Goal: Task Accomplishment & Management: Manage account settings

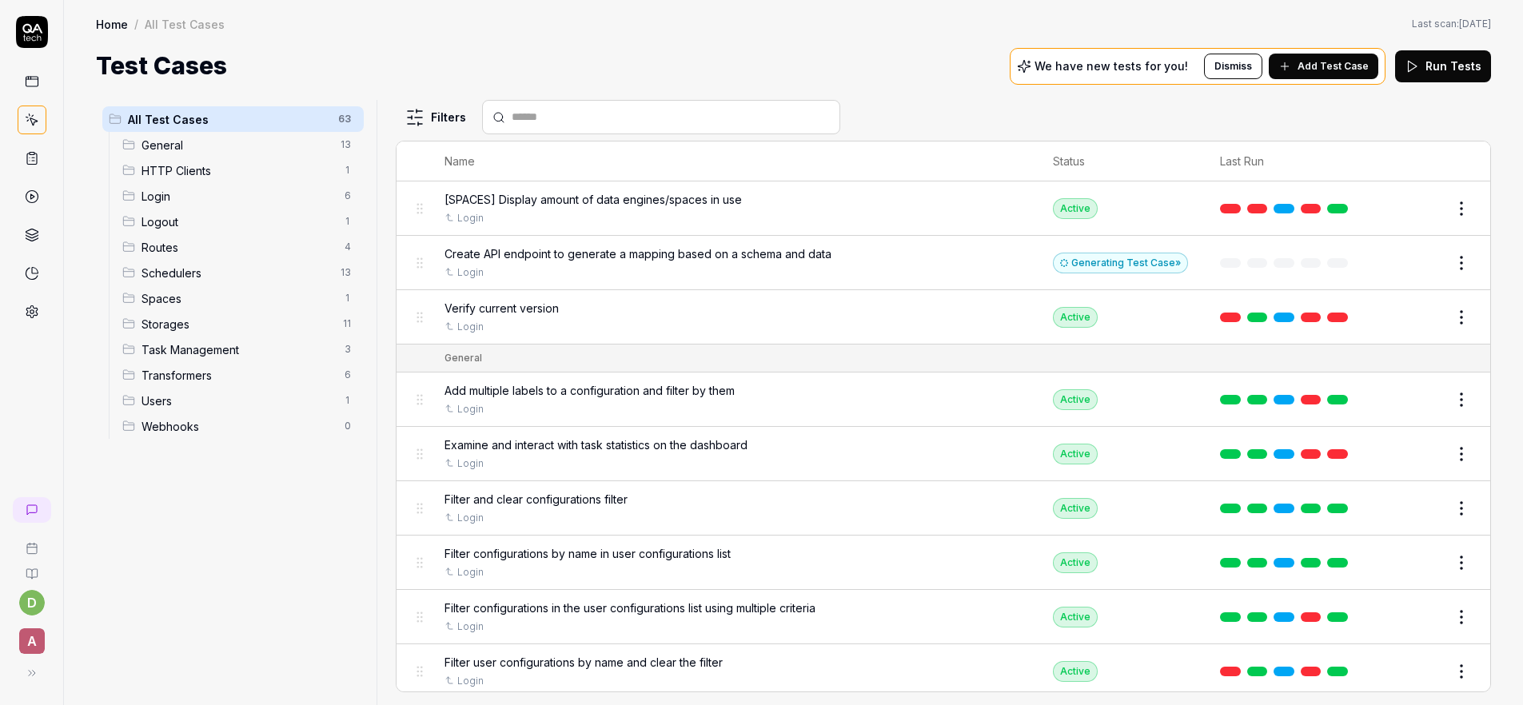
click at [16, 170] on div at bounding box center [31, 171] width 63 height 310
click at [38, 168] on link at bounding box center [32, 158] width 29 height 29
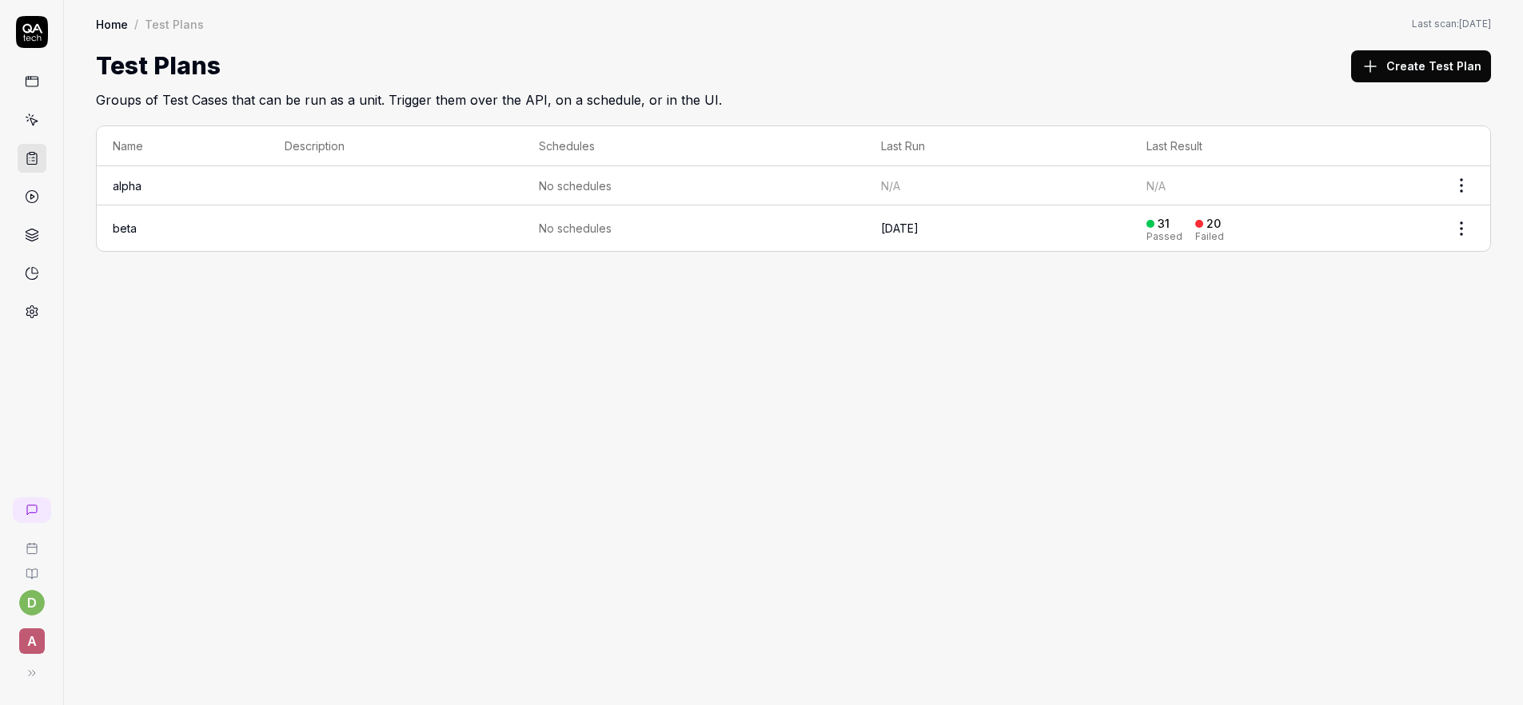
click at [142, 223] on td "beta" at bounding box center [183, 228] width 172 height 46
click at [125, 222] on link "beta" at bounding box center [125, 228] width 24 height 14
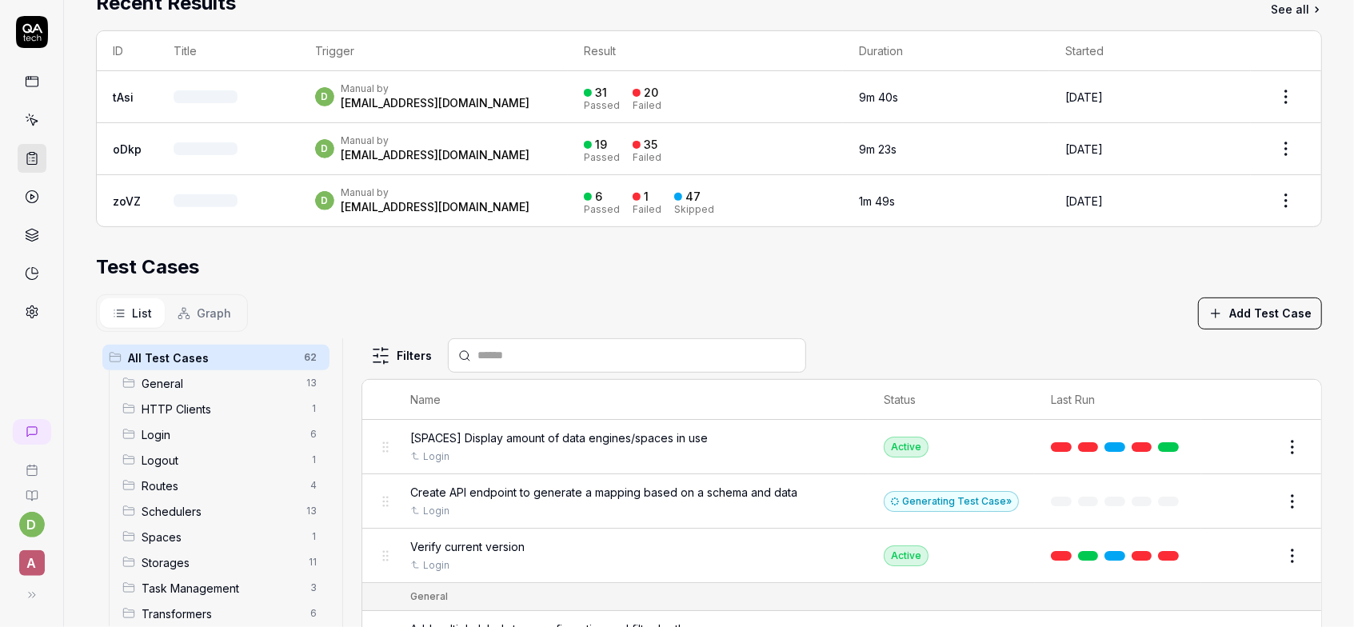
scroll to position [469, 0]
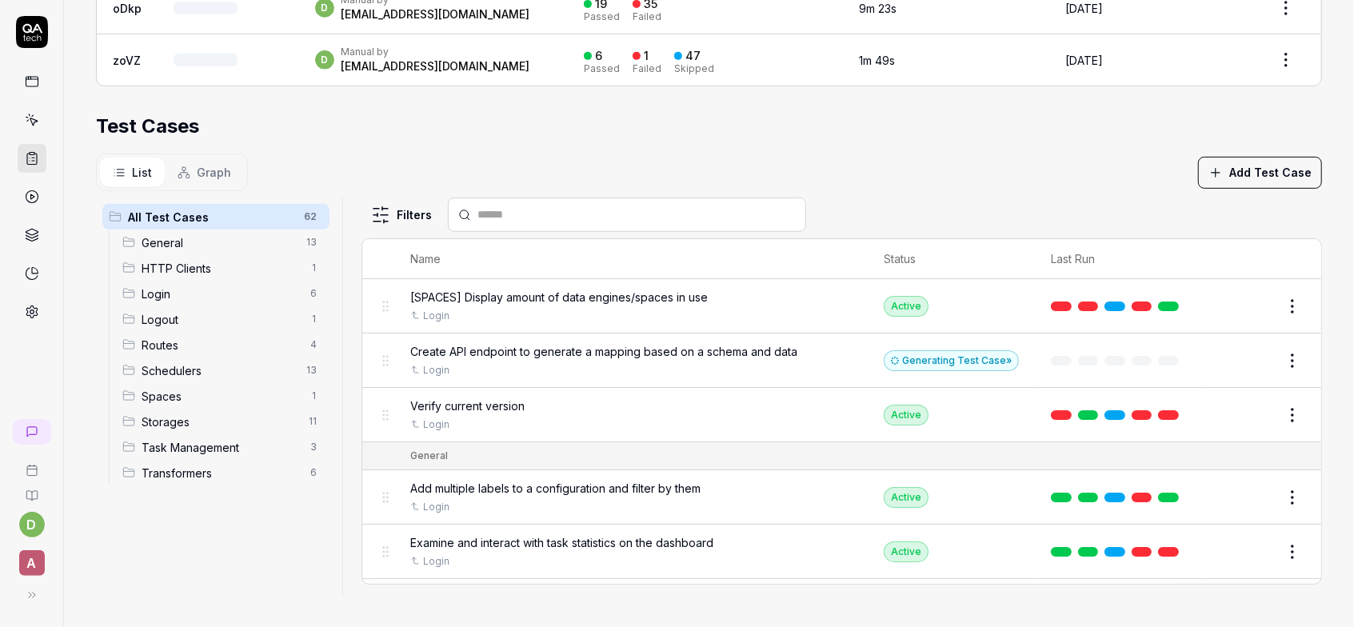
click at [1179, 301] on link at bounding box center [1168, 306] width 21 height 10
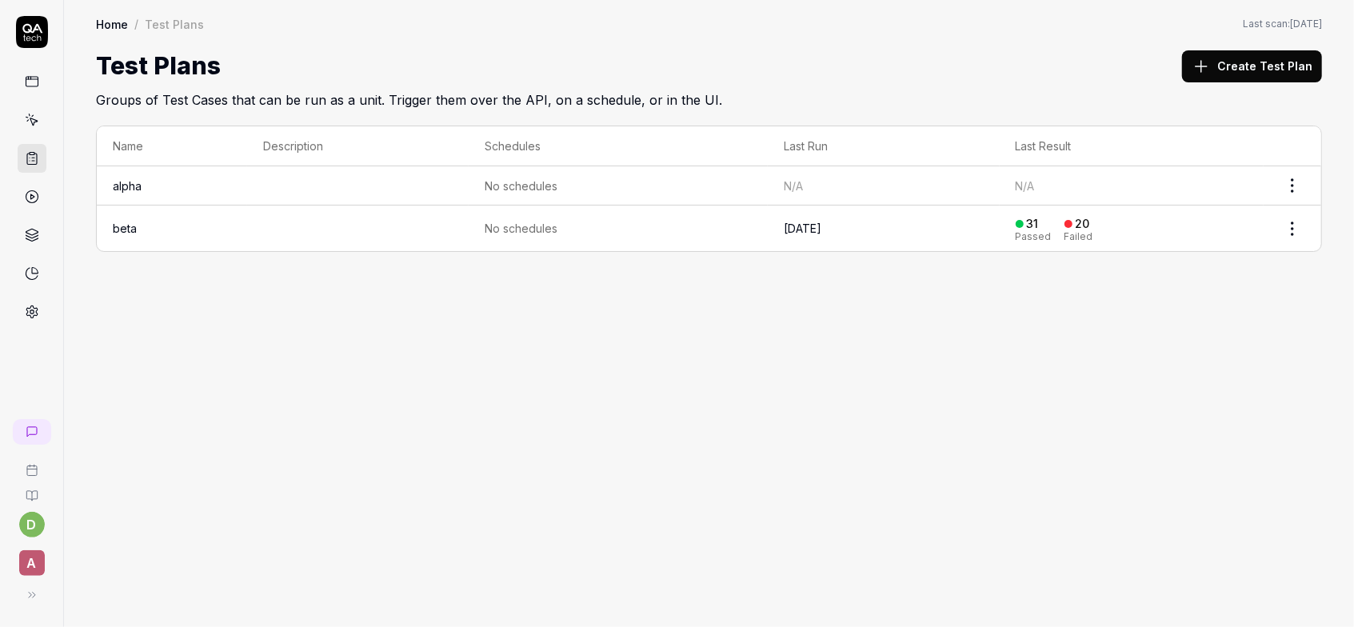
click at [914, 234] on td "[DATE]" at bounding box center [883, 228] width 231 height 46
click at [116, 229] on link "beta" at bounding box center [125, 228] width 24 height 14
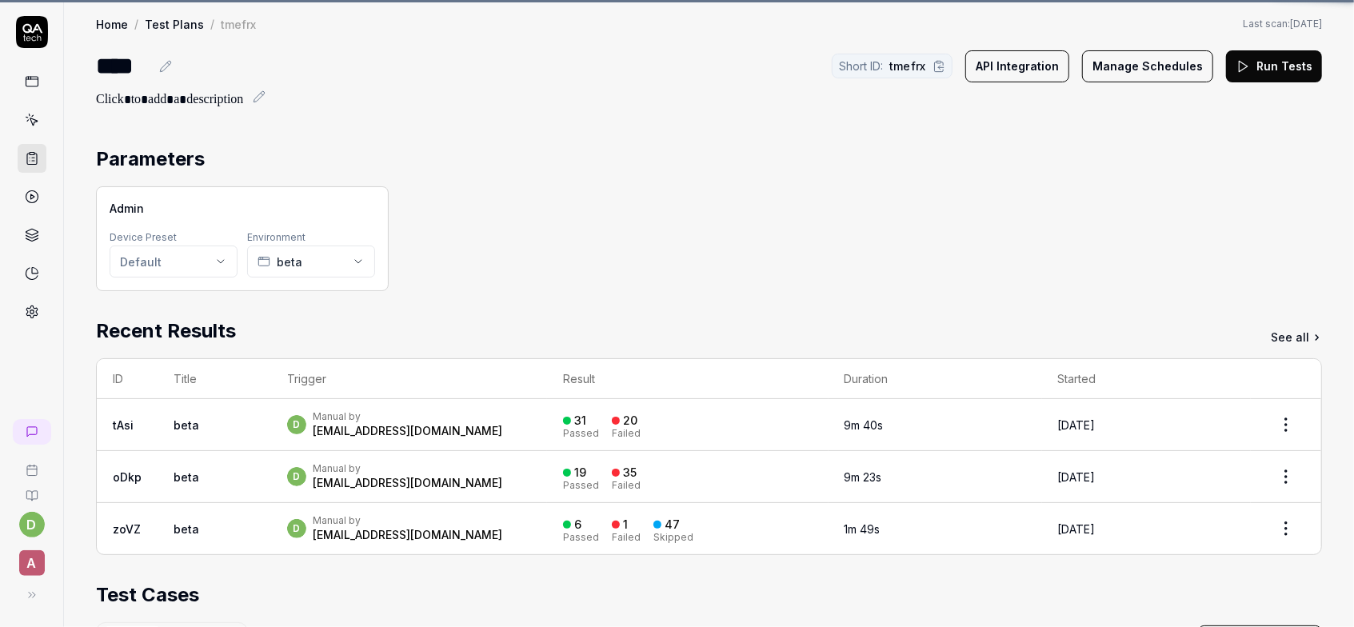
scroll to position [367, 0]
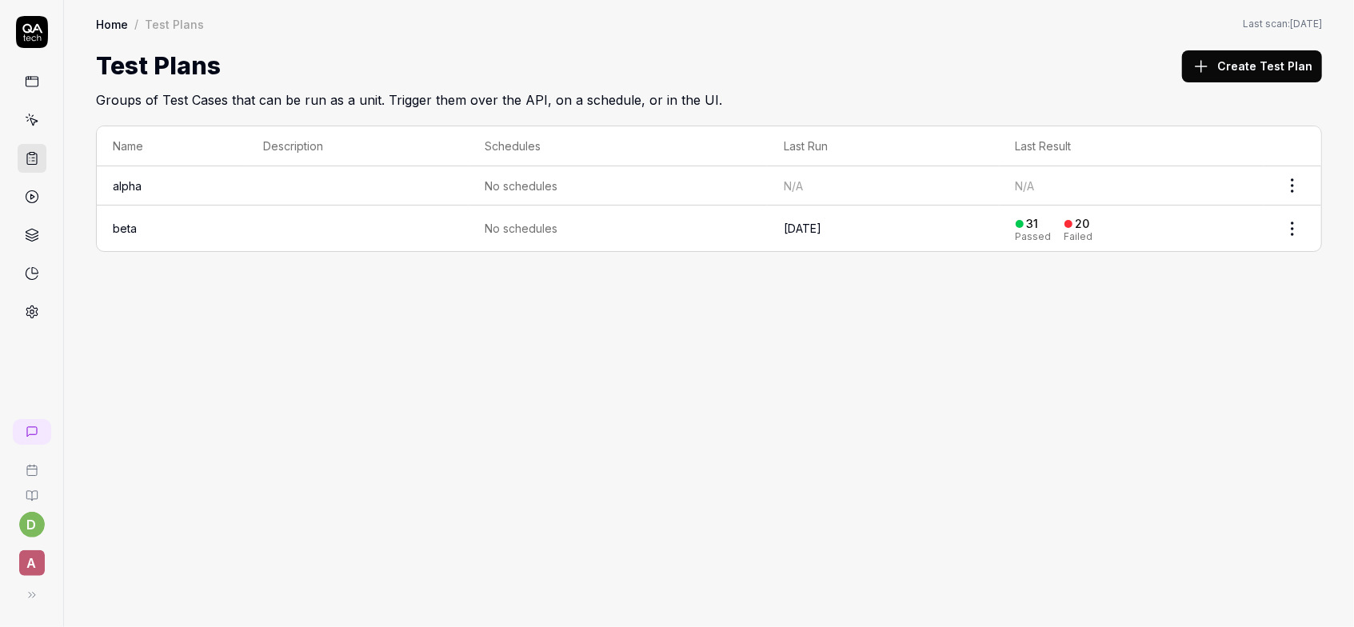
click at [574, 226] on icon at bounding box center [570, 228] width 13 height 13
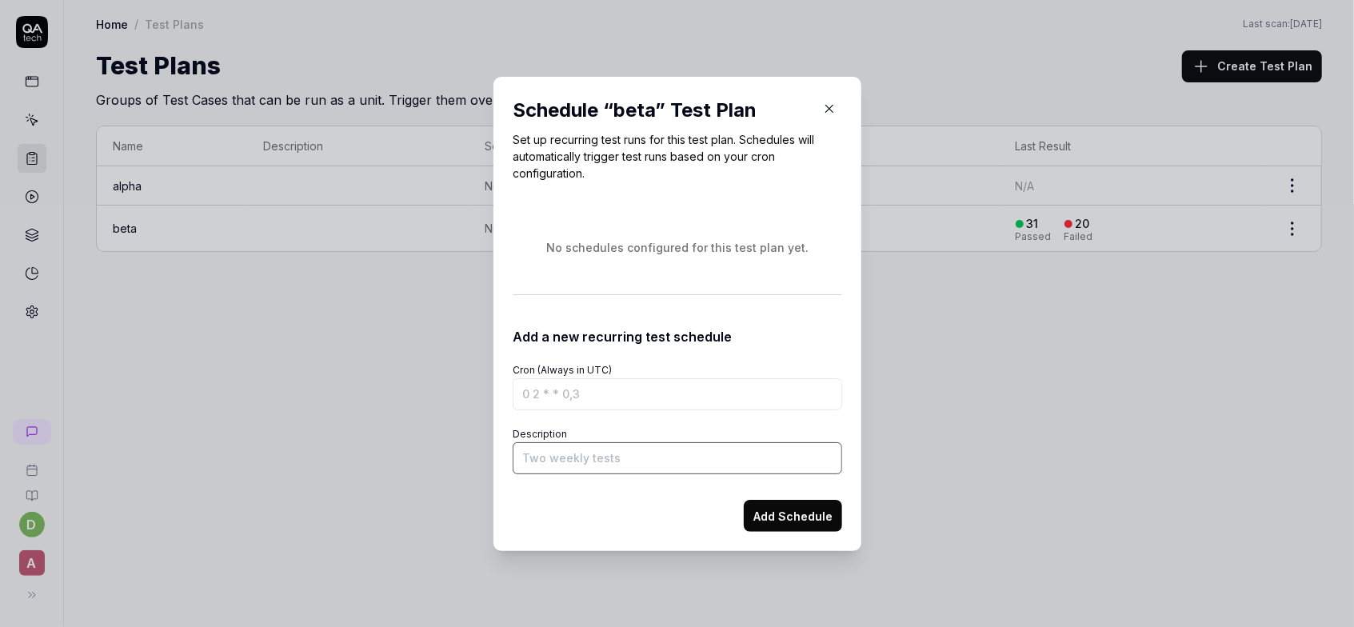
click at [595, 453] on input "Description" at bounding box center [677, 458] width 329 height 32
type input "У"
type input "Every day at 7 morning"
click at [747, 526] on button "Add Schedule" at bounding box center [793, 516] width 98 height 32
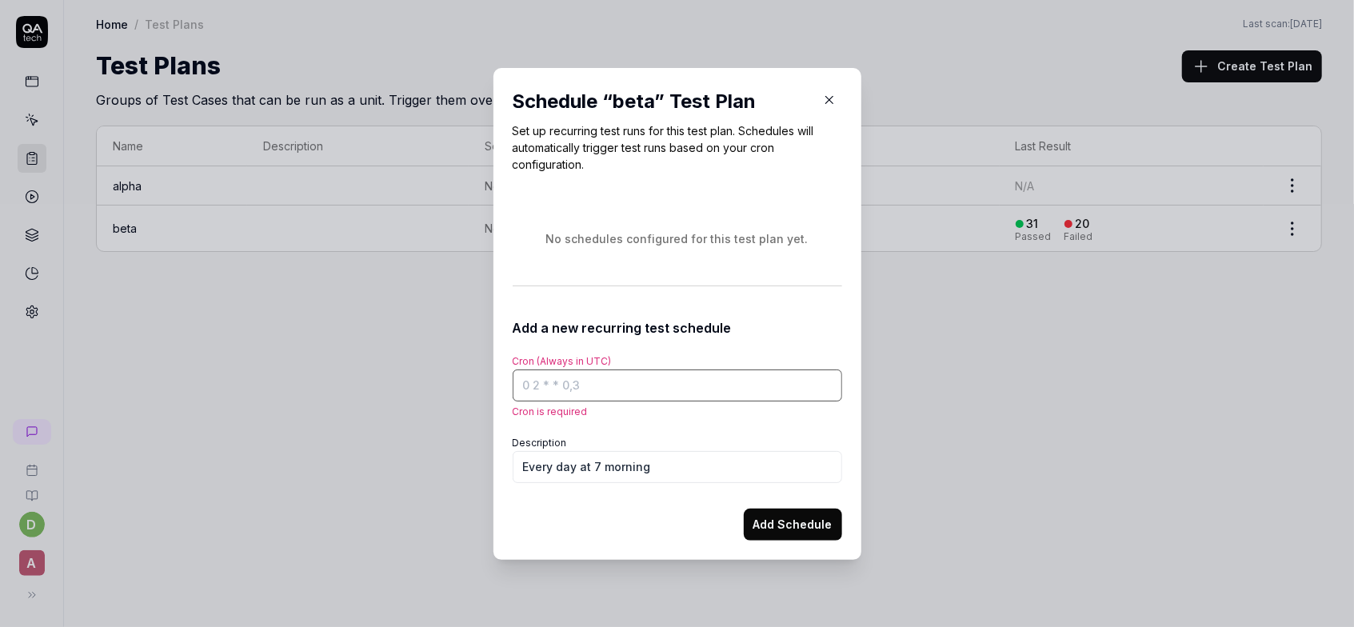
click at [688, 380] on input "Cron (Always in UTC)" at bounding box center [677, 385] width 329 height 32
drag, startPoint x: 691, startPoint y: 470, endPoint x: 460, endPoint y: 465, distance: 231.1
click at [461, 465] on div "​ Schedule “ beta ” Test Plan Set up recurring test runs for this test plan. Sc…" at bounding box center [677, 314] width 432 height 530
click at [625, 397] on input "Cron (Always in UTC)" at bounding box center [677, 385] width 329 height 32
paste input "Every day at 7 morning"
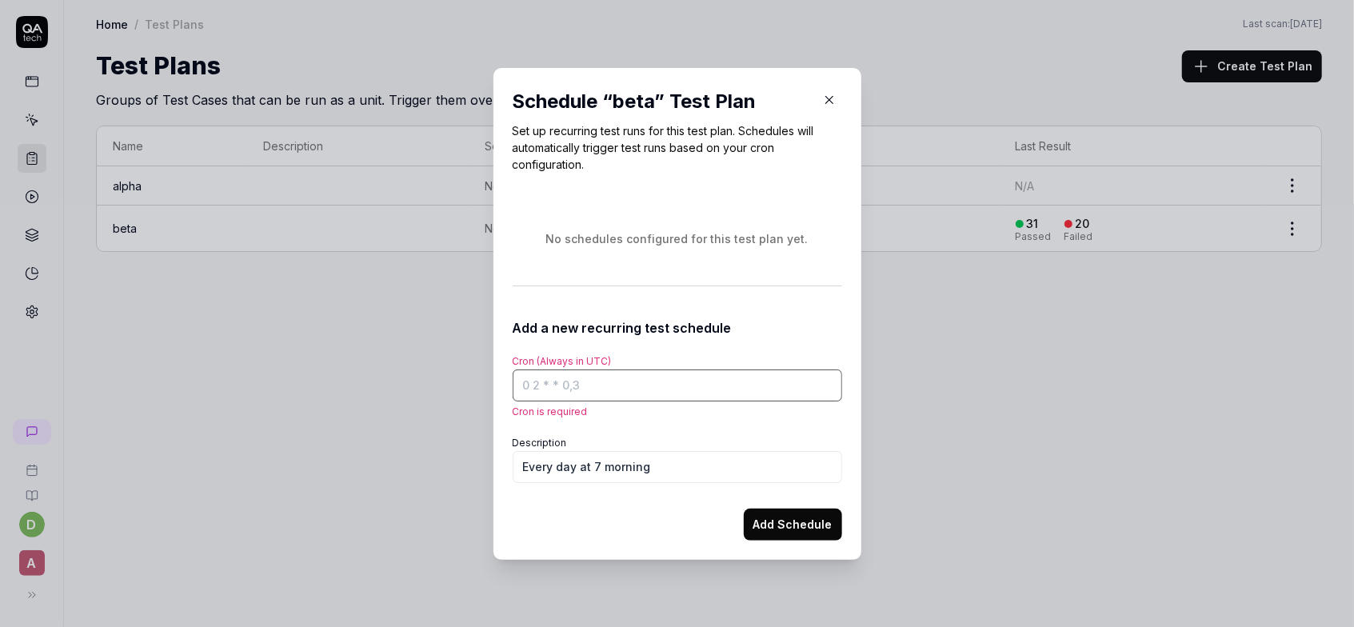
type input "Every day at 7 morning"
click at [659, 394] on input "Cron (Always in UTC)" at bounding box center [677, 385] width 329 height 32
click at [659, 405] on p "Cron is required" at bounding box center [677, 412] width 329 height 14
click at [659, 421] on form "Cron (Always in UTC) Cron is required Description Every day at 7 morning Add Sc…" at bounding box center [677, 438] width 329 height 203
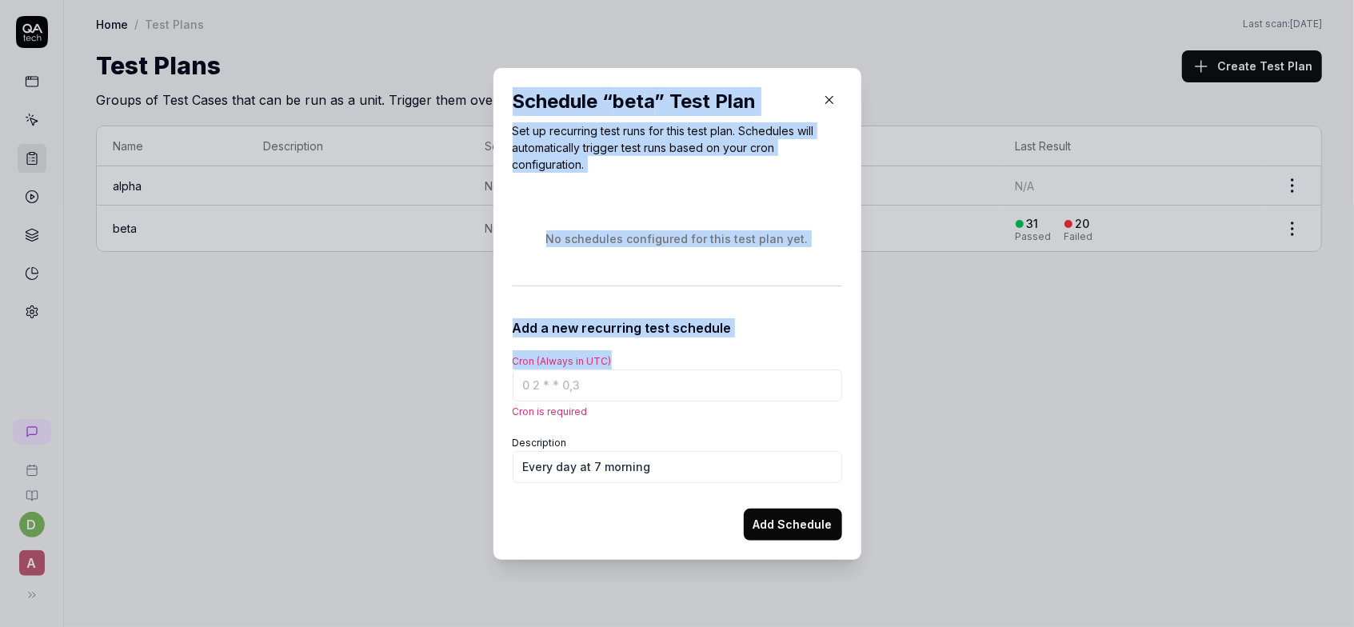
drag, startPoint x: 637, startPoint y: 354, endPoint x: 485, endPoint y: 353, distance: 151.9
click at [485, 352] on div "​ Schedule “ beta ” Test Plan Set up recurring test runs for this test plan. Sc…" at bounding box center [677, 314] width 393 height 492
click at [624, 342] on form "Cron (Always in UTC) Cron is required Description Every day at 7 morning Add Sc…" at bounding box center [677, 438] width 329 height 203
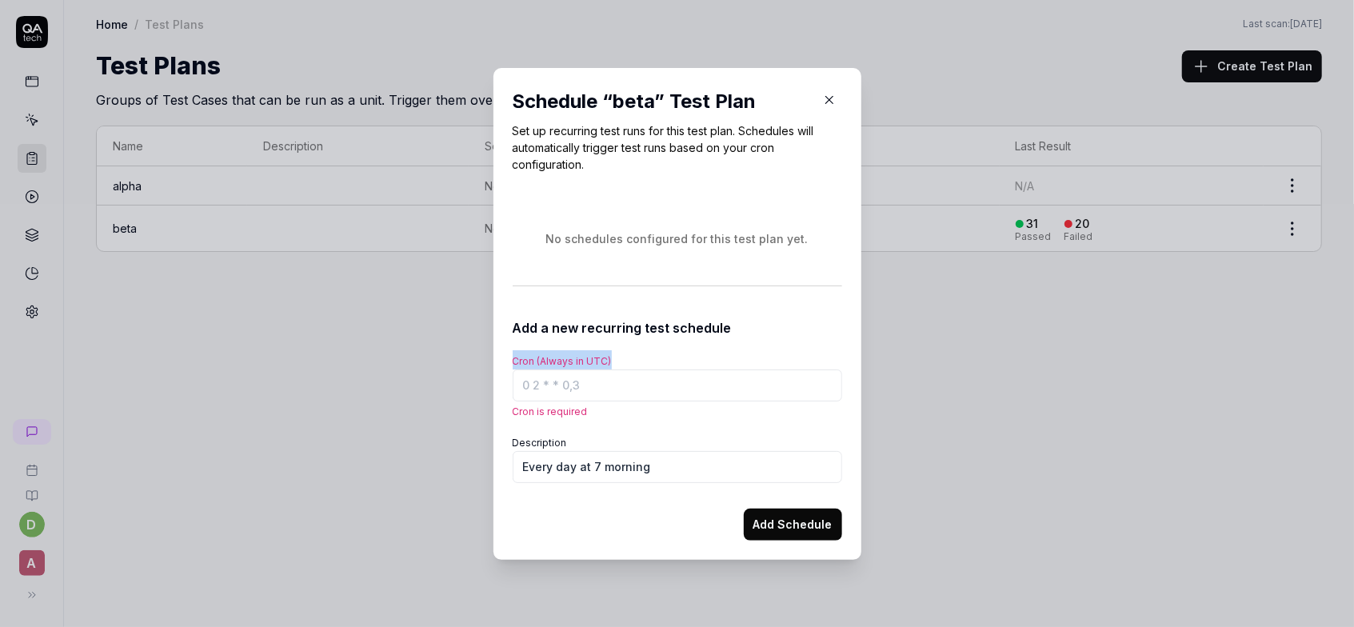
drag, startPoint x: 618, startPoint y: 358, endPoint x: 513, endPoint y: 353, distance: 104.9
click at [513, 353] on div "Cron (Always in UTC) Cron is required" at bounding box center [677, 384] width 329 height 69
copy label "Cron (Always in UTC)"
click at [653, 401] on div "Cron is required" at bounding box center [677, 394] width 329 height 50
click at [653, 393] on input "Cron (Always in UTC)" at bounding box center [677, 385] width 329 height 32
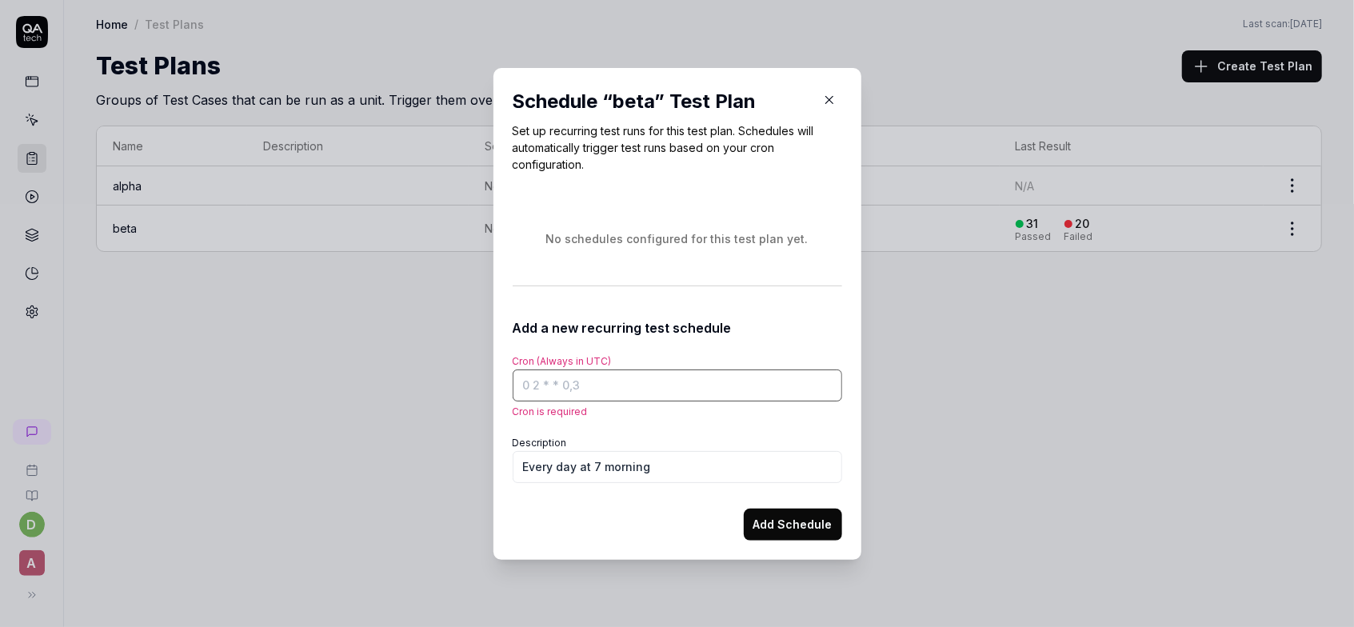
paste input "0 7 * * *"
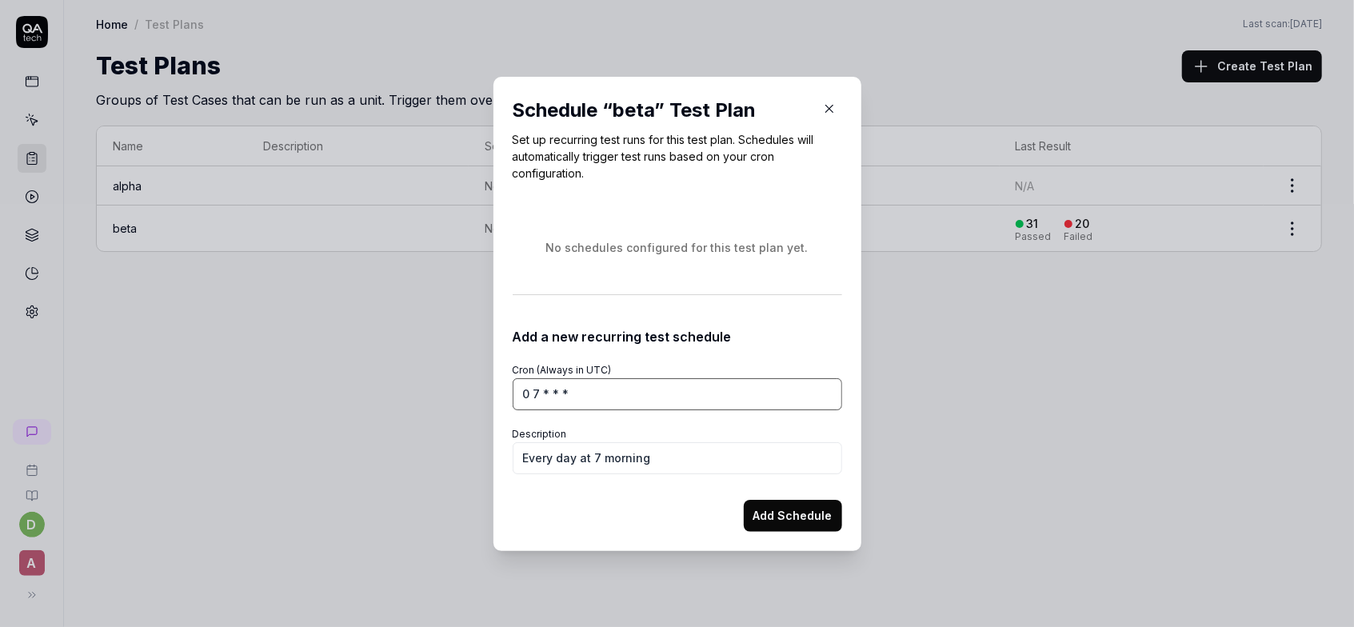
type input "0 7 * * *"
click at [780, 512] on button "Add Schedule" at bounding box center [793, 516] width 98 height 32
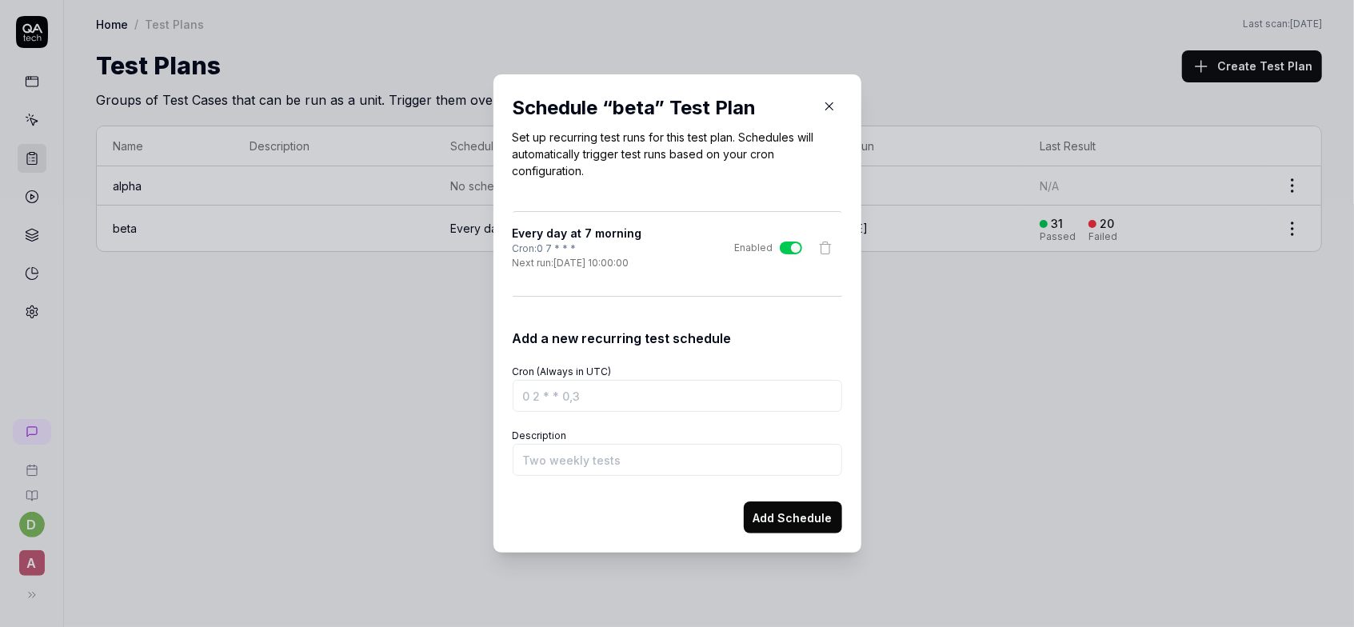
click at [825, 105] on icon "button" at bounding box center [829, 106] width 14 height 14
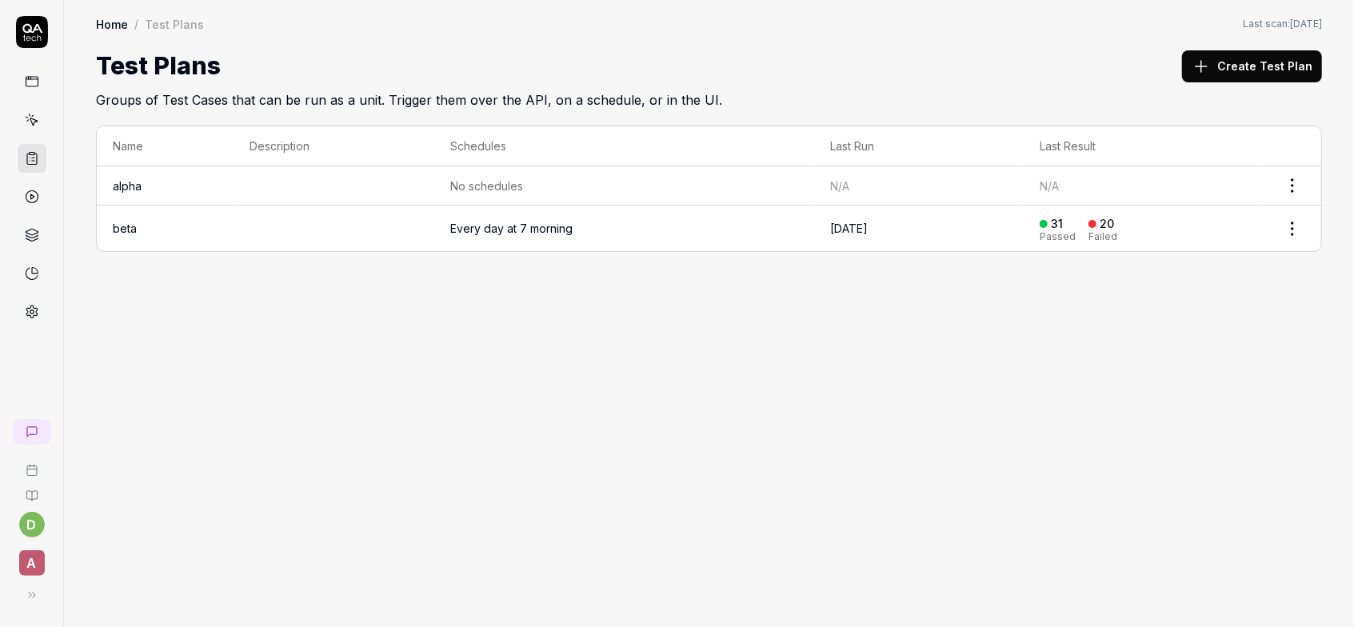
click at [498, 185] on span "No schedules" at bounding box center [486, 186] width 73 height 17
click at [540, 179] on icon at bounding box center [535, 185] width 13 height 13
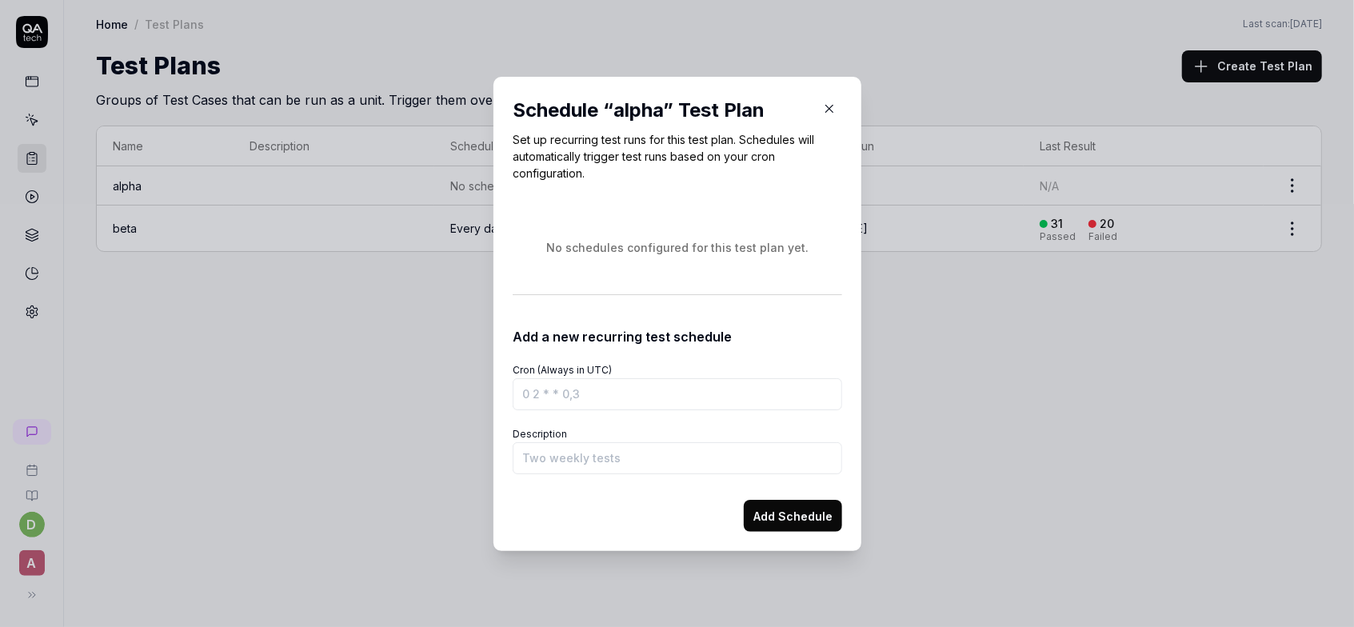
click at [604, 389] on input "Cron (Always in UTC)" at bounding box center [677, 394] width 329 height 32
type input "0 7 * * *"
click at [604, 464] on input "Description" at bounding box center [677, 458] width 329 height 32
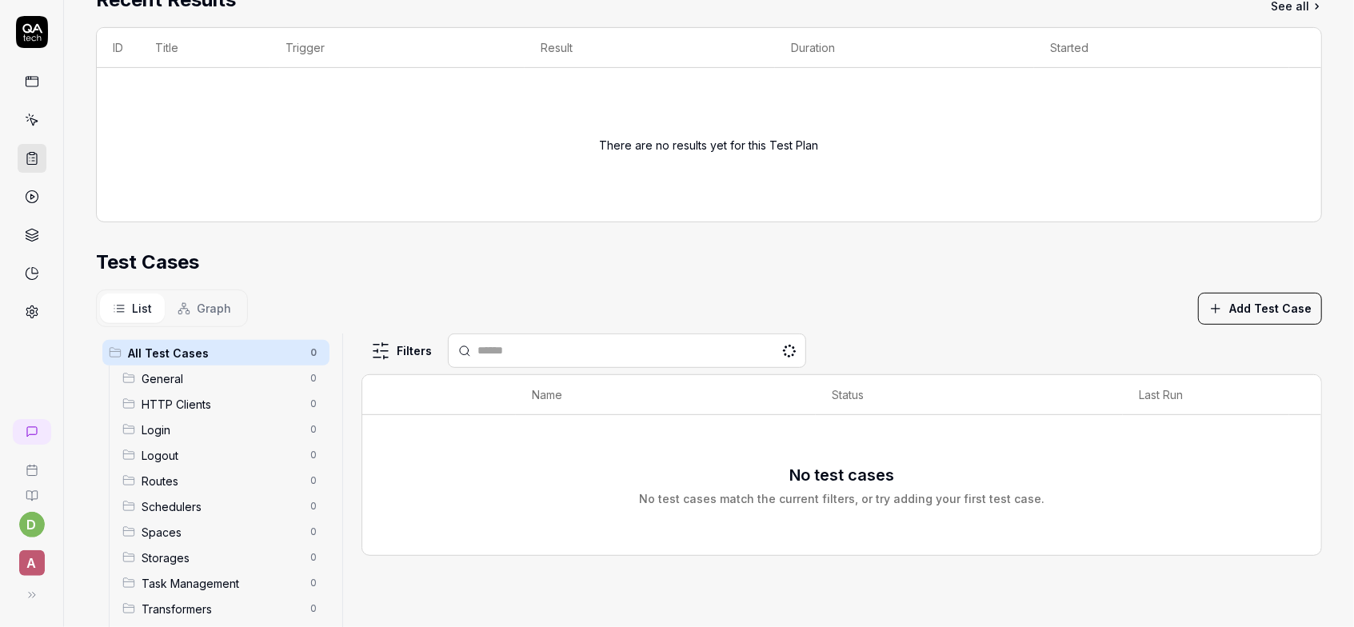
scroll to position [328, 0]
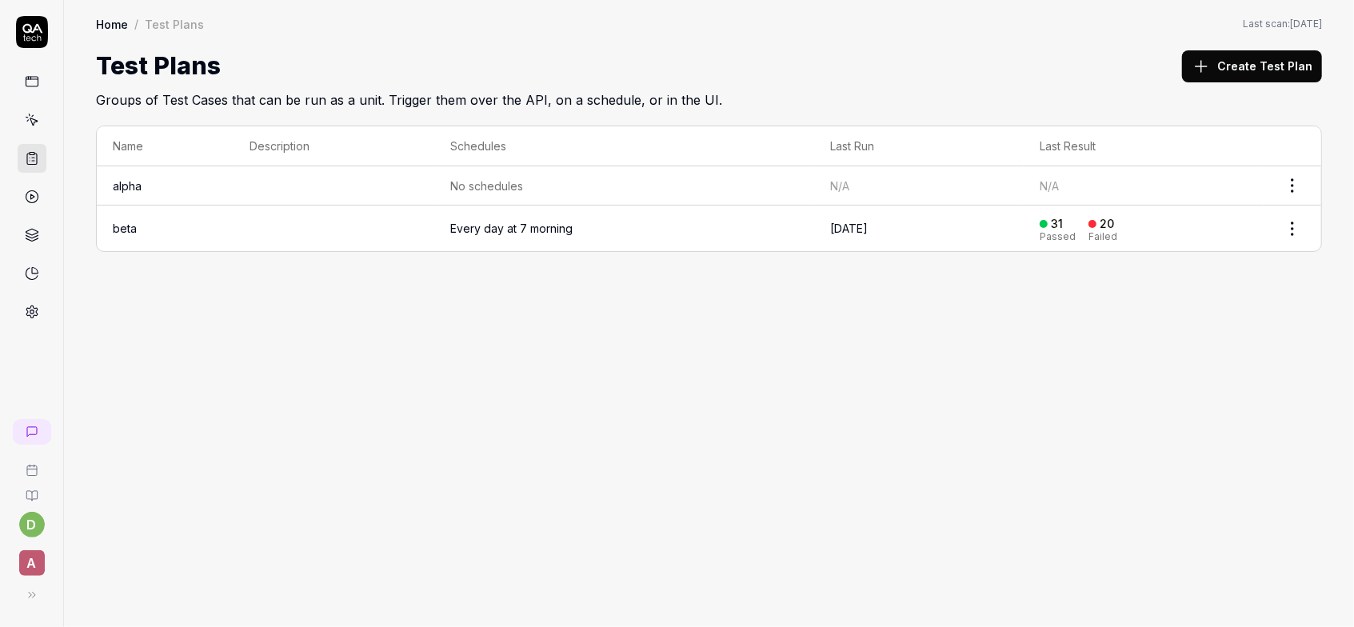
click at [170, 213] on td "beta" at bounding box center [165, 228] width 137 height 46
click at [508, 222] on div "Every day at 7 morning" at bounding box center [511, 228] width 122 height 17
click at [122, 230] on link "beta" at bounding box center [125, 228] width 24 height 14
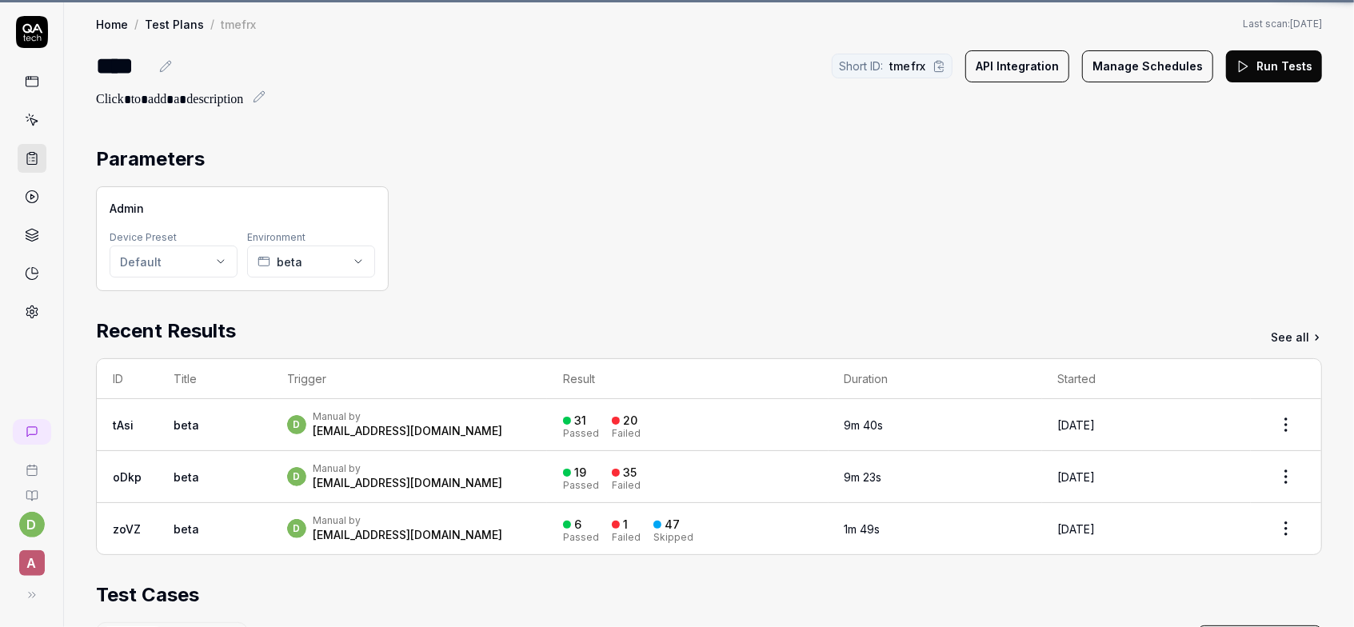
scroll to position [367, 0]
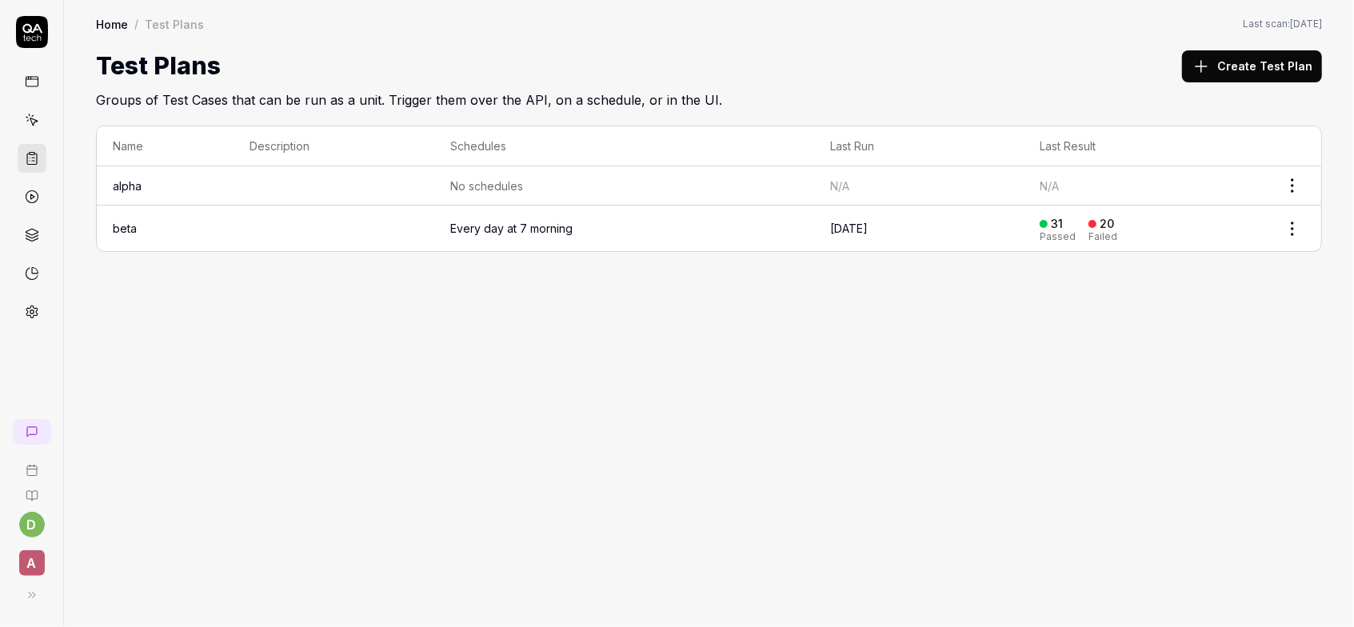
click at [134, 226] on link "beta" at bounding box center [125, 228] width 24 height 14
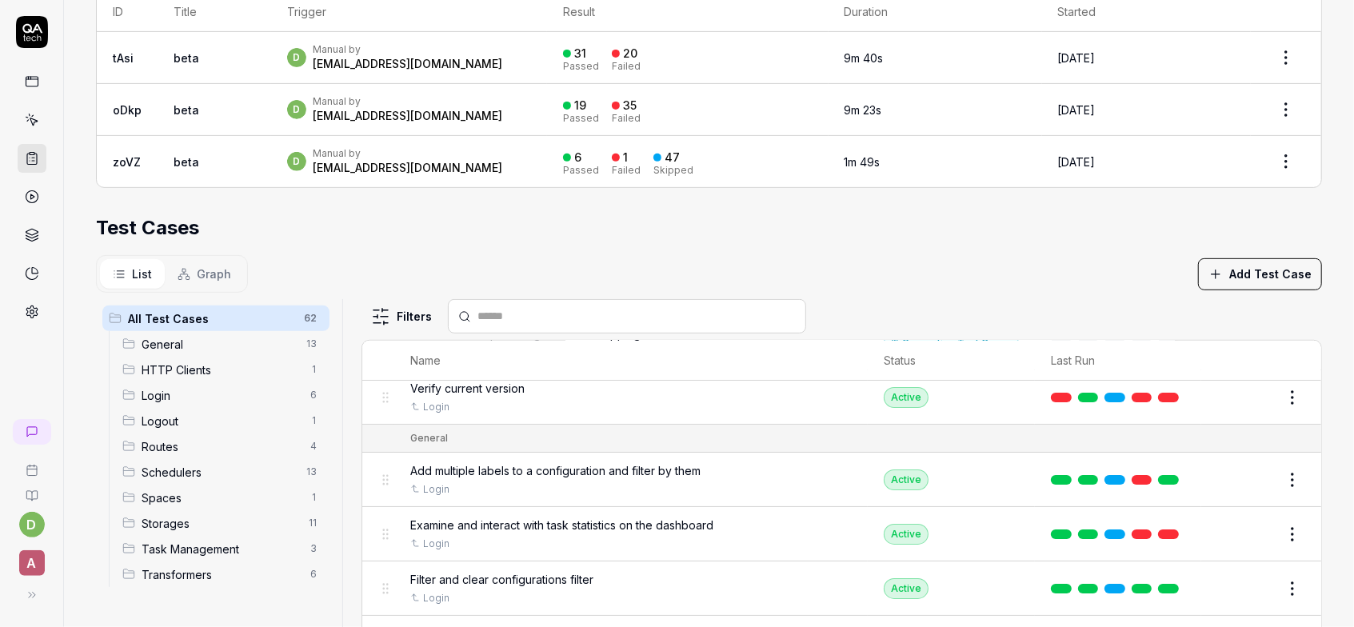
scroll to position [59, 0]
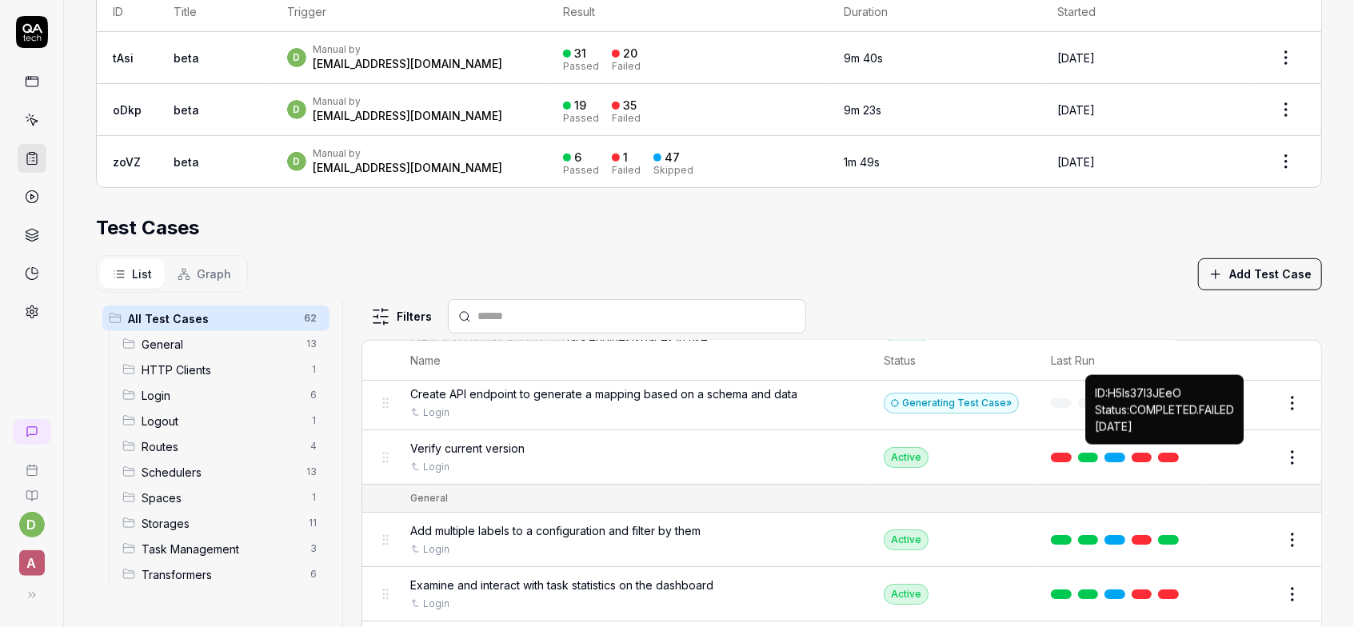
click at [1176, 453] on link at bounding box center [1168, 458] width 21 height 10
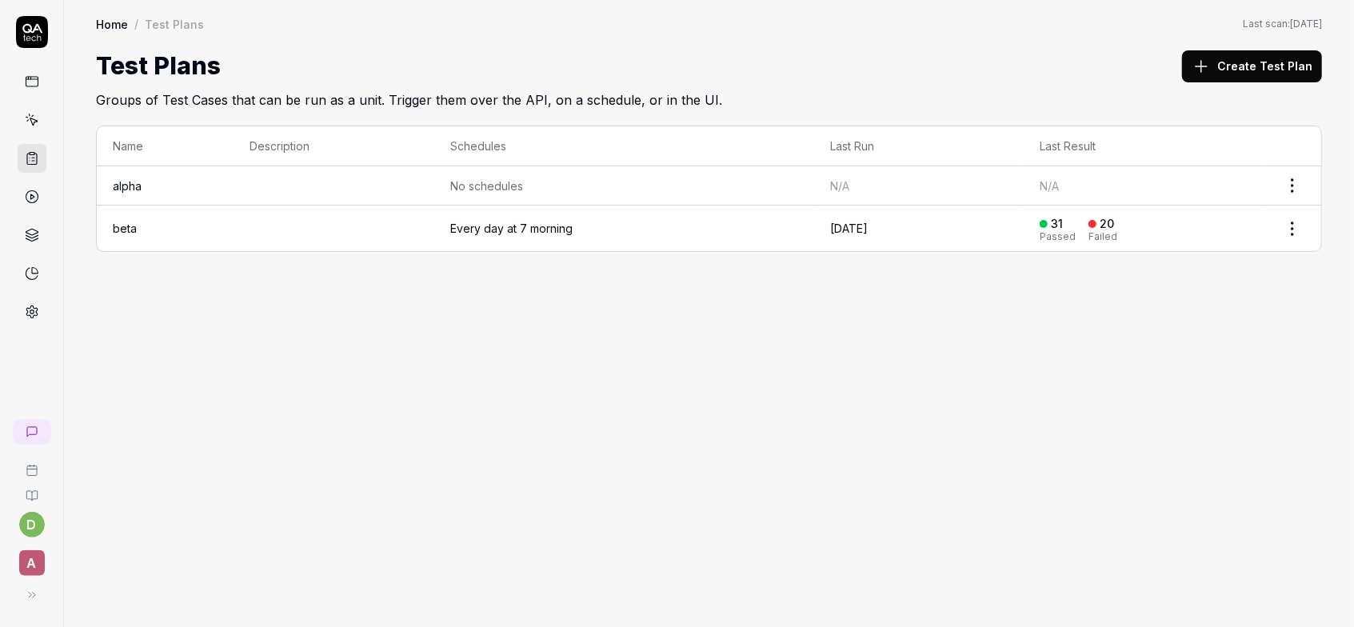
click at [123, 233] on td "beta" at bounding box center [165, 228] width 137 height 46
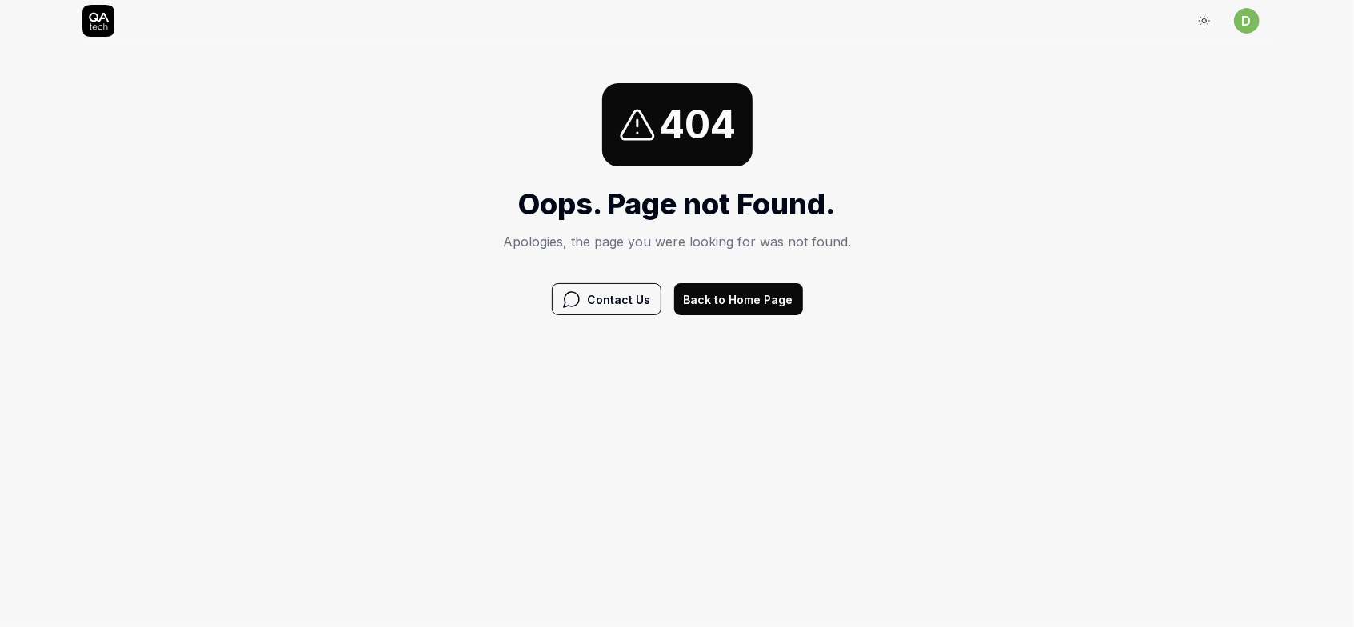
click at [706, 301] on button "Back to Home Page" at bounding box center [738, 299] width 129 height 32
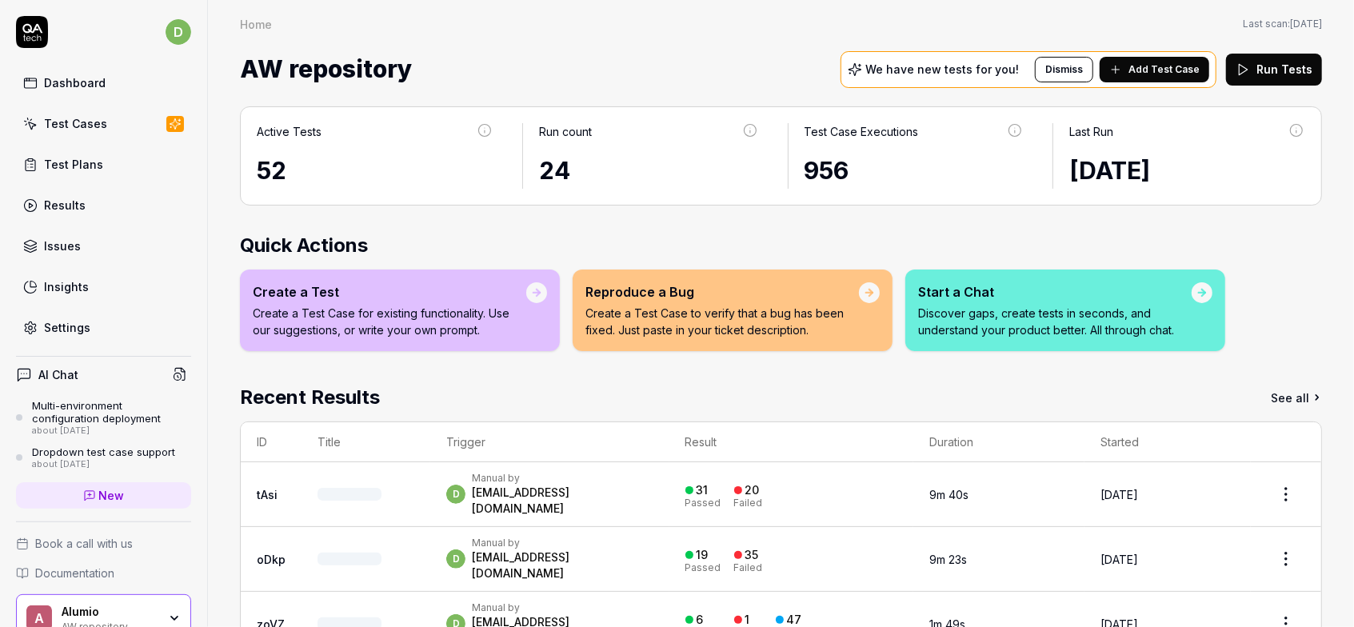
click at [87, 164] on div "Test Plans" at bounding box center [73, 164] width 59 height 17
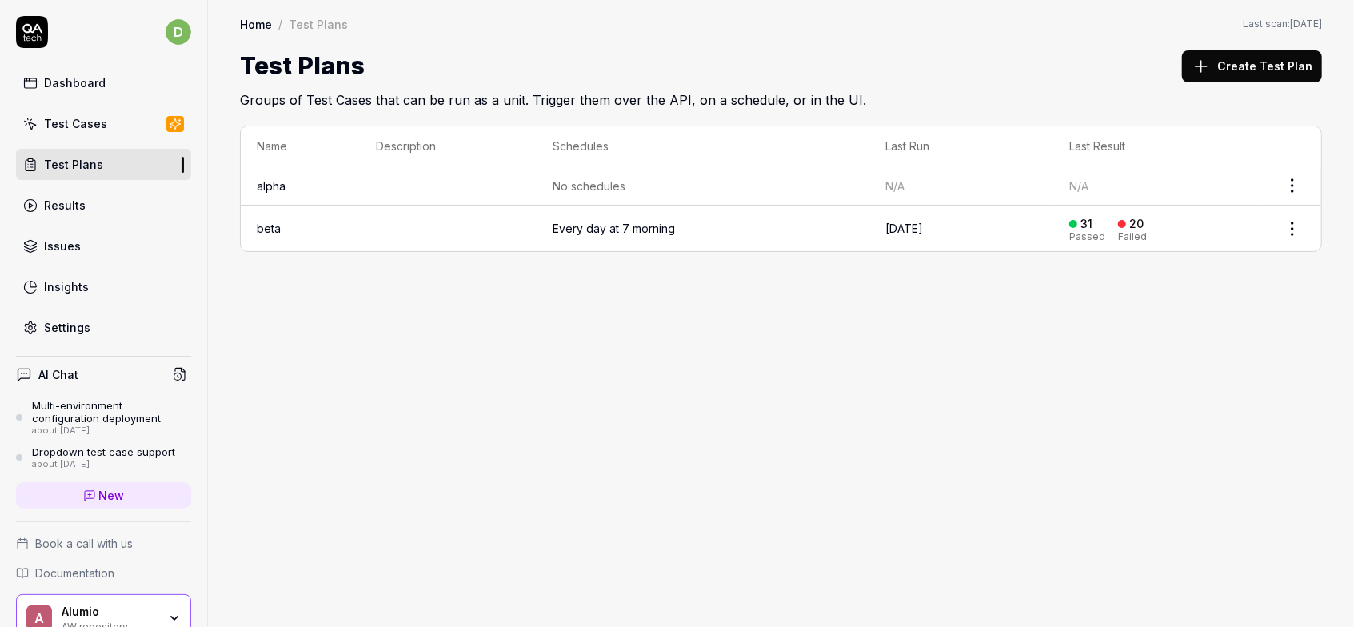
click at [590, 228] on div "Every day at 7 morning" at bounding box center [614, 228] width 122 height 17
click at [260, 225] on link "beta" at bounding box center [269, 228] width 24 height 14
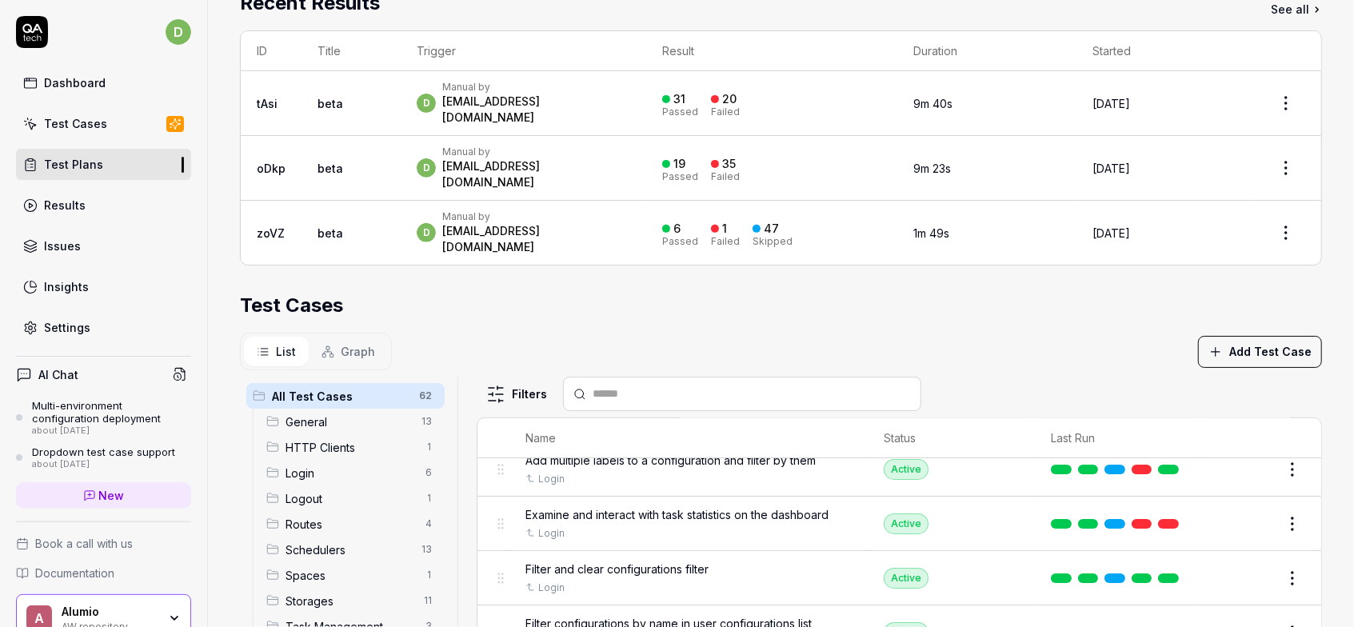
scroll to position [225, 0]
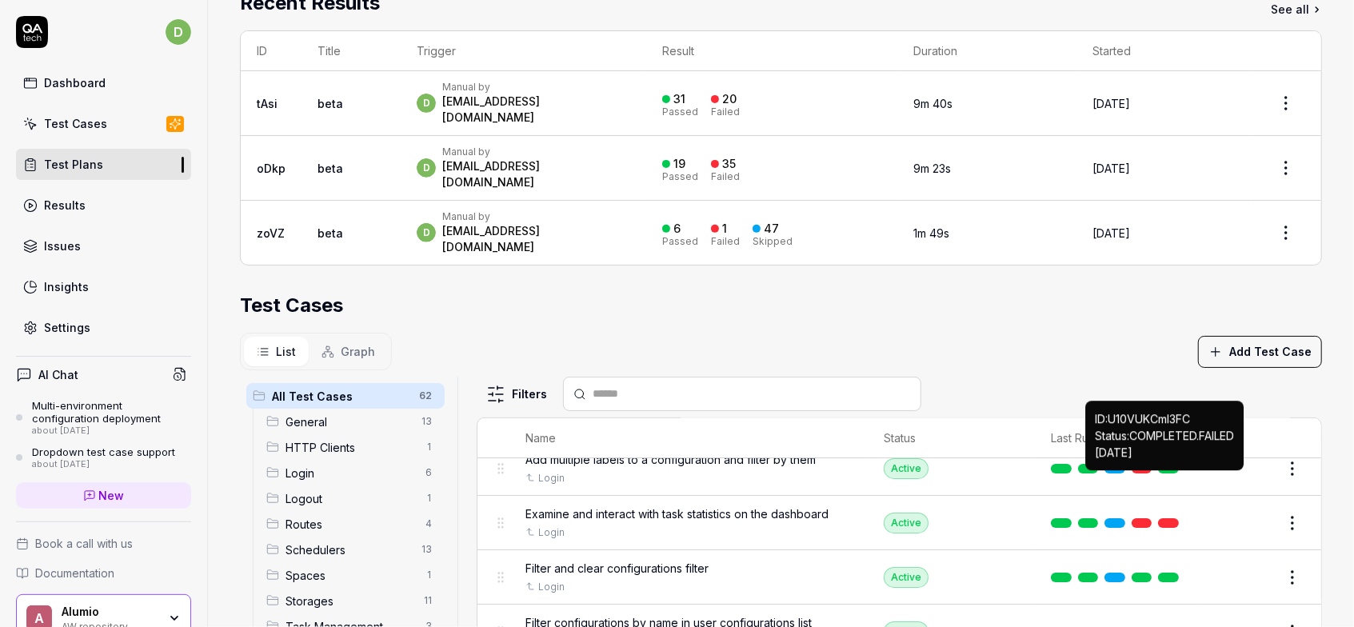
click at [1172, 518] on link at bounding box center [1168, 523] width 21 height 10
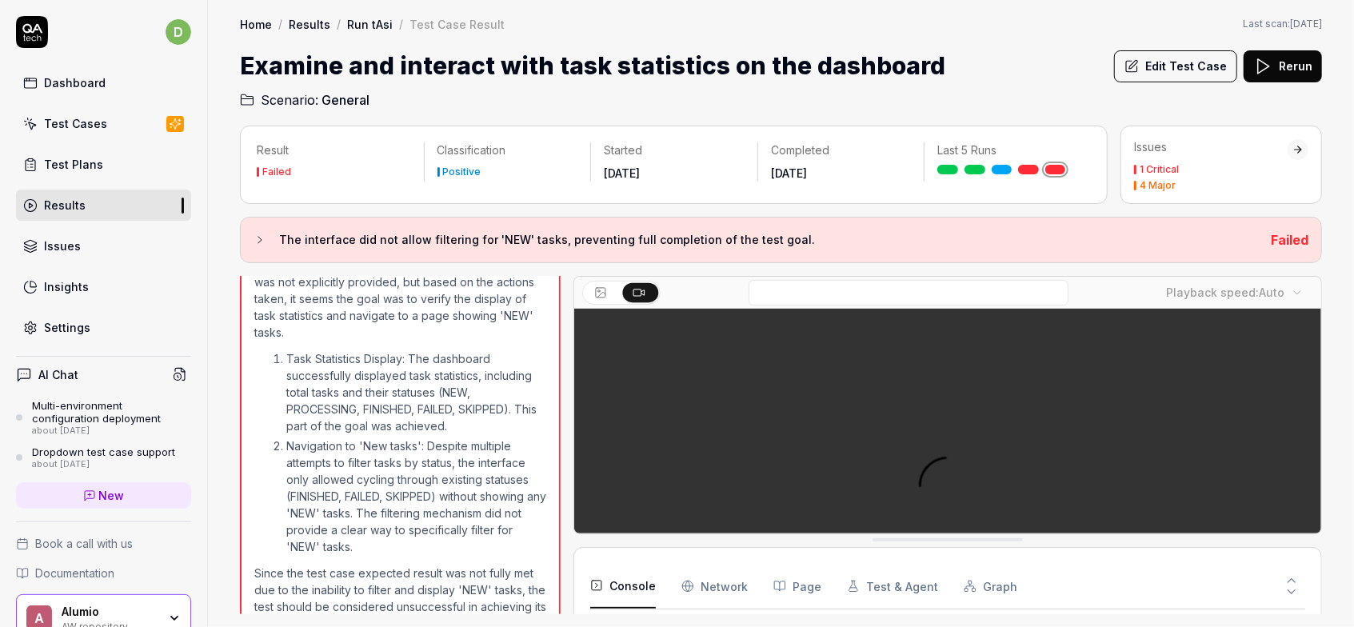
scroll to position [317, 0]
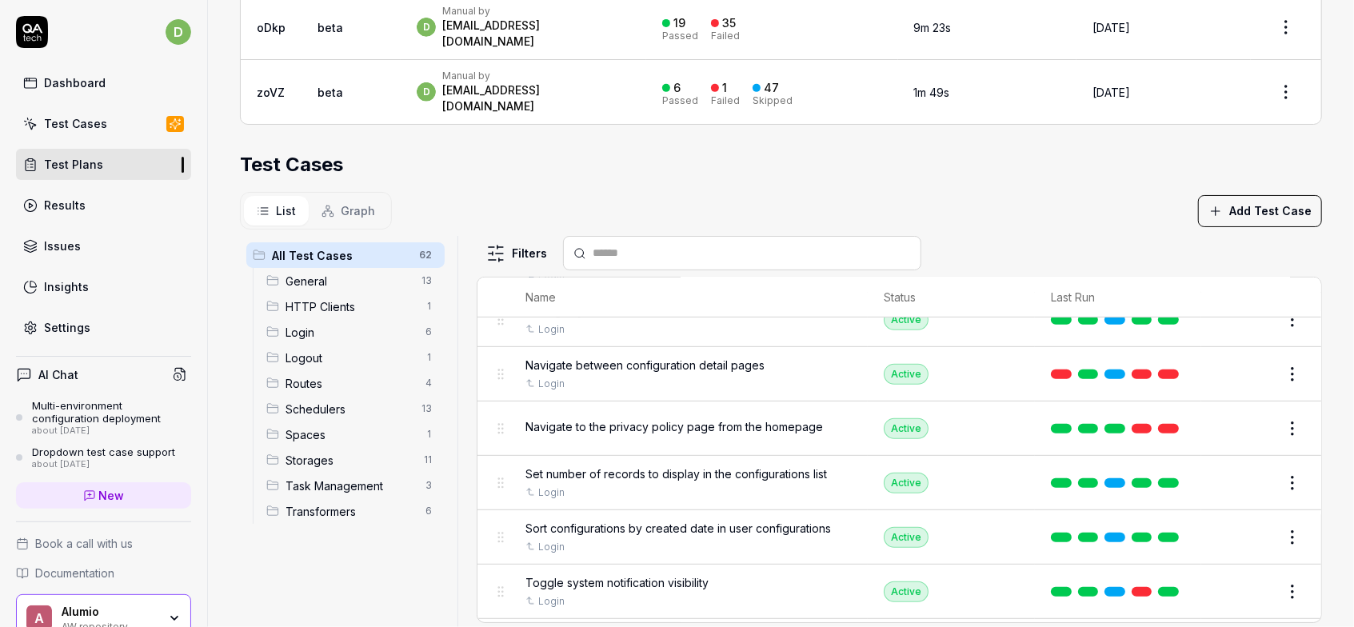
scroll to position [535, 0]
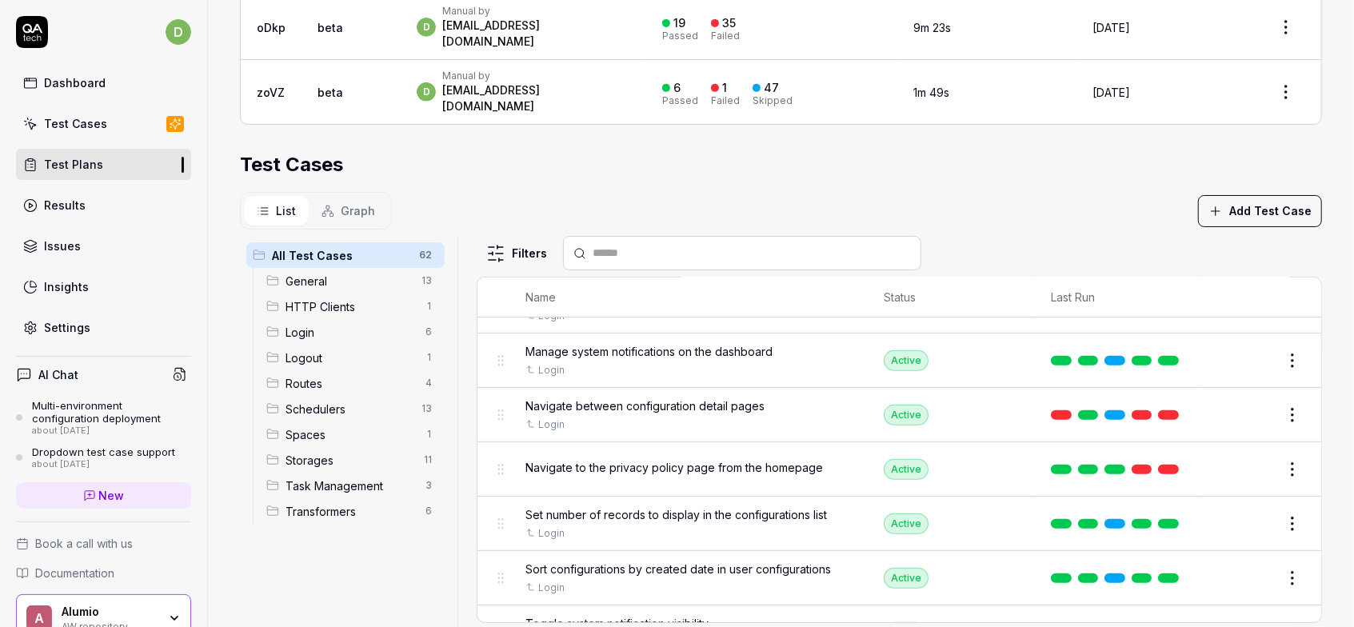
click at [1174, 410] on link at bounding box center [1168, 415] width 21 height 10
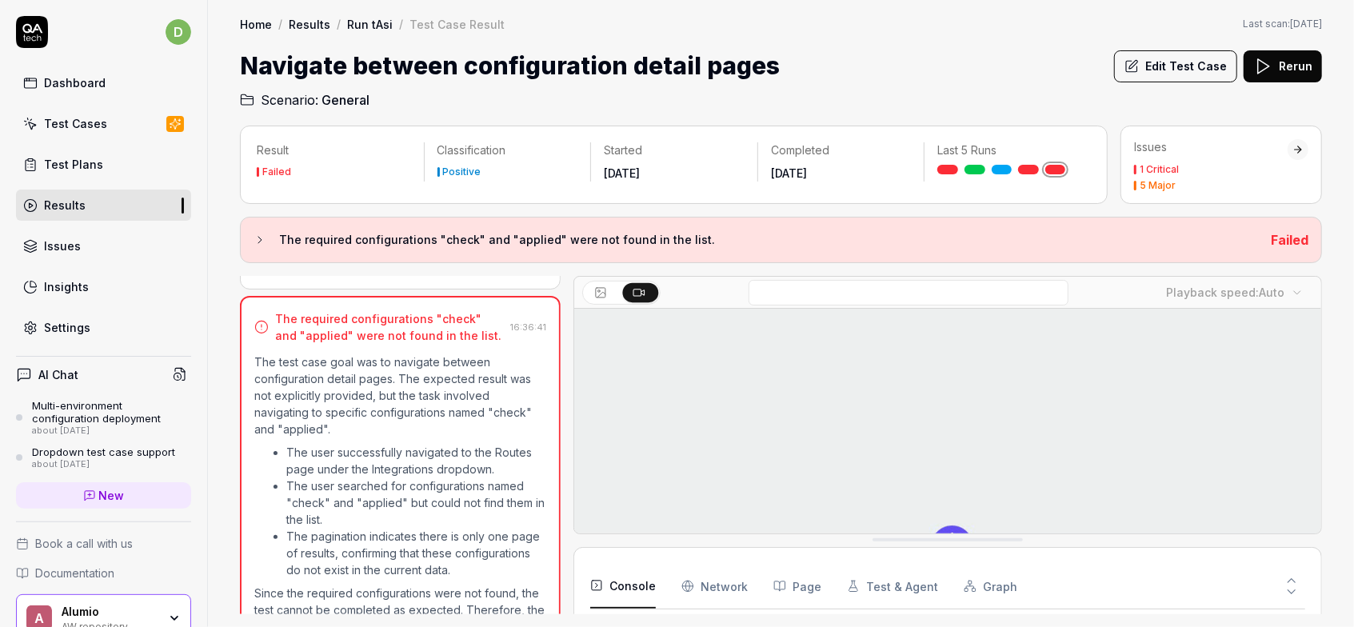
scroll to position [324, 0]
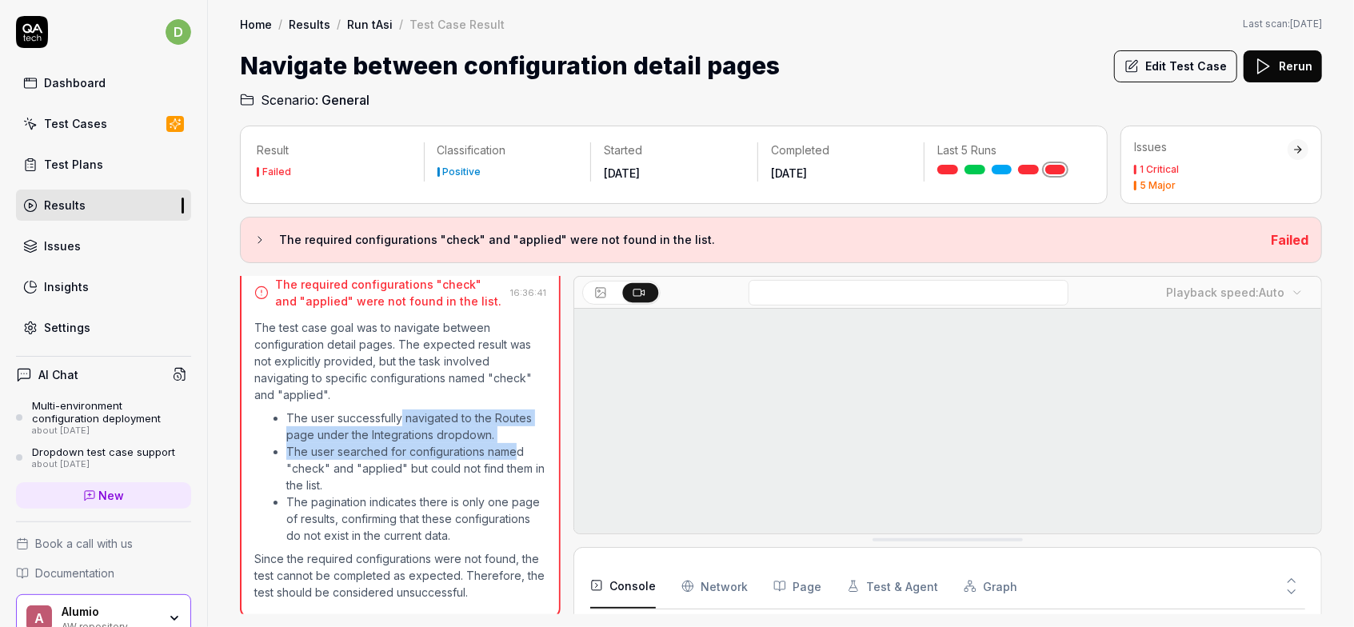
drag, startPoint x: 518, startPoint y: 443, endPoint x: 399, endPoint y: 421, distance: 121.2
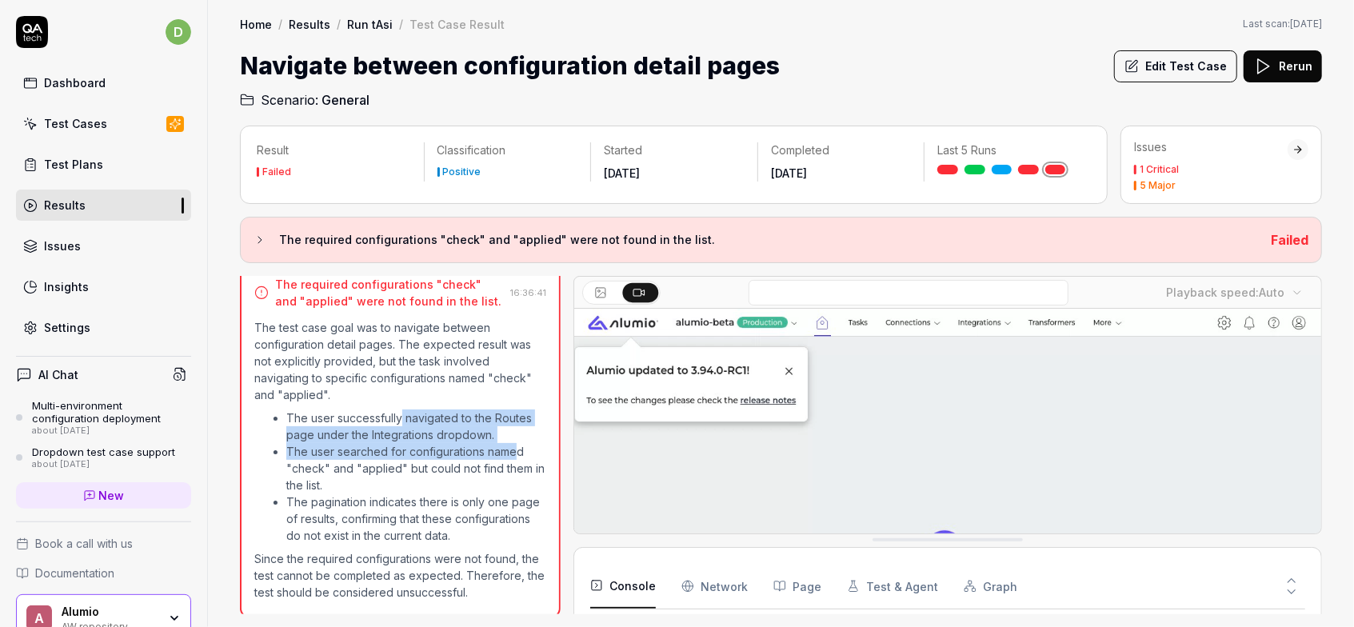
click at [399, 421] on ul "The user successfully navigated to the Routes page under the Integrations dropd…" at bounding box center [400, 476] width 292 height 141
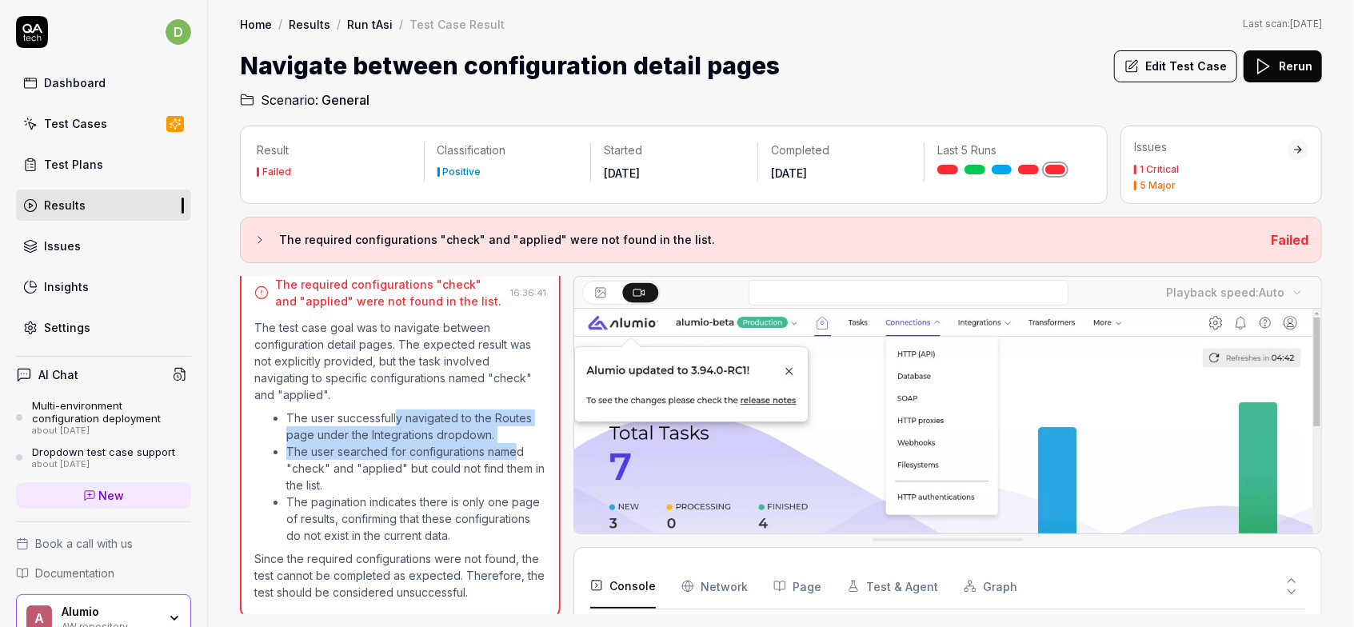
click at [417, 433] on li "The user successfully navigated to the Routes page under the Integrations dropd…" at bounding box center [416, 426] width 260 height 34
drag, startPoint x: 477, startPoint y: 429, endPoint x: 267, endPoint y: 402, distance: 211.9
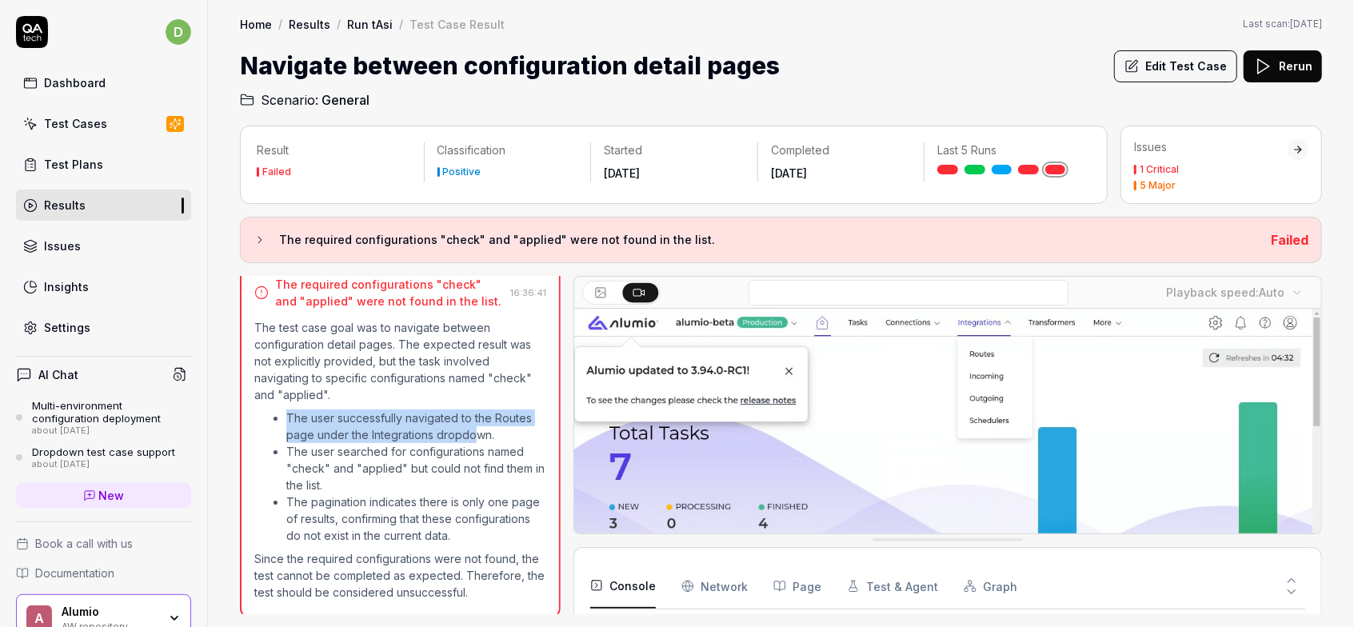
click at [267, 406] on ul "The user successfully navigated to the Routes page under the Integrations dropd…" at bounding box center [400, 476] width 292 height 141
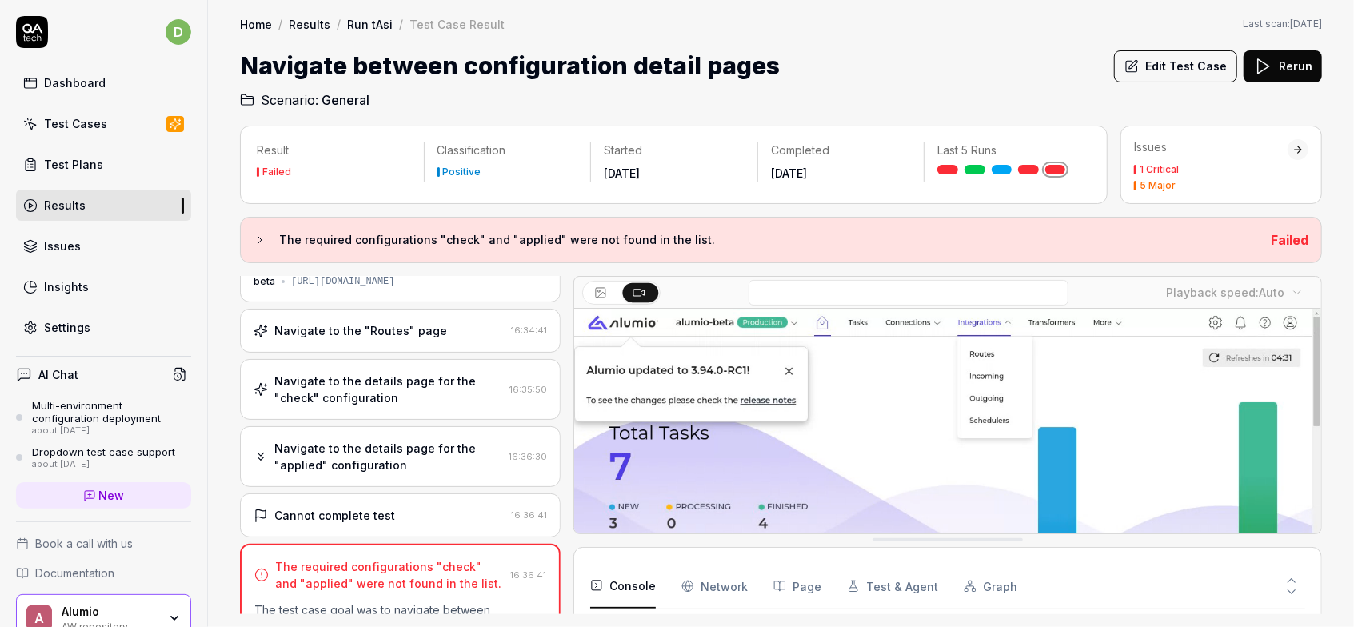
scroll to position [42, 0]
click at [423, 458] on div "Navigate to the details page for the "applied" configuration" at bounding box center [388, 456] width 228 height 34
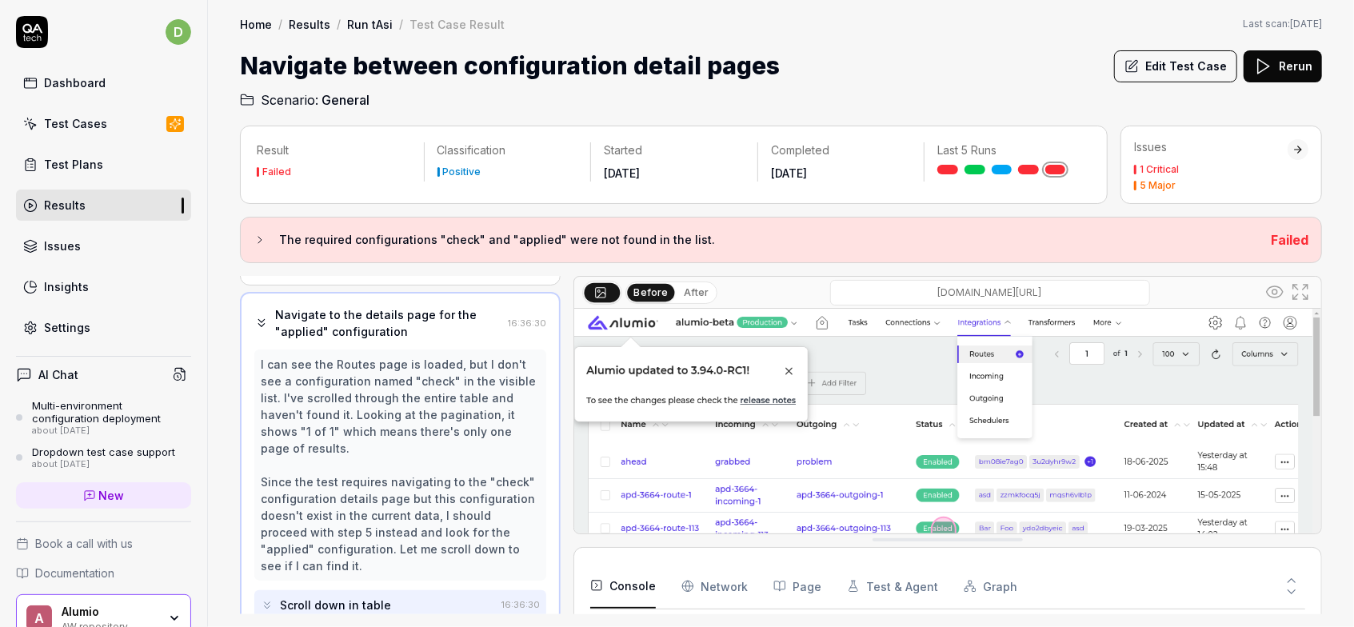
scroll to position [0, 0]
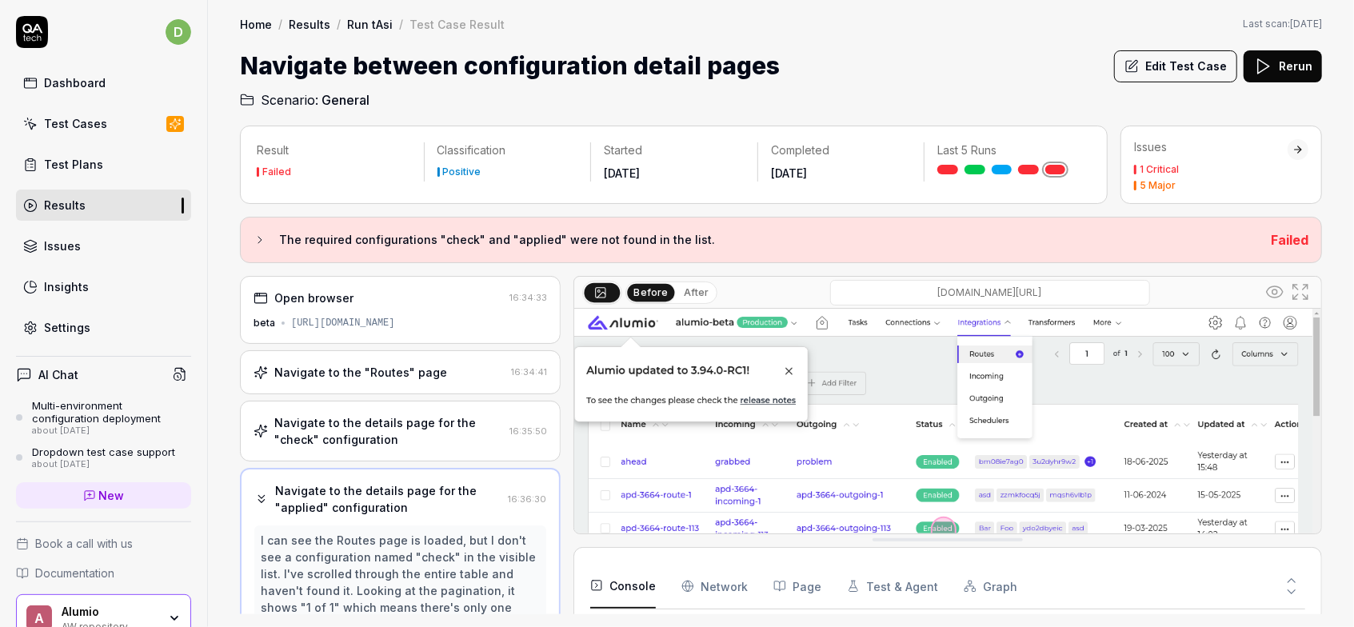
click at [425, 429] on div "Navigate to the details page for the "check" configuration" at bounding box center [388, 431] width 229 height 34
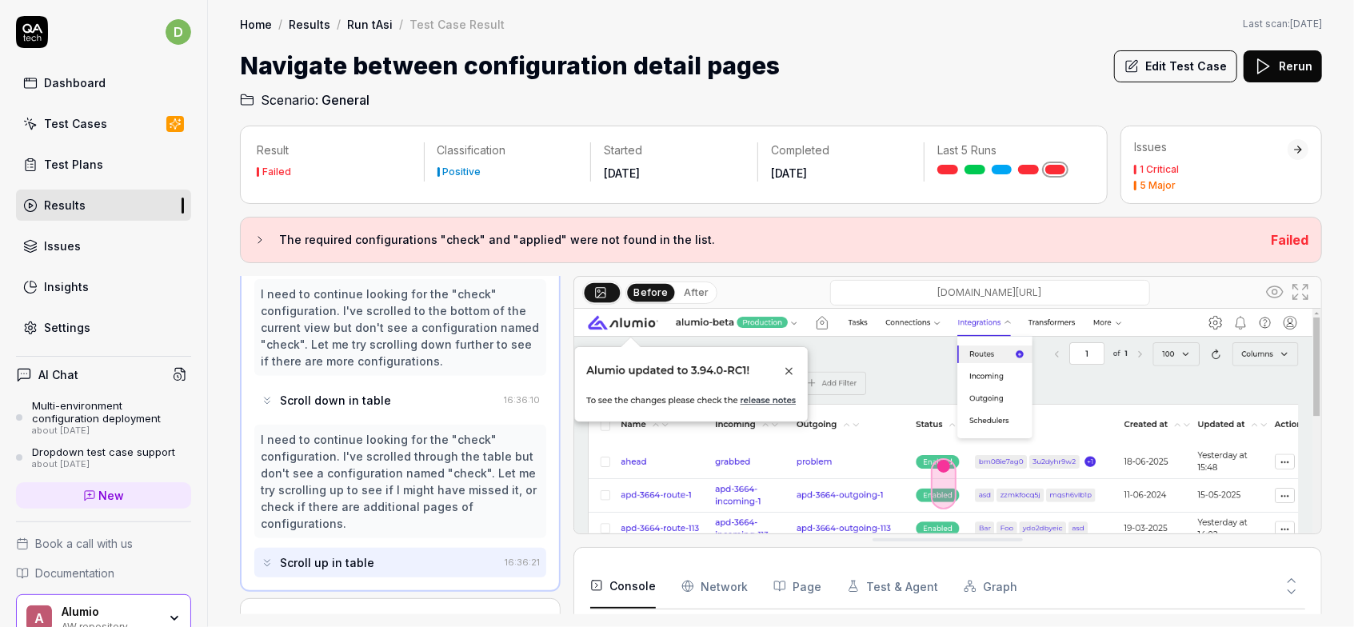
scroll to position [552, 0]
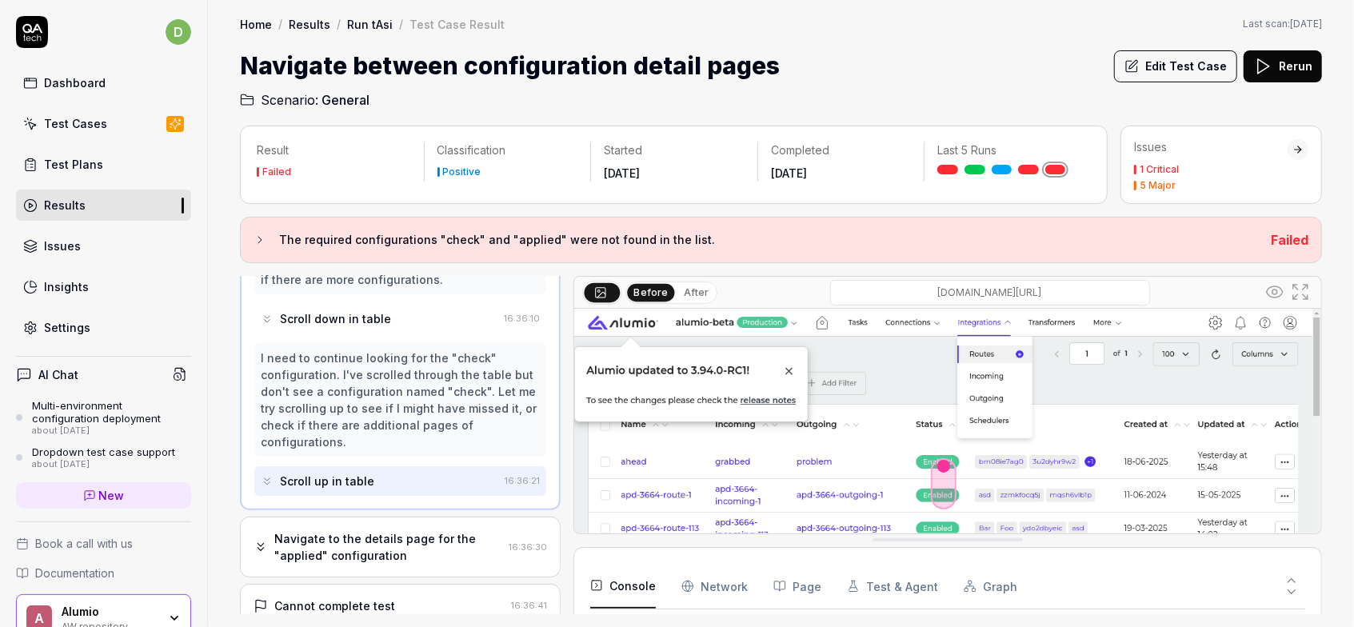
click at [428, 530] on div "Navigate to the details page for the "applied" configuration" at bounding box center [388, 547] width 228 height 34
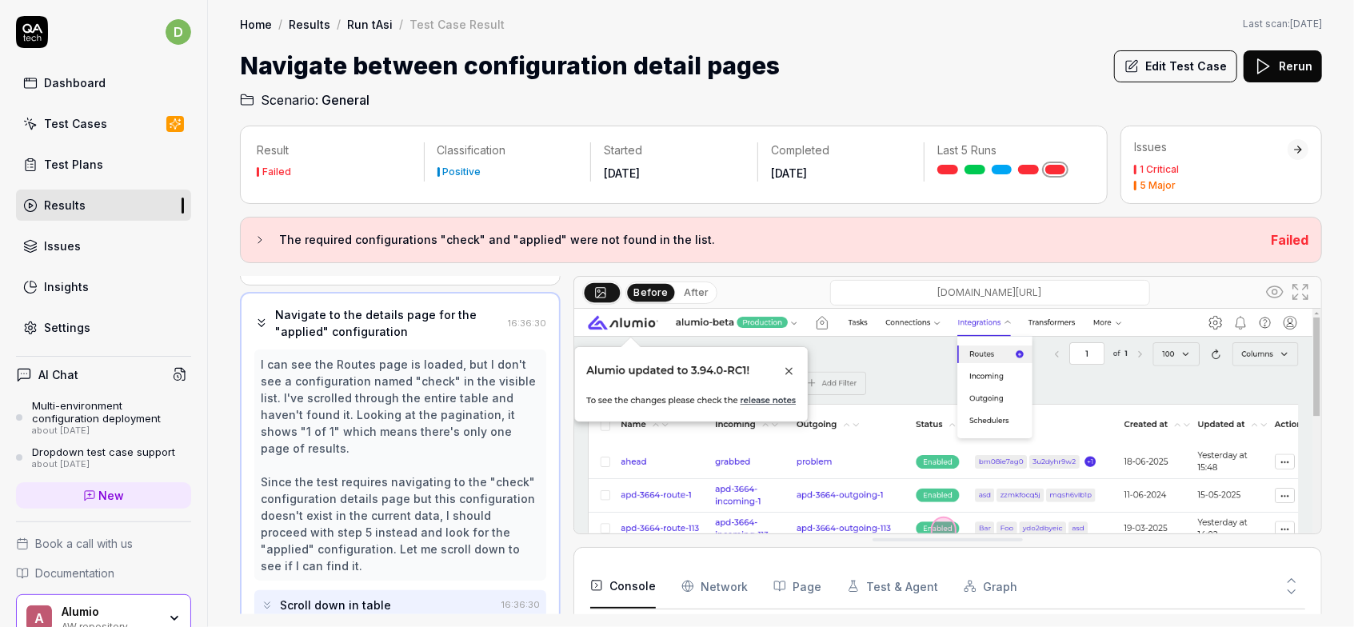
scroll to position [293, 0]
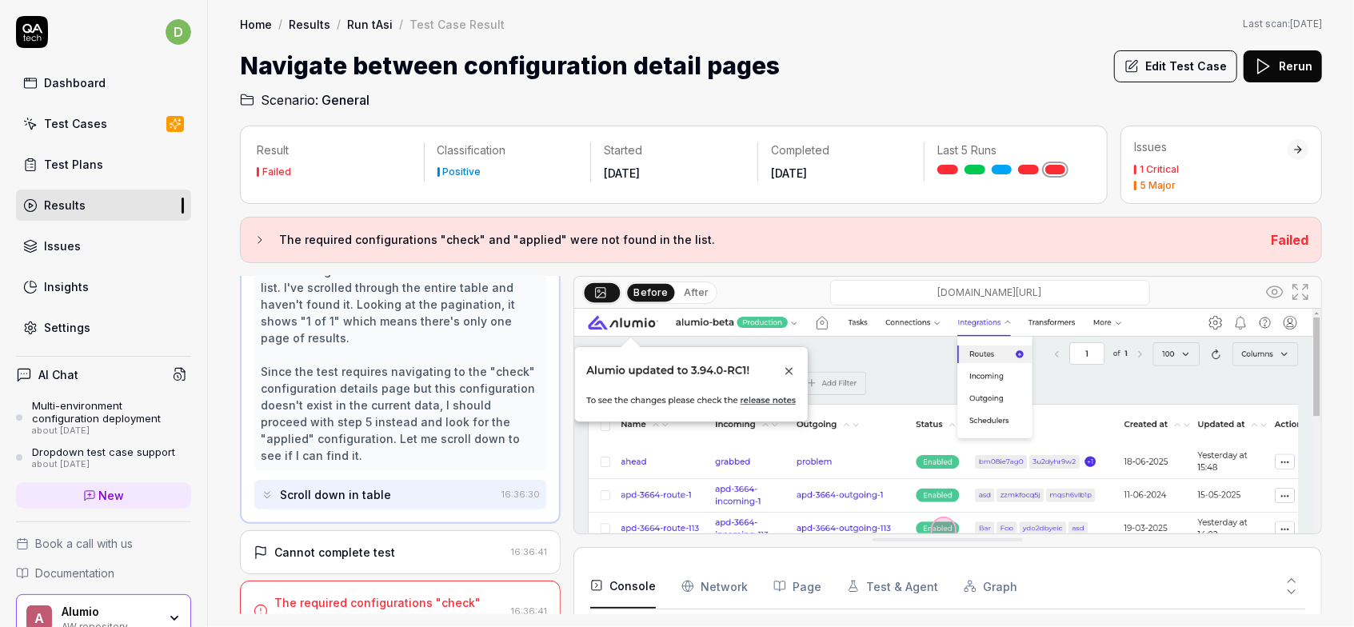
click at [422, 544] on div "Cannot complete test" at bounding box center [378, 552] width 251 height 17
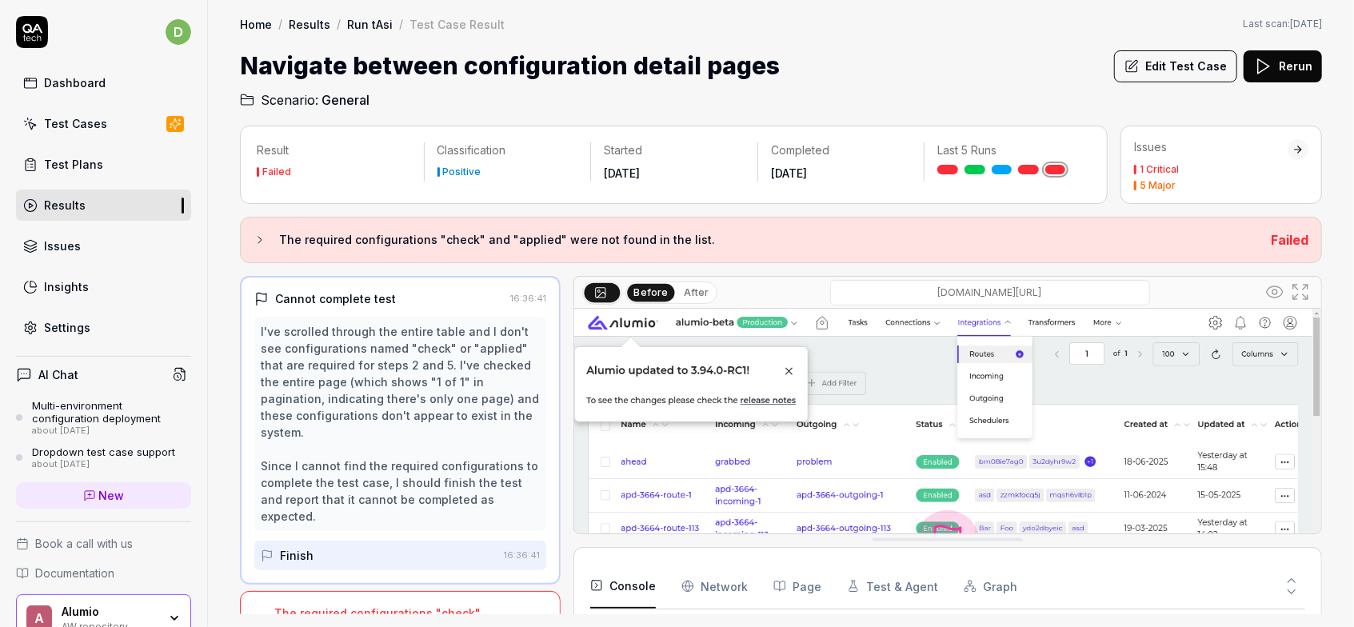
scroll to position [0, 0]
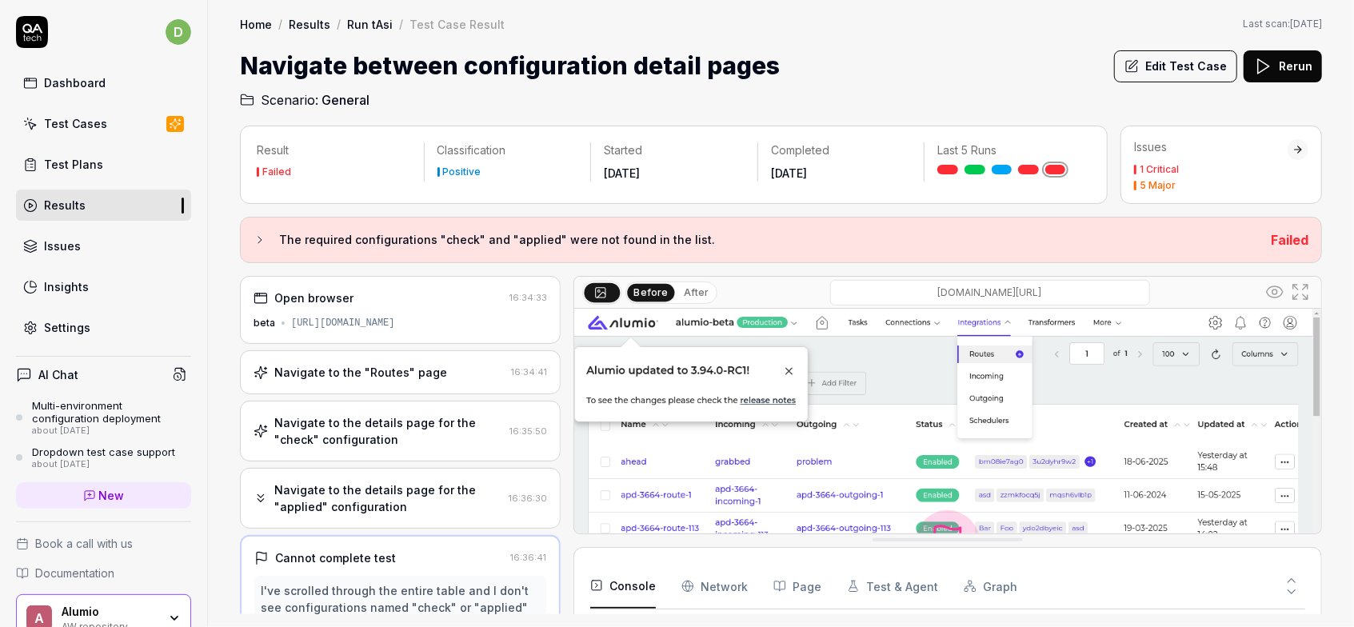
click at [395, 328] on div "[URL][DOMAIN_NAME]" at bounding box center [343, 323] width 104 height 14
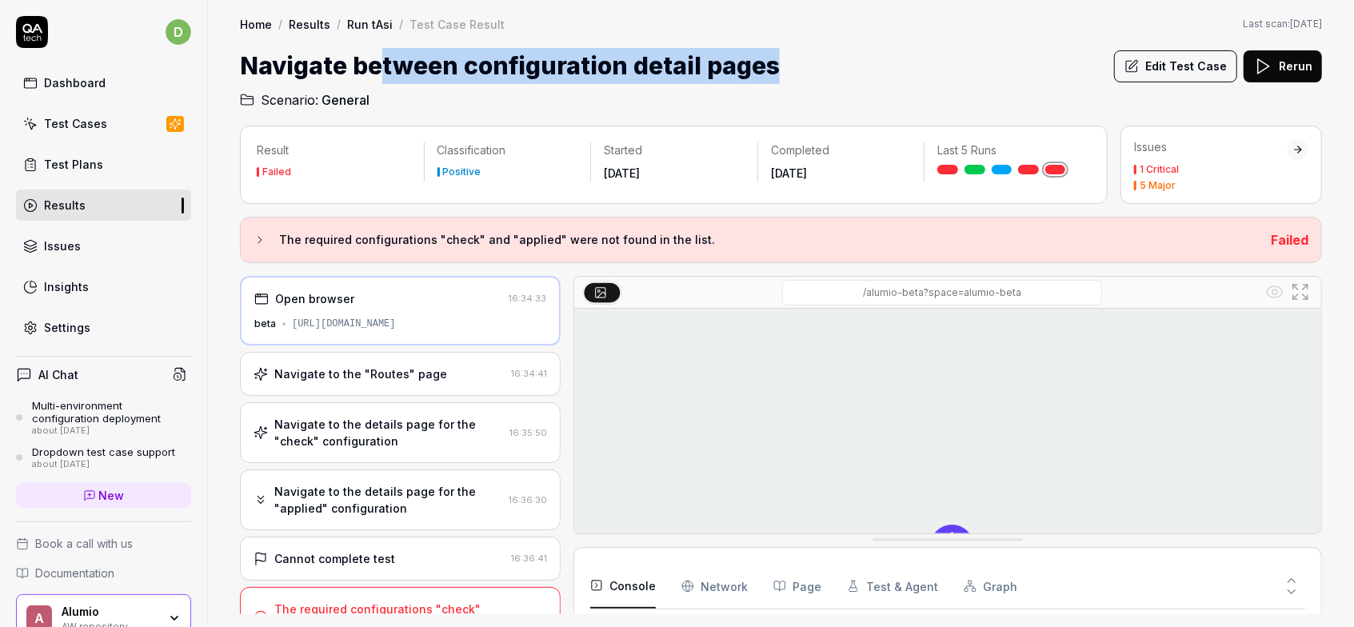
drag, startPoint x: 815, startPoint y: 64, endPoint x: 373, endPoint y: 66, distance: 442.2
click at [373, 66] on div "Navigate between configuration detail pages Edit Test Case Rerun" at bounding box center [781, 66] width 1082 height 36
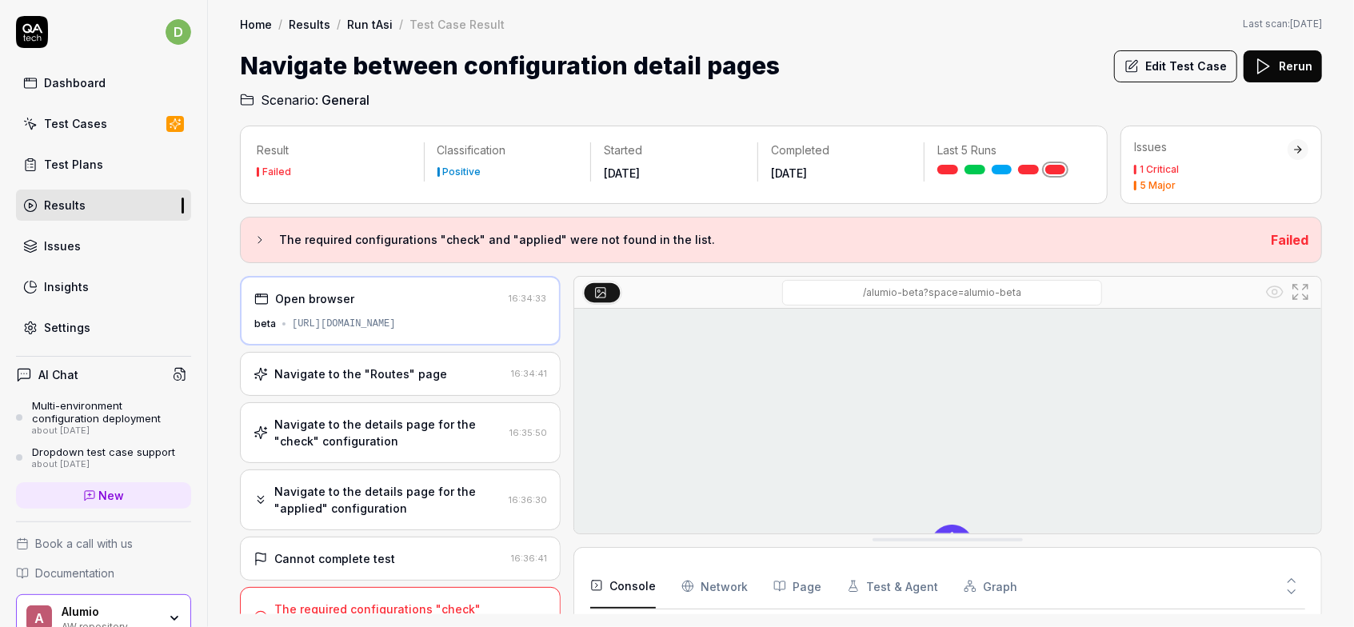
click at [325, 64] on h1 "Navigate between configuration detail pages" at bounding box center [510, 66] width 540 height 36
click at [389, 373] on div "Navigate to the "Routes" page" at bounding box center [360, 373] width 173 height 17
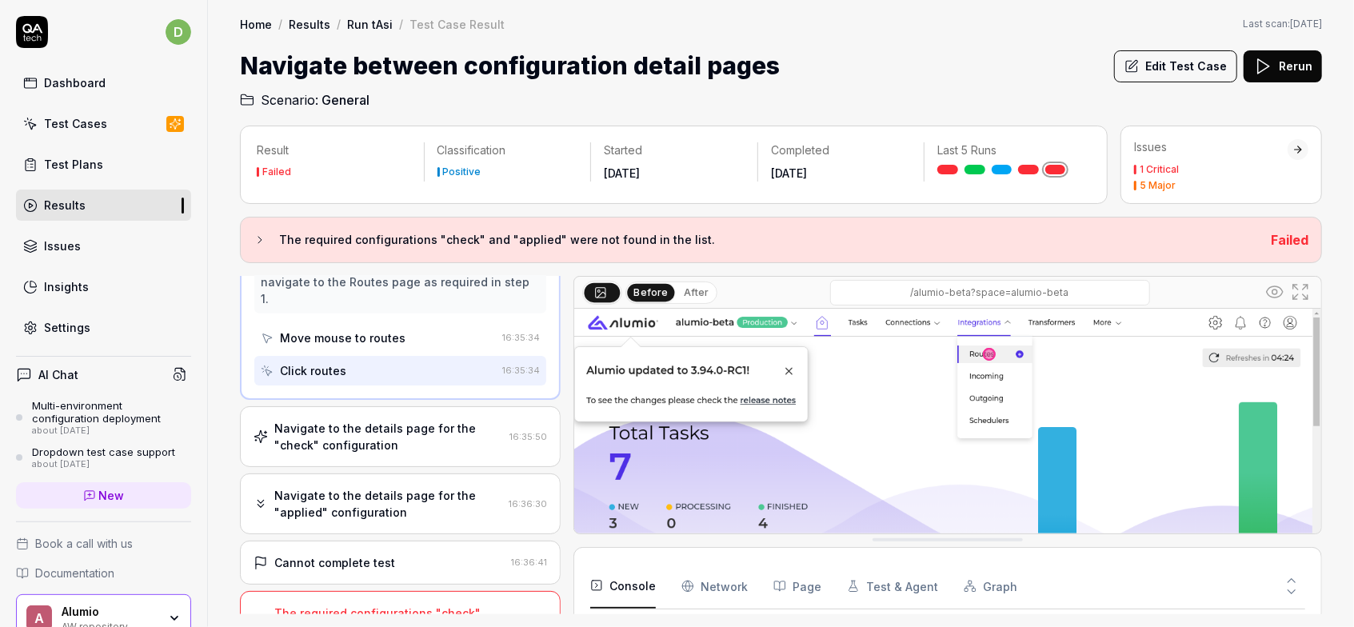
click at [414, 541] on div "Cannot complete test 16:36:41" at bounding box center [400, 563] width 321 height 44
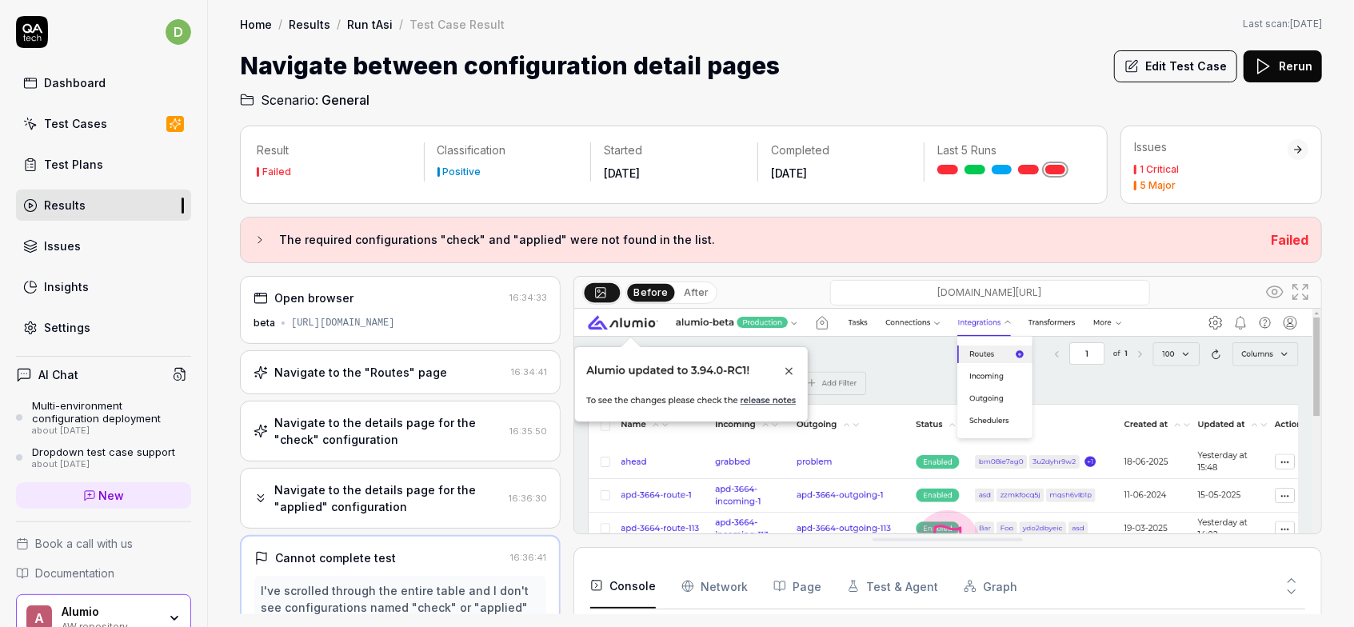
click at [1152, 50] on button "Edit Test Case" at bounding box center [1175, 66] width 123 height 32
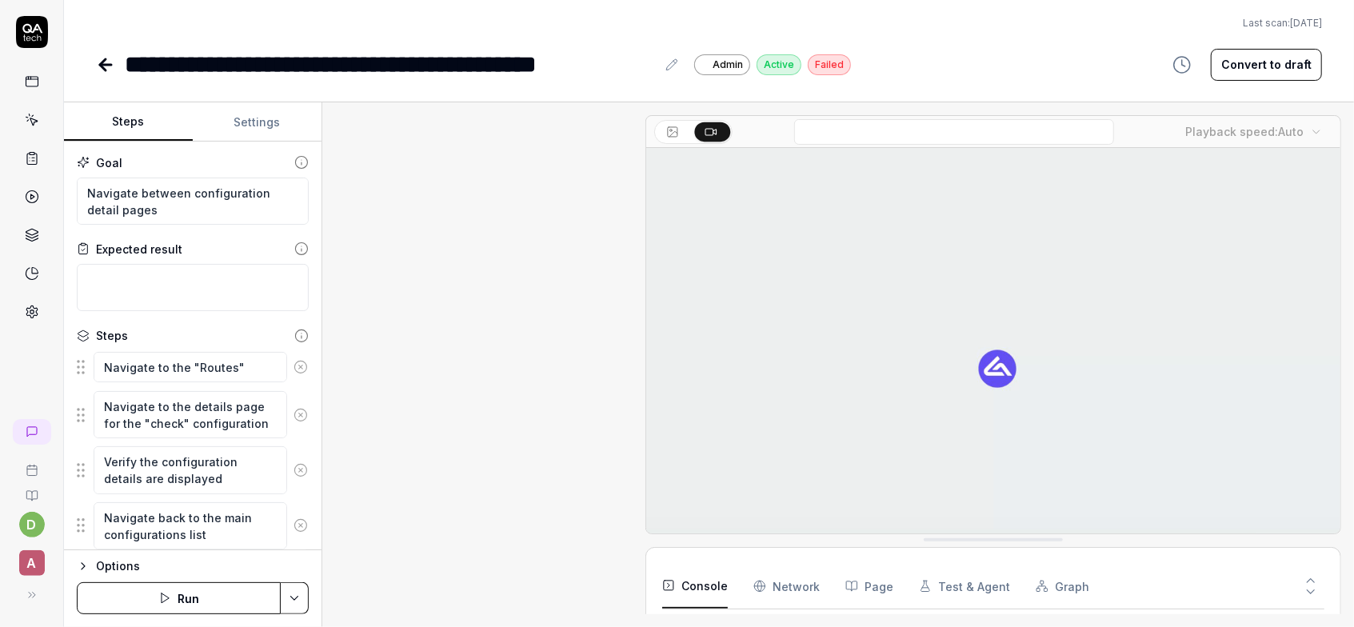
scroll to position [231, 0]
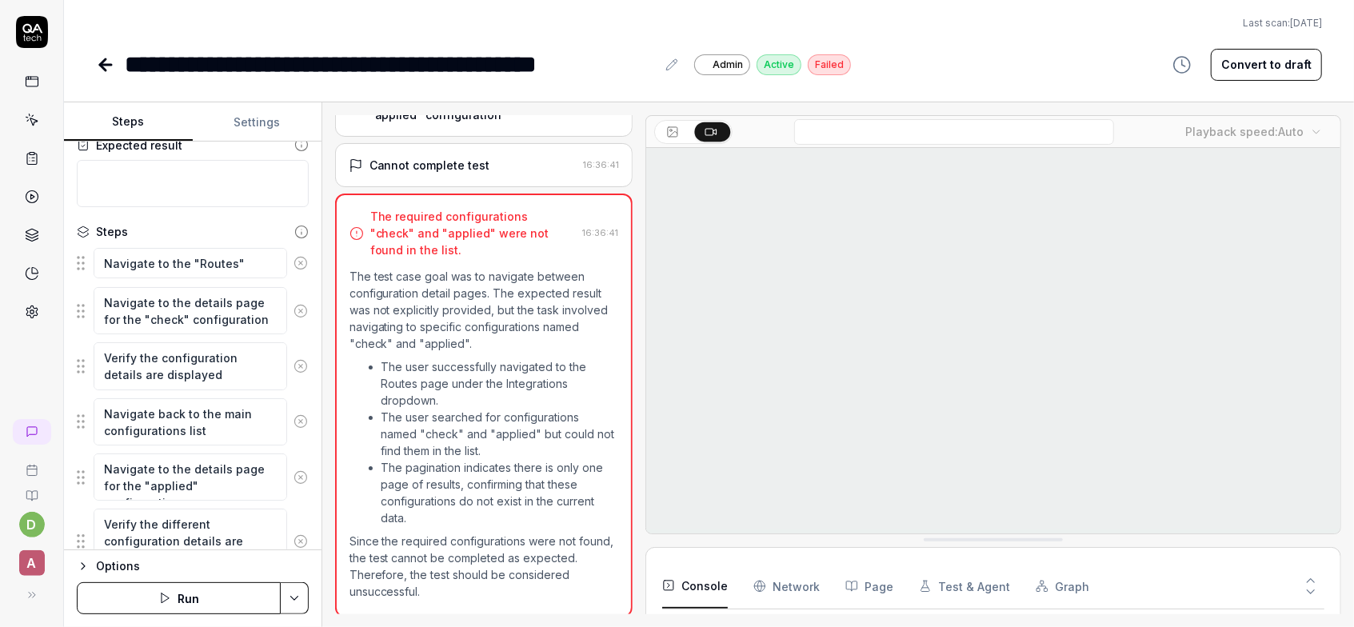
scroll to position [119, 0]
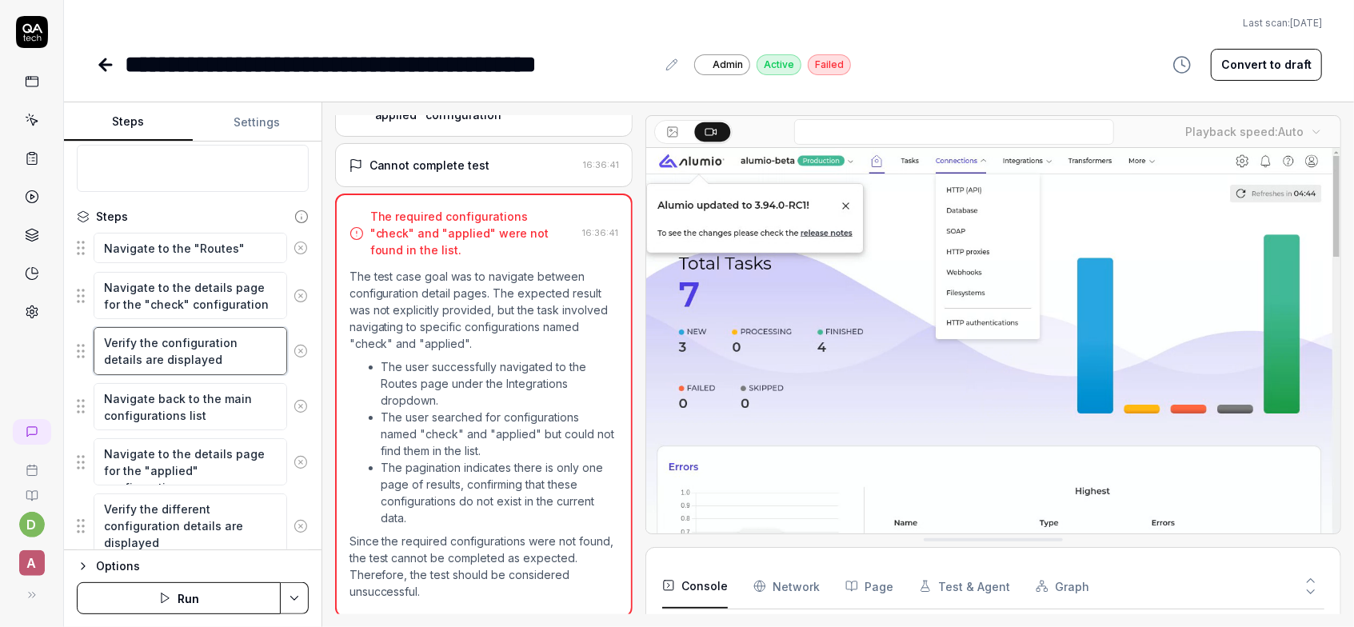
click at [198, 356] on textarea "Verify the configuration details are displayed" at bounding box center [190, 350] width 193 height 47
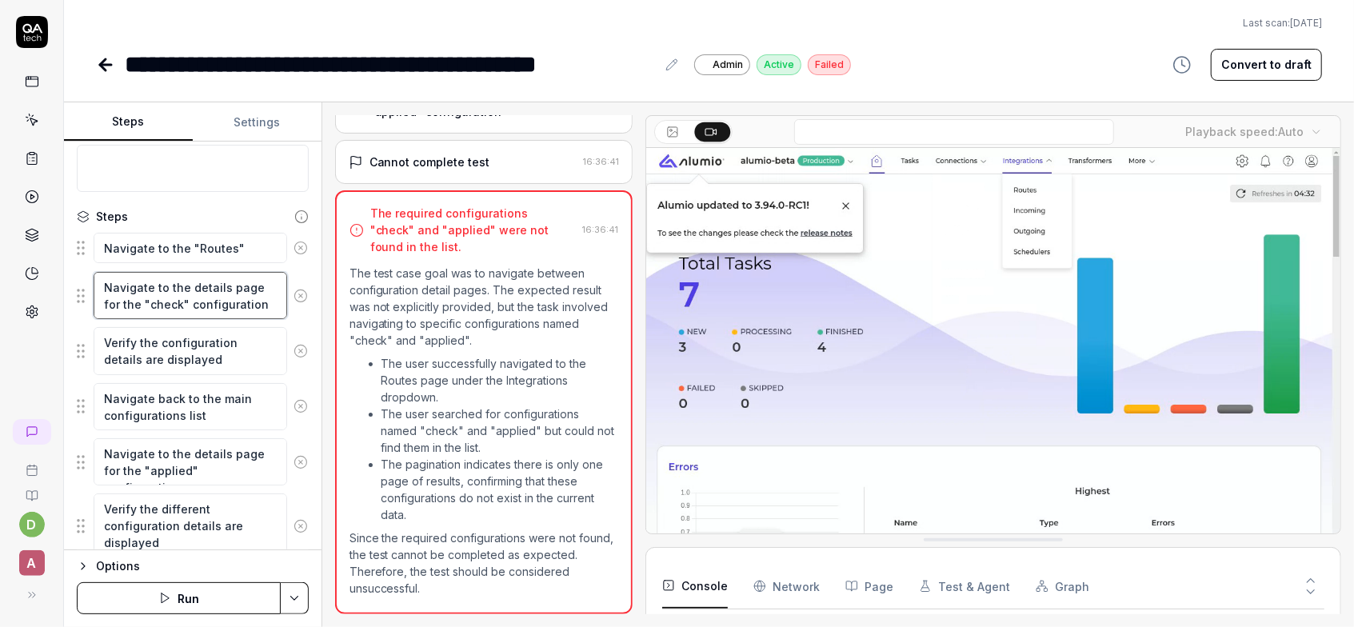
click at [208, 302] on textarea "Navigate to the details page for the "check" configuration" at bounding box center [190, 295] width 193 height 47
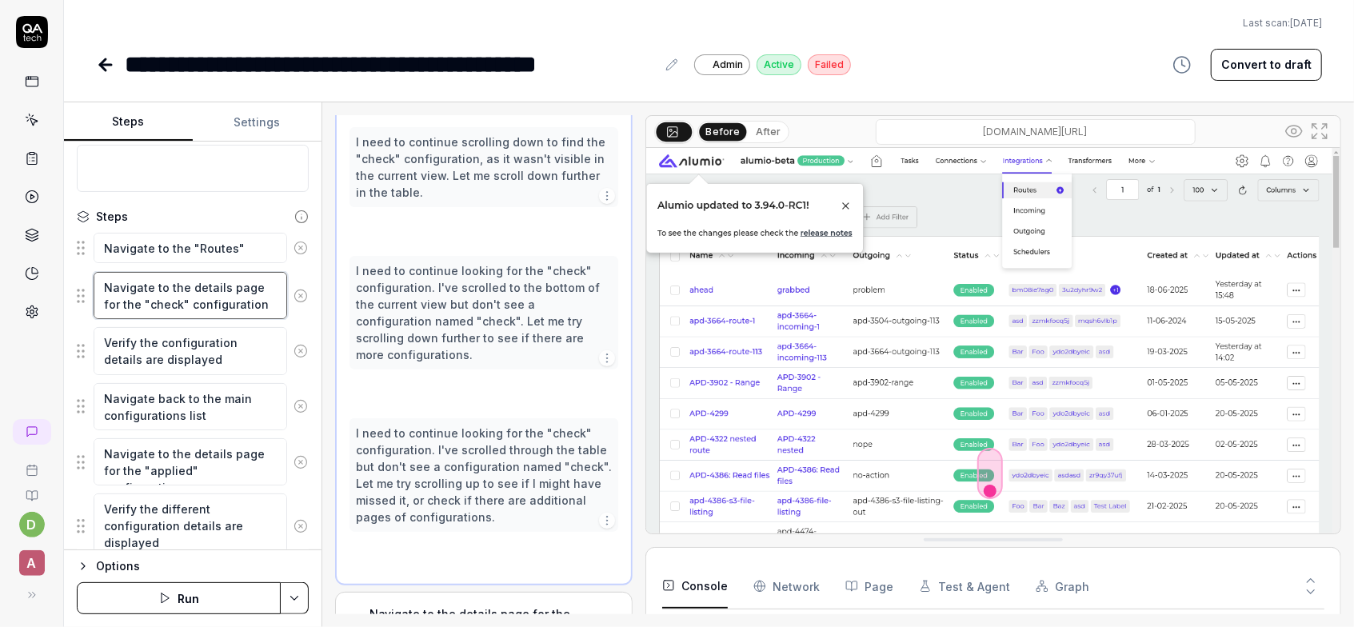
scroll to position [285, 0]
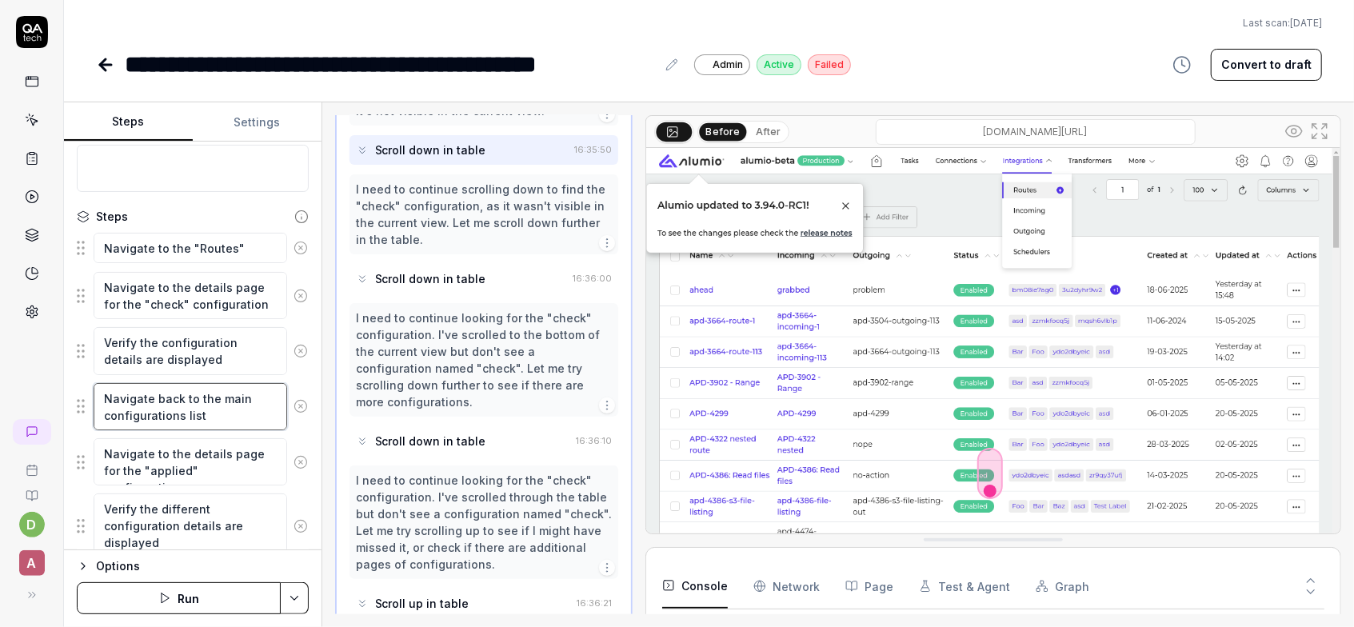
click at [209, 398] on textarea "Navigate back to the main configurations list" at bounding box center [190, 406] width 193 height 47
click at [214, 412] on textarea "Navigate back to the main configurations list" at bounding box center [190, 406] width 193 height 47
click at [229, 350] on textarea "Verify the configuration details are displayed" at bounding box center [190, 350] width 193 height 47
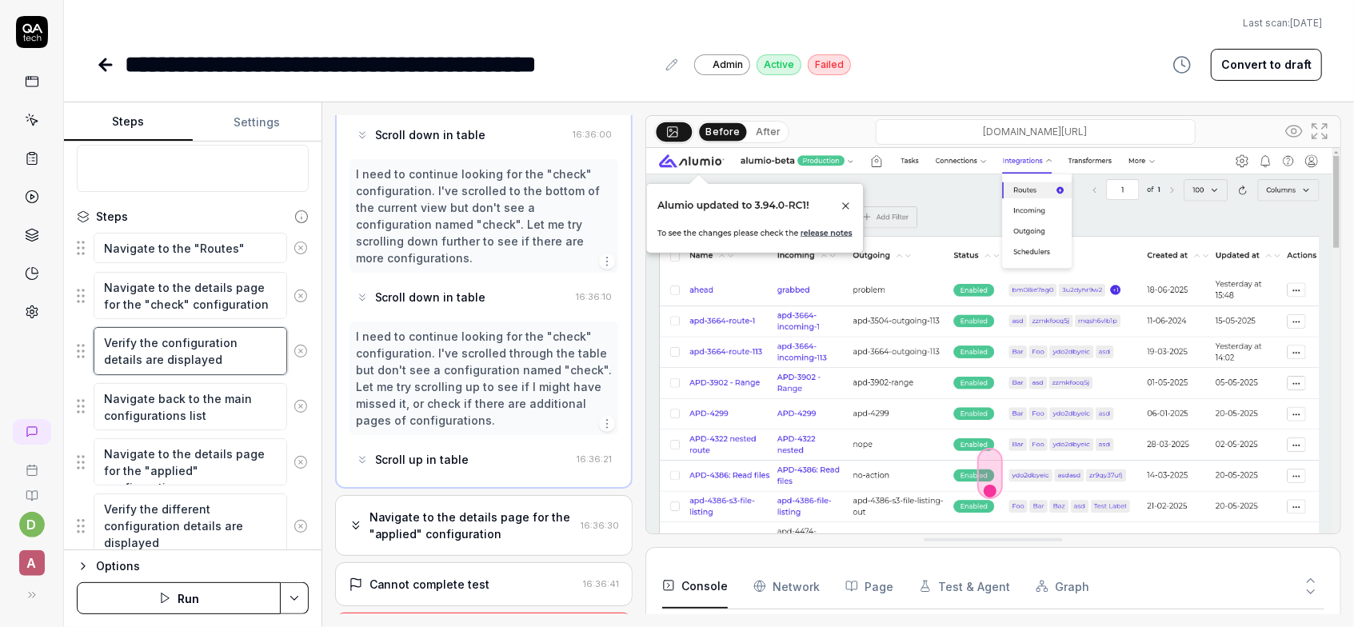
scroll to position [469, 0]
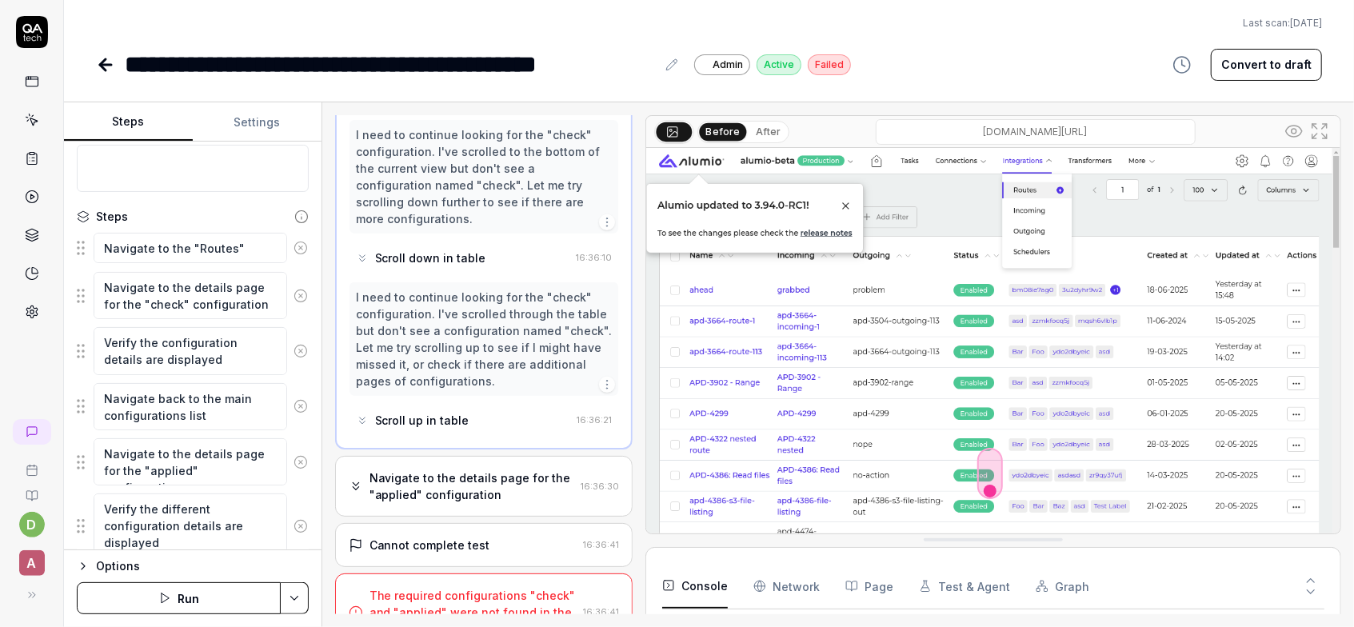
click at [482, 587] on div "The required configurations "check" and "applied" were not found in the list." at bounding box center [473, 612] width 208 height 50
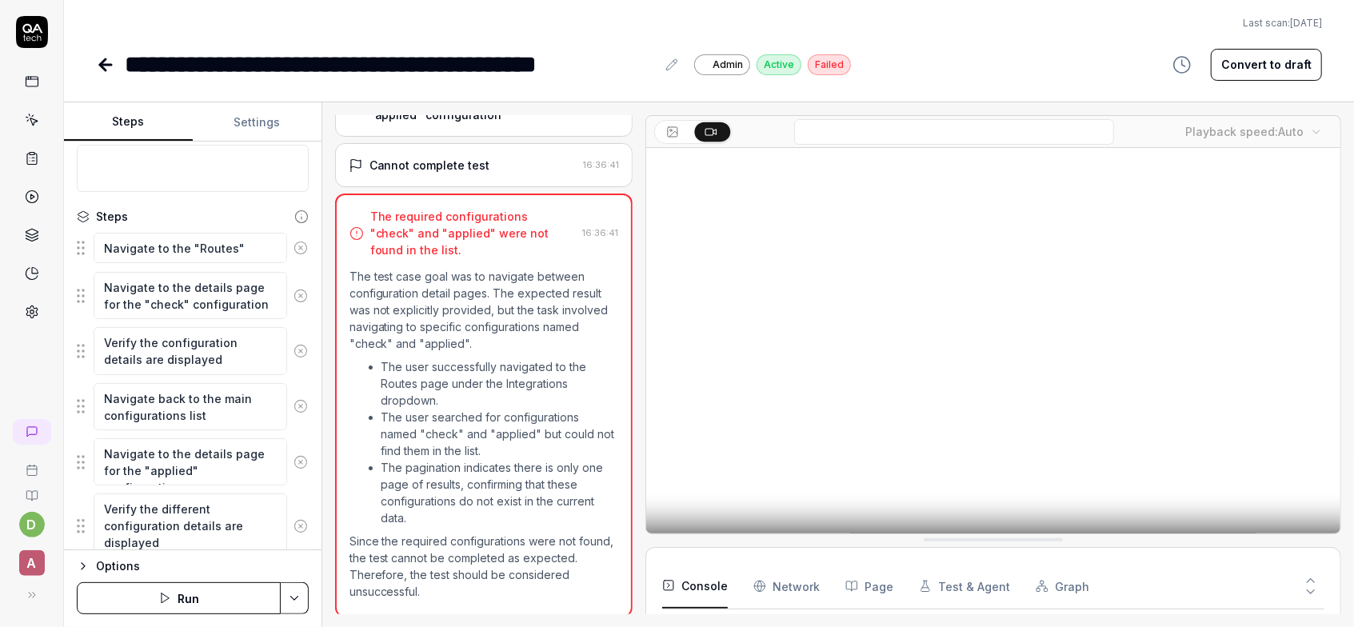
scroll to position [0, 0]
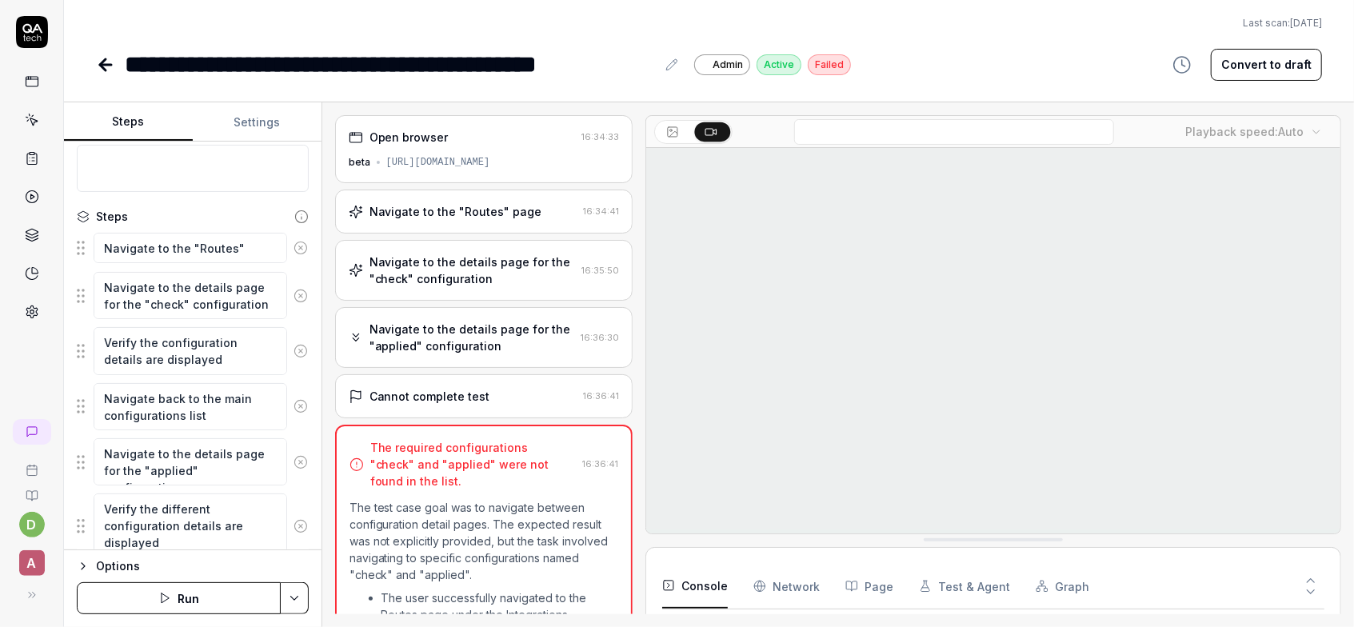
click at [484, 381] on div "Cannot complete test 16:36:41" at bounding box center [484, 396] width 298 height 44
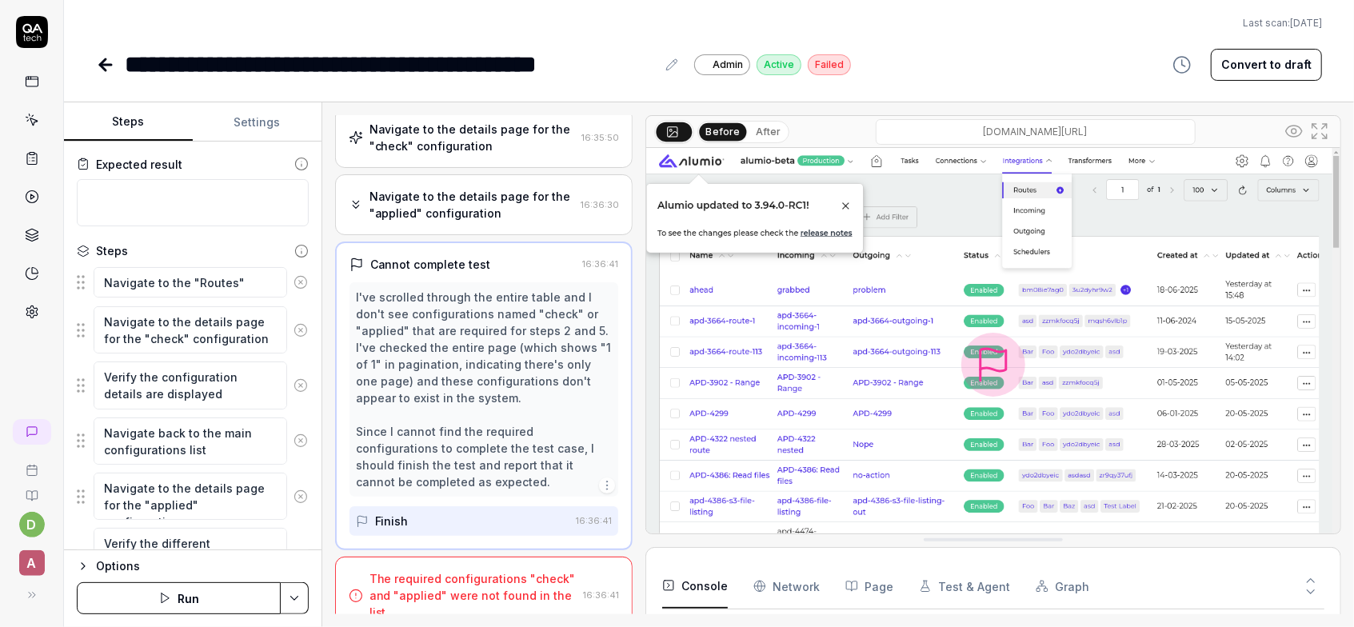
scroll to position [78, 0]
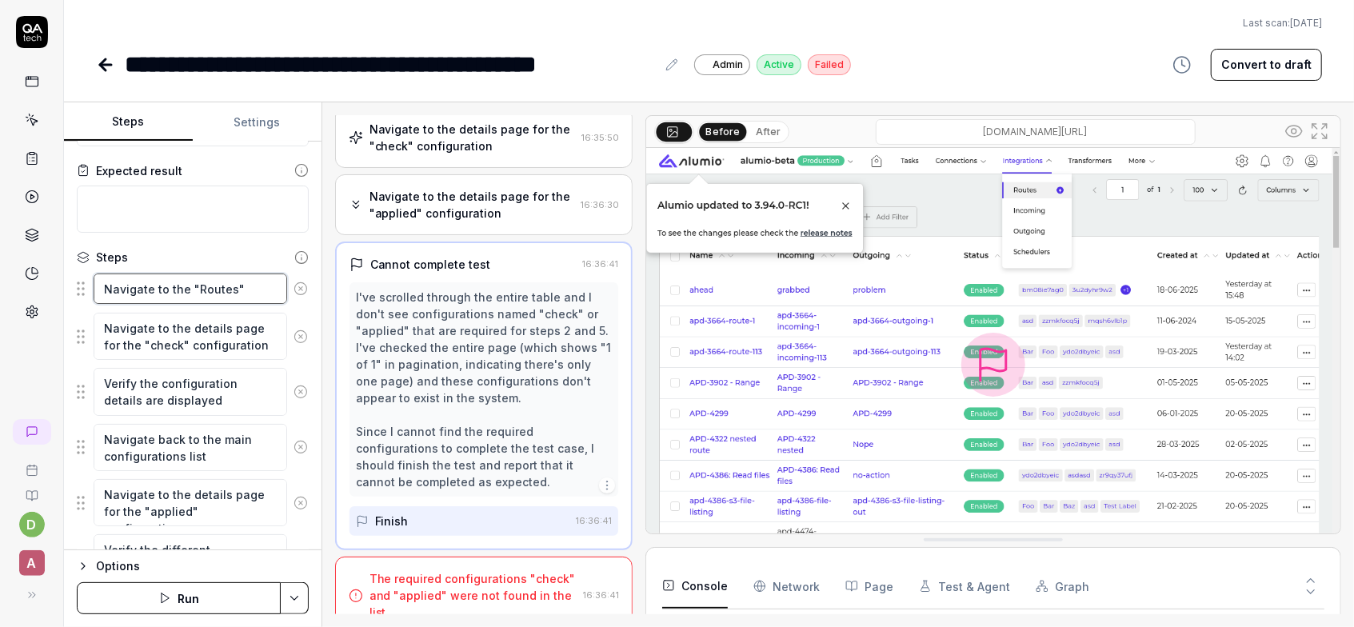
click at [209, 281] on textarea "Navigate to the "Routes" page" at bounding box center [190, 288] width 193 height 30
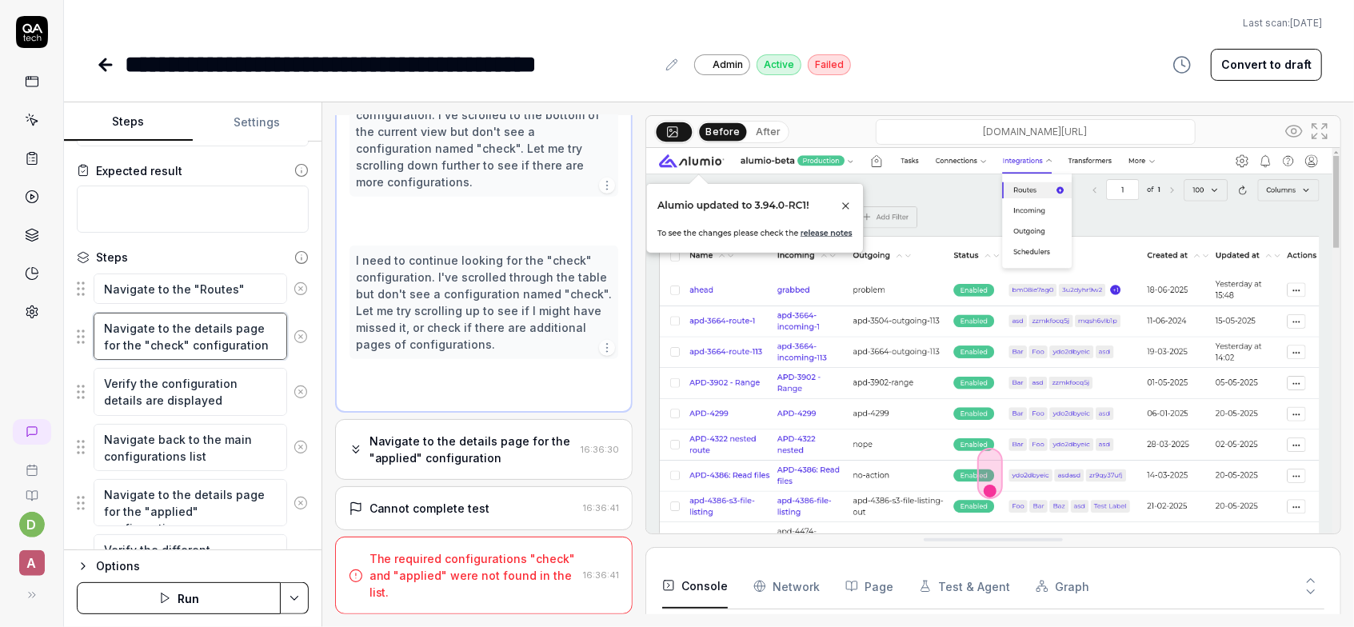
click at [216, 332] on textarea "Navigate to the details page for the "check" configuration" at bounding box center [190, 336] width 193 height 47
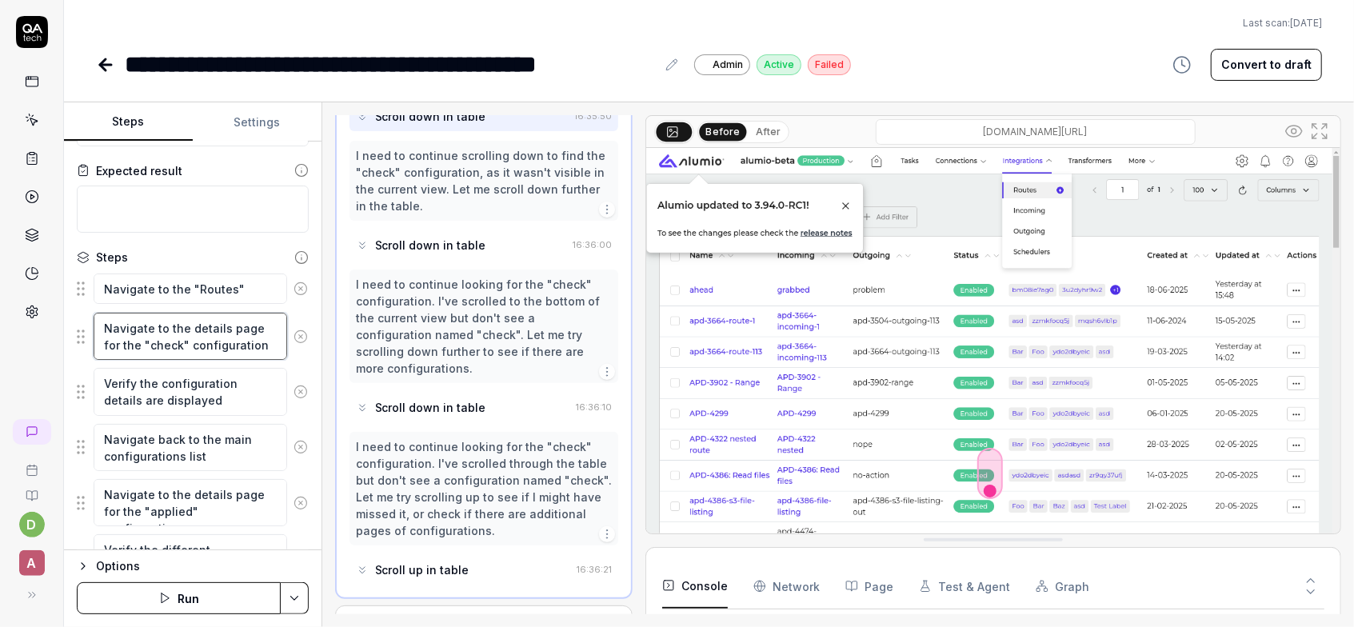
scroll to position [285, 0]
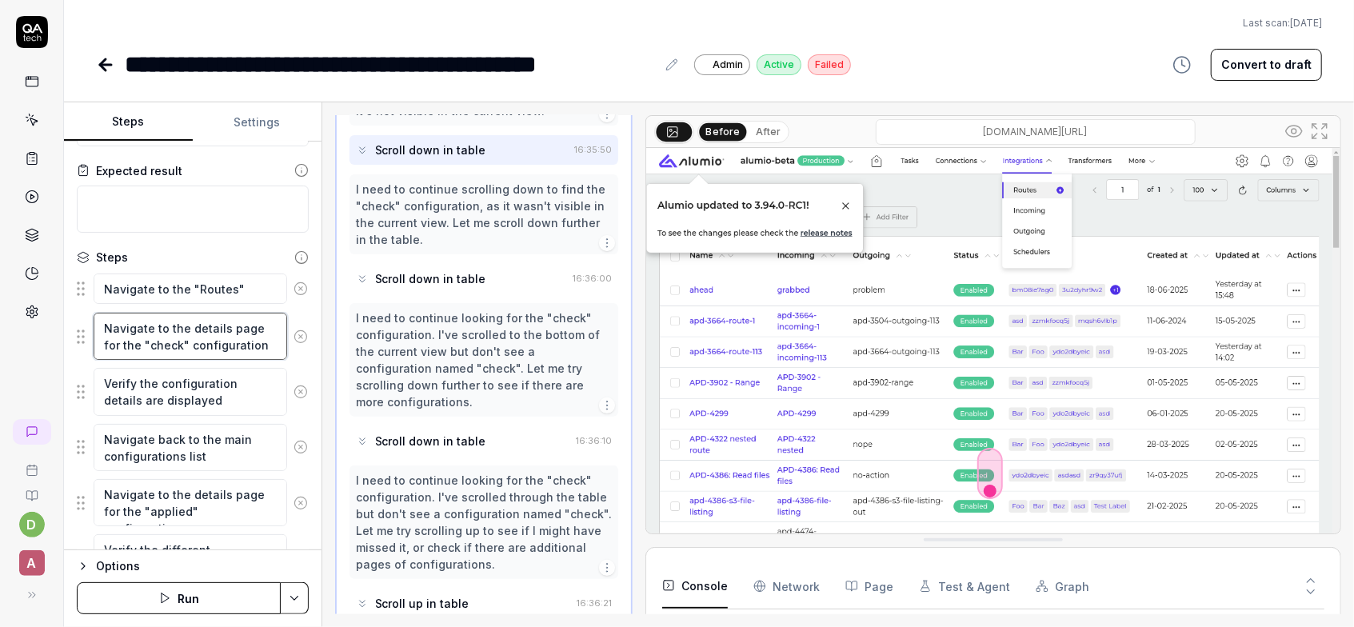
drag, startPoint x: 252, startPoint y: 345, endPoint x: 96, endPoint y: 305, distance: 161.0
click at [96, 305] on fieldset "Navigate to the "Routes" page Navigate to the details page for the "check" conf…" at bounding box center [193, 436] width 232 height 328
type textarea "*"
type textarea "O"
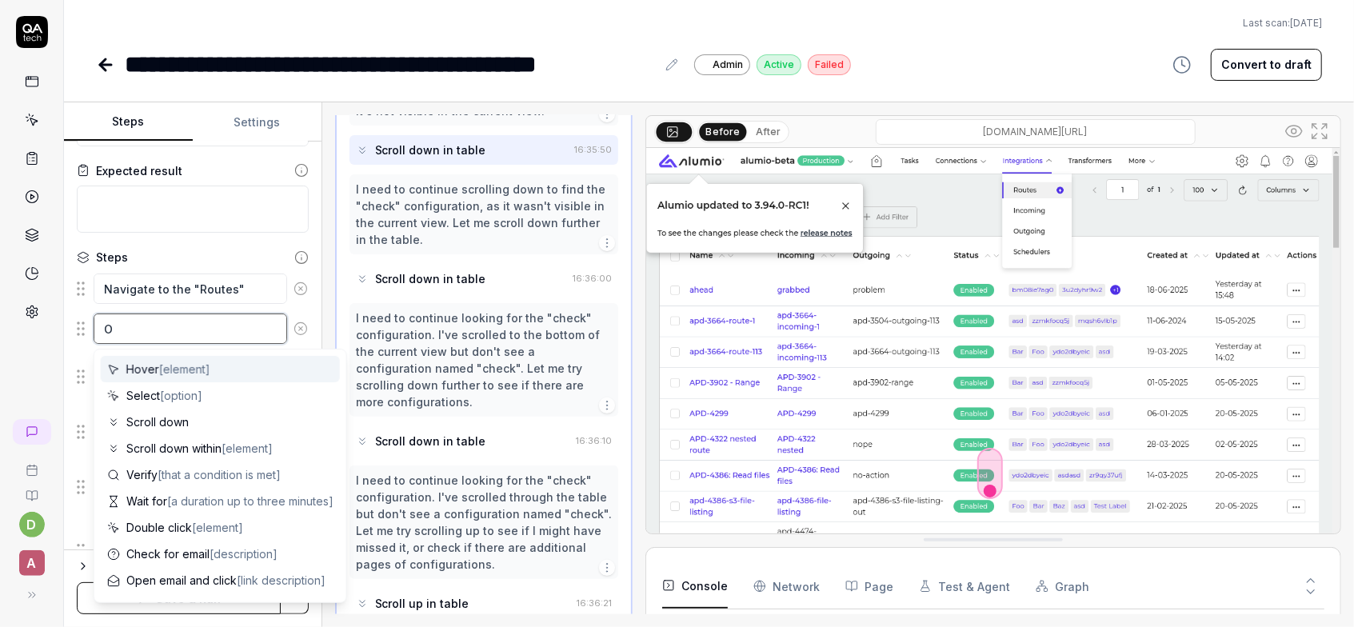
type textarea "*"
type textarea "Op"
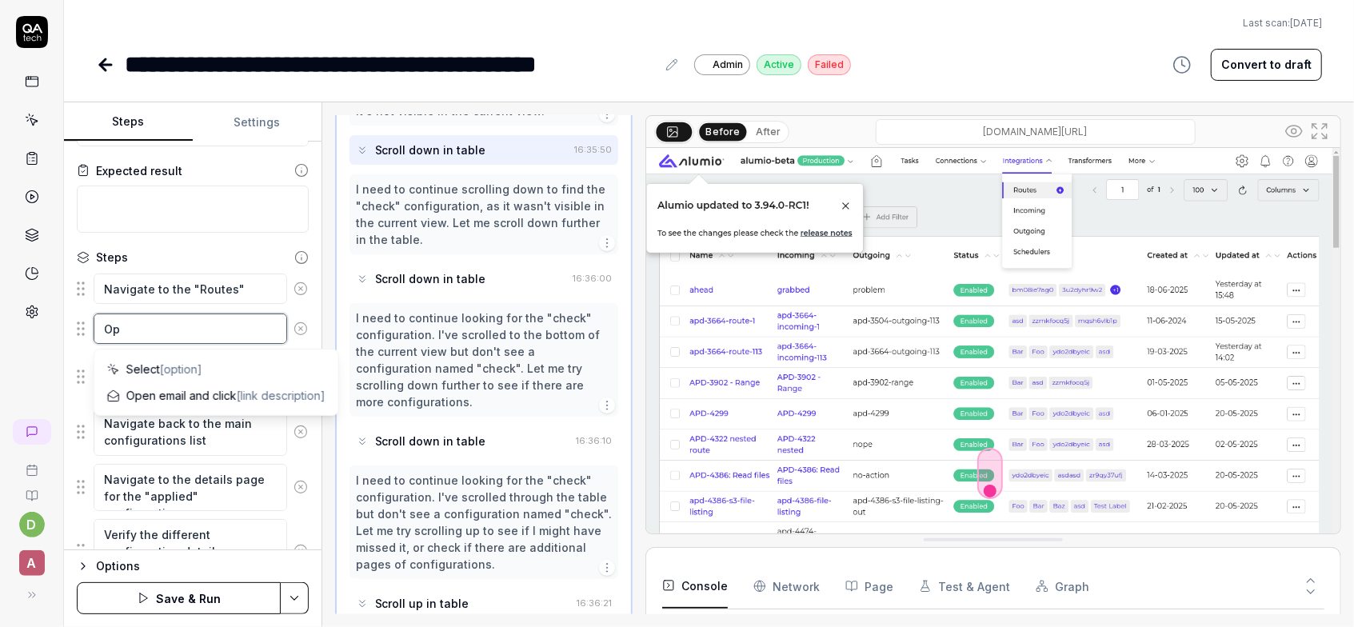
type textarea "*"
type textarea "Ope"
type textarea "*"
type textarea "Open"
type textarea "*"
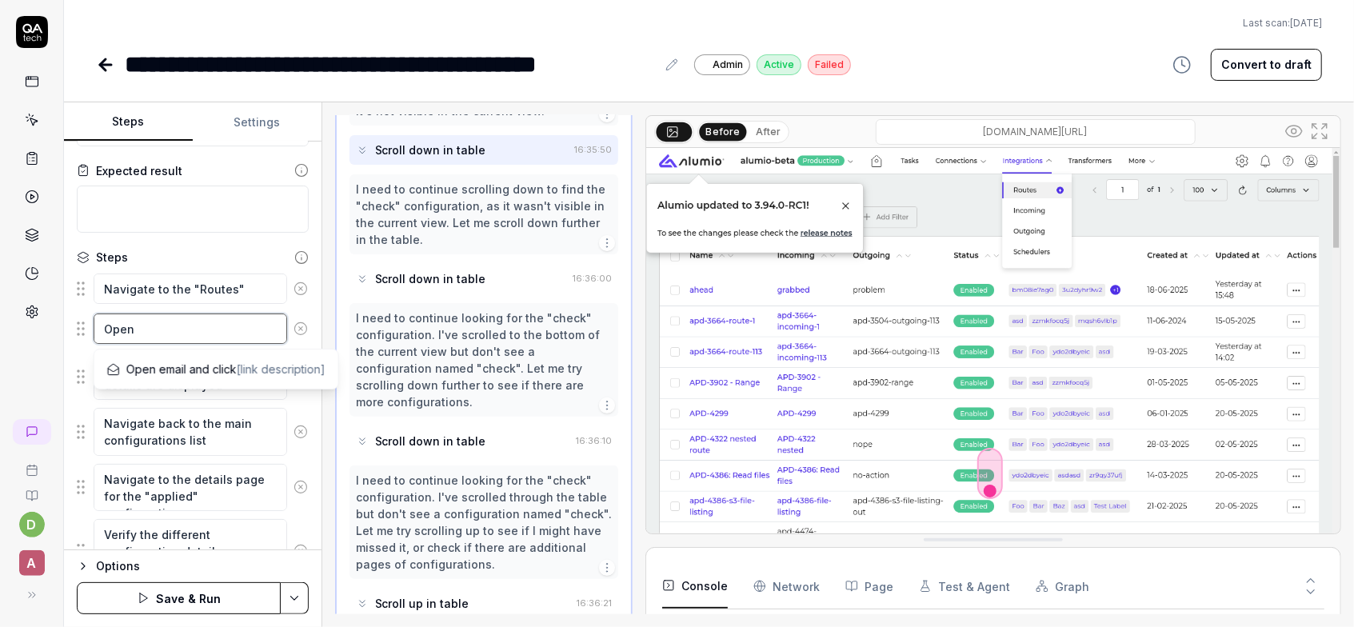
type textarea "Open"
type textarea "*"
type textarea "Open R"
type textarea "*"
type textarea "Open Ro"
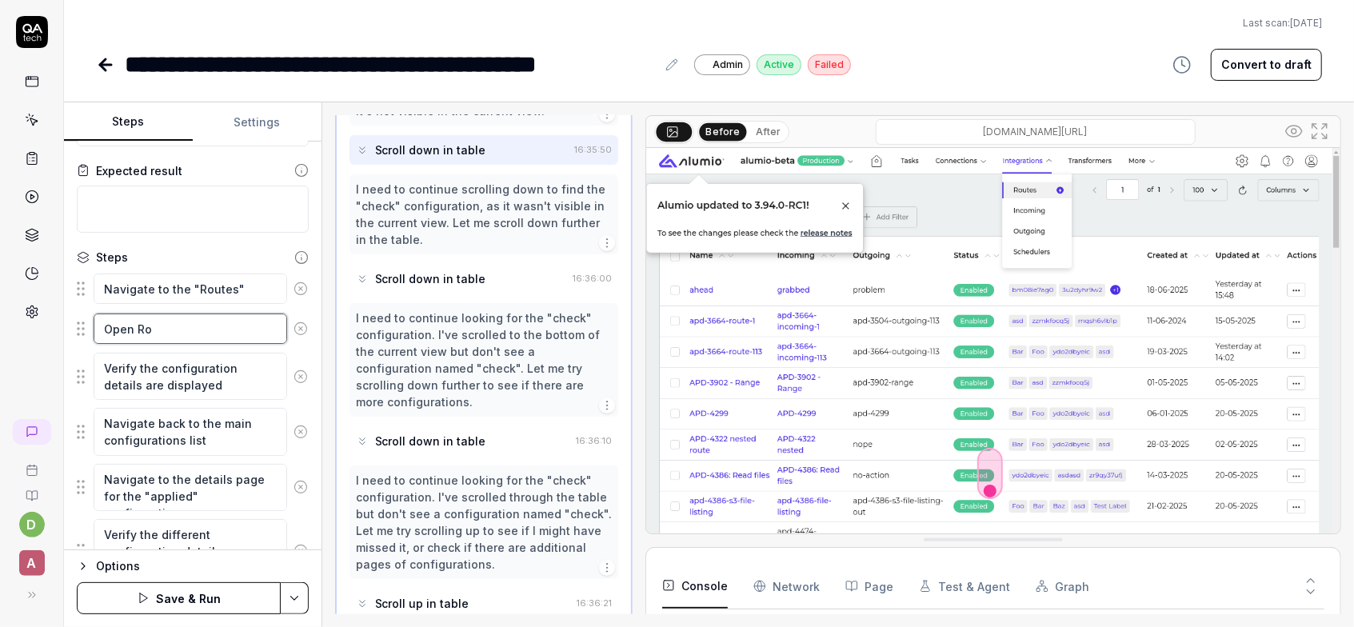
type textarea "*"
type textarea "Open Rou"
type textarea "*"
type textarea "Open Rout"
type textarea "*"
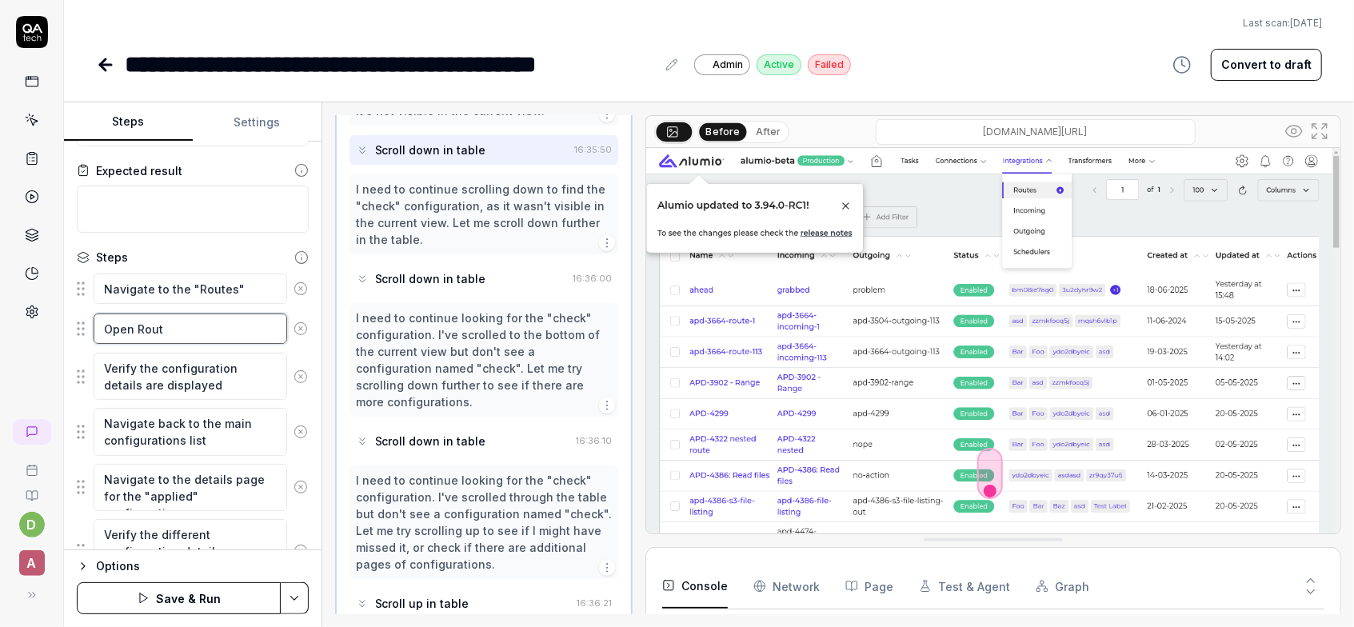
type textarea "Open Route"
type textarea "*"
type textarea "Open Route"
type textarea "*"
type textarea "Open Route c"
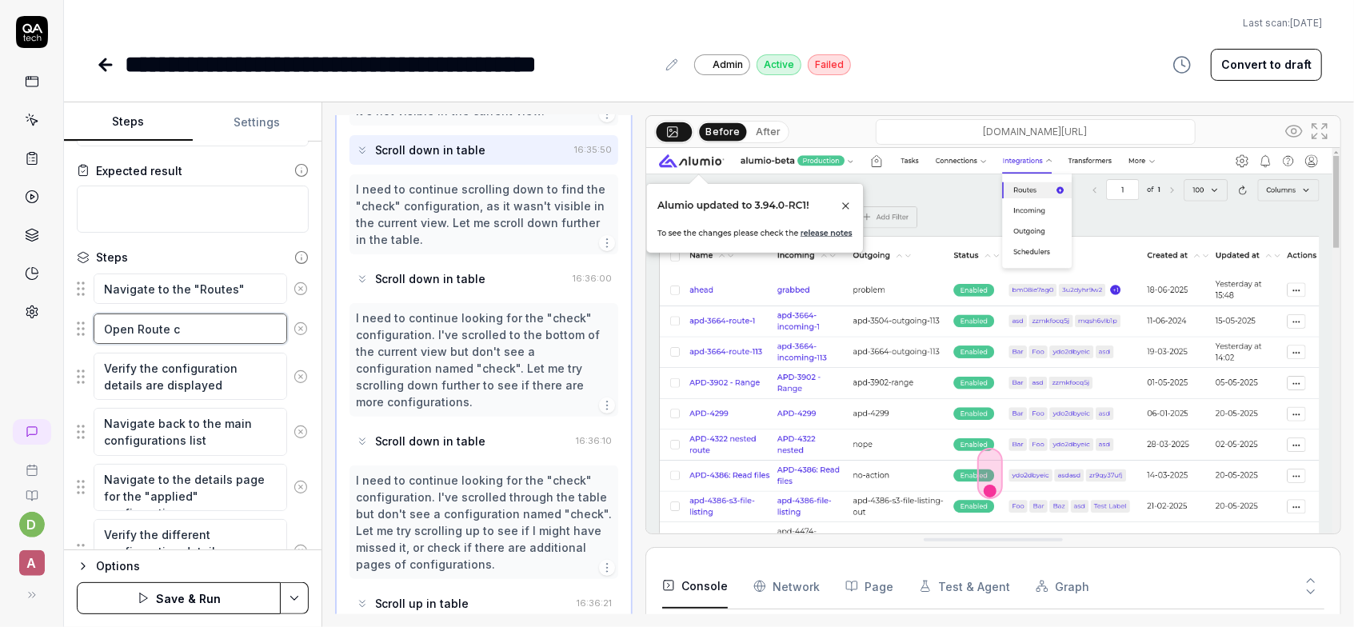
type textarea "*"
type textarea "Open Route co"
type textarea "*"
type textarea "Open Route con"
type textarea "*"
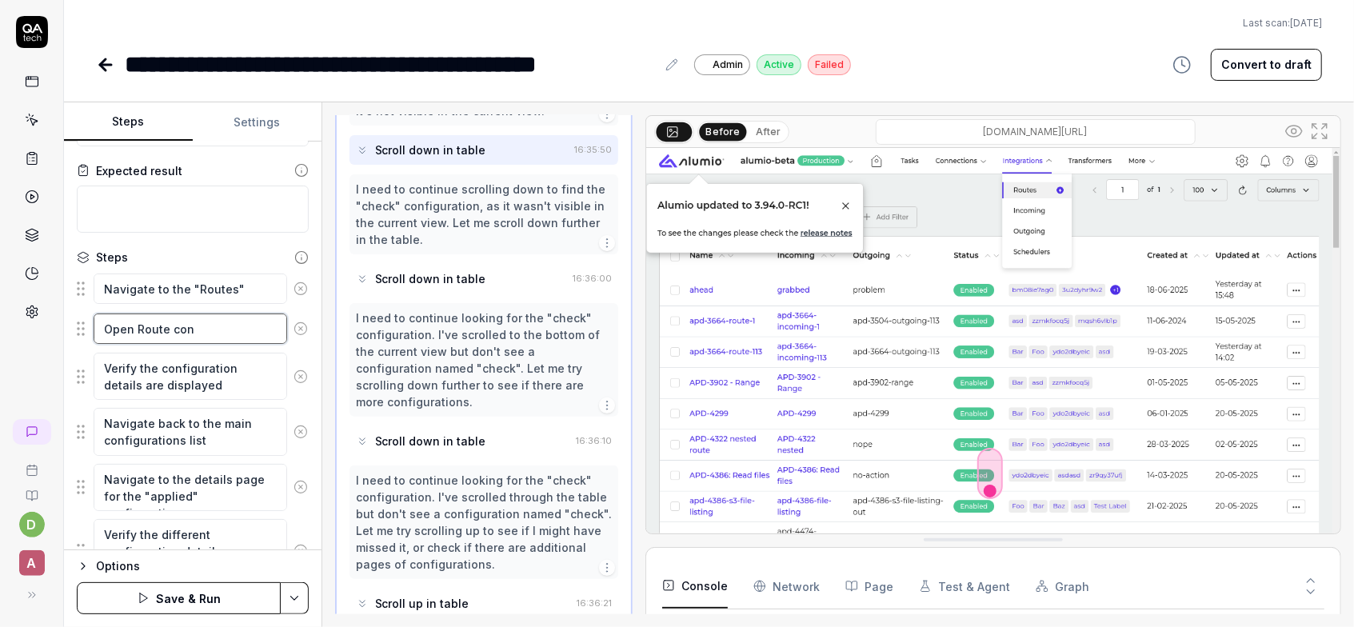
type textarea "Open Route conf"
type textarea "*"
type textarea "Open Route confi"
type textarea "*"
type textarea "Open Route config"
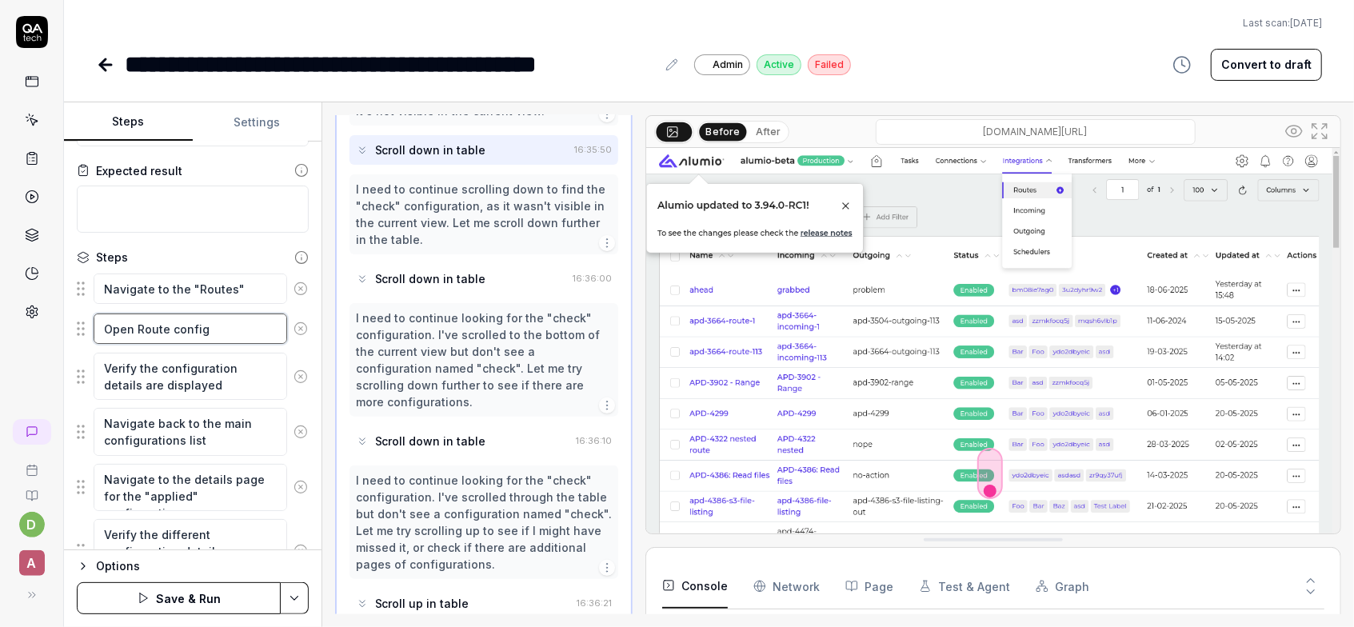
type textarea "*"
type textarea "Open Route configu"
type textarea "*"
type textarea "Open Route configur"
type textarea "*"
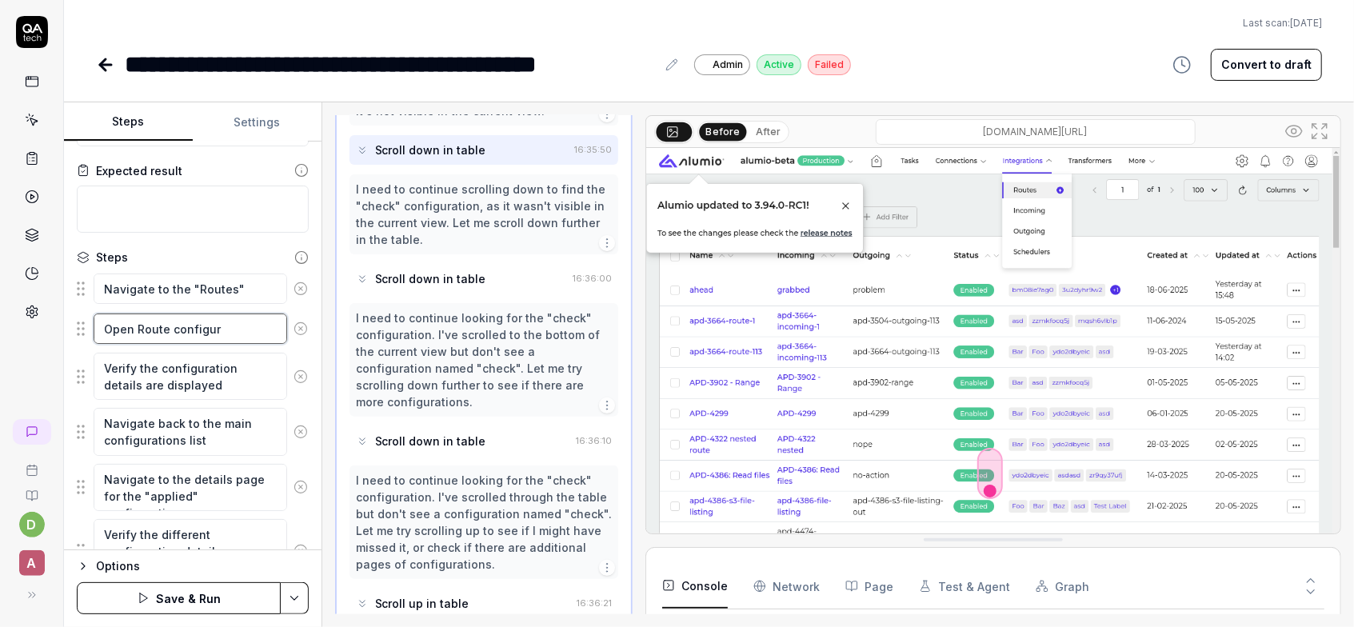
type textarea "Open Route configura"
type textarea "*"
type textarea "Open Route configurat"
type textarea "*"
type textarea "Open Route configurati"
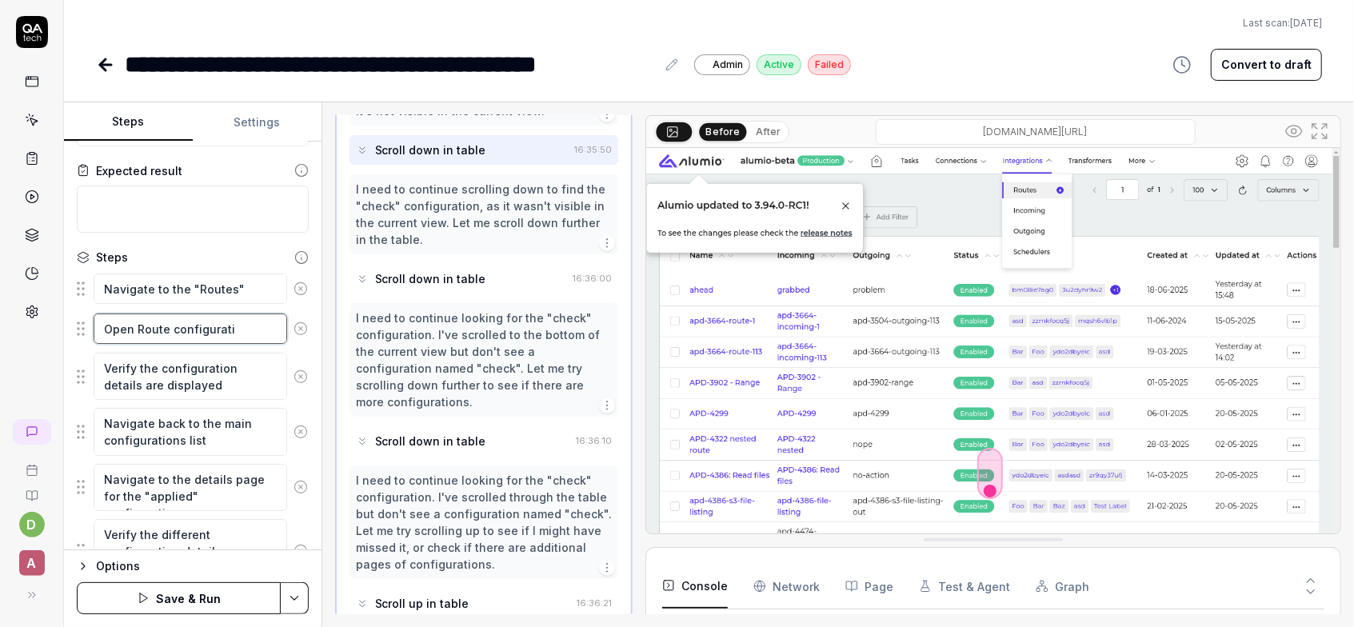
type textarea "*"
type textarea "Open Route configuratio"
type textarea "*"
type textarea "Open Route configuration"
type textarea "*"
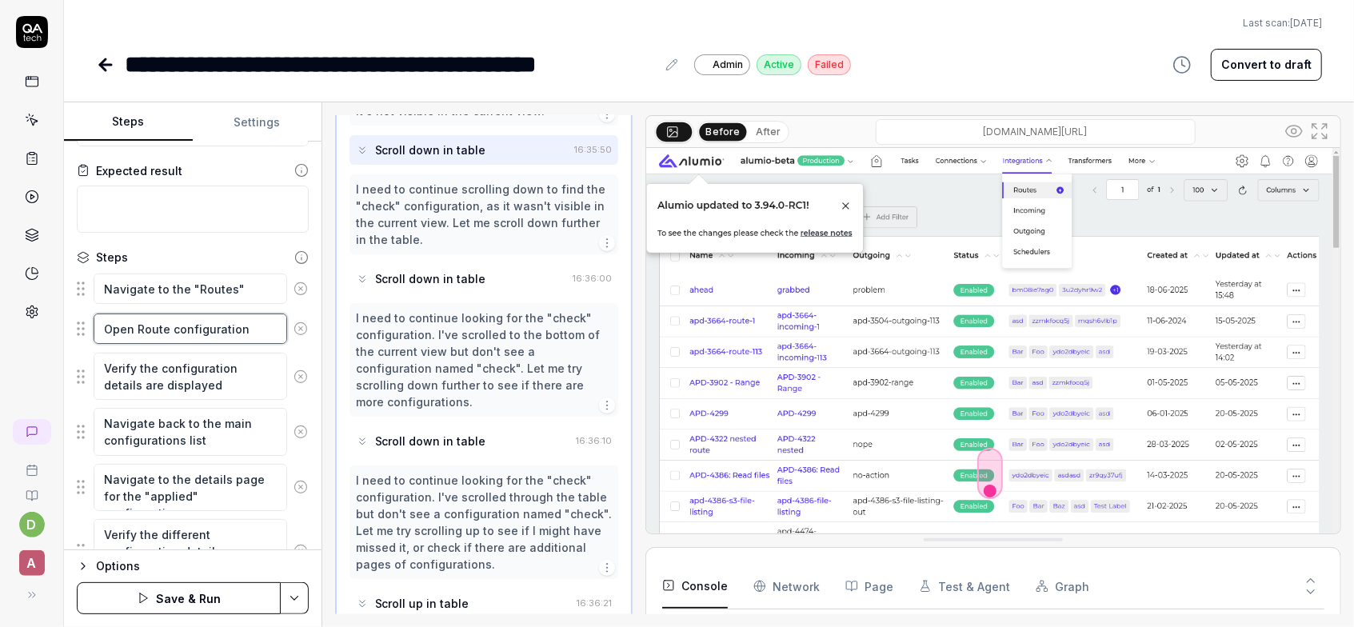
type textarea "Open Route configuration"
type textarea "*"
type textarea "Open Route configuration ad"
type textarea "*"
type textarea "Open Route configuration adn"
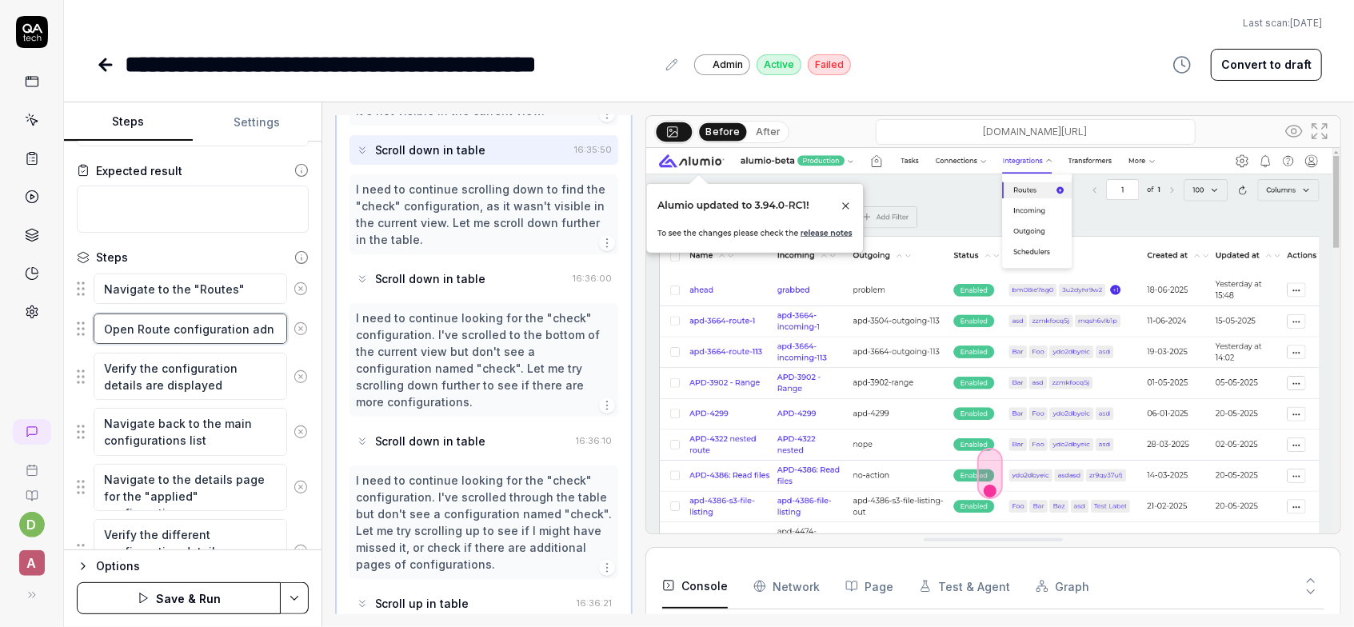
type textarea "*"
type textarea "Open Route configuration ad"
type textarea "*"
type textarea "Open Route configuration a"
type textarea "*"
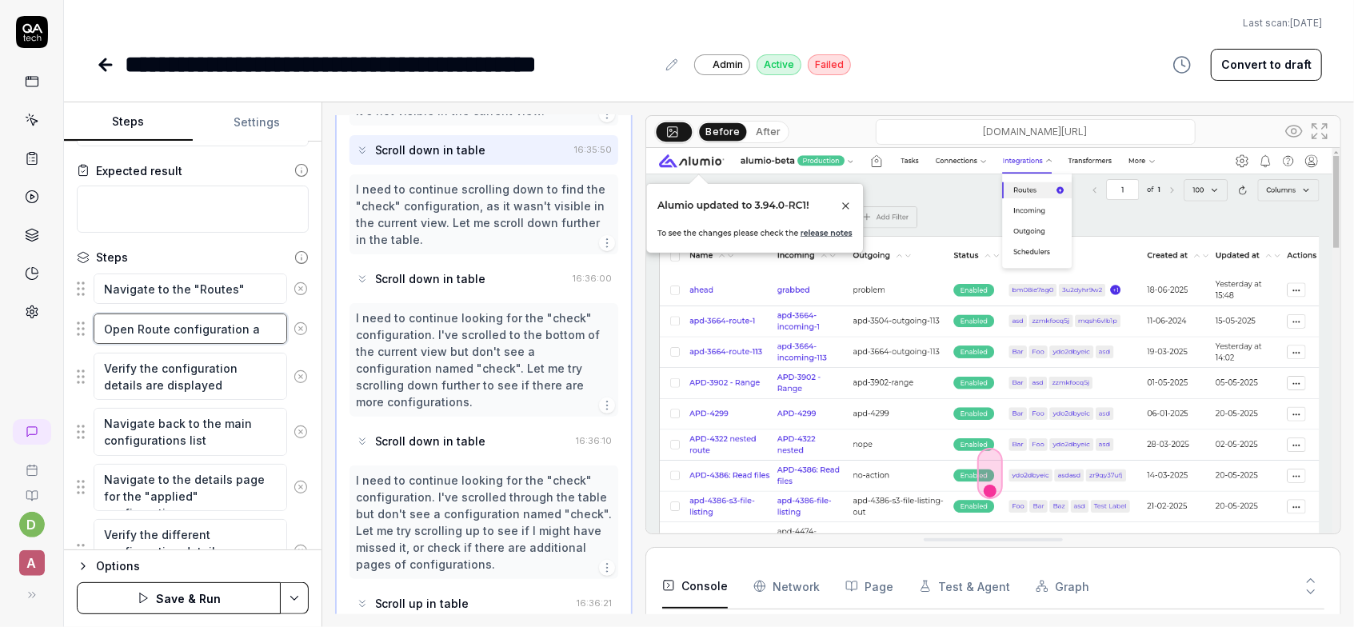
type textarea "Open Route configuration an"
type textarea "*"
type textarea "Open Route configuration and"
type textarea "*"
type textarea "Open Route configuration and"
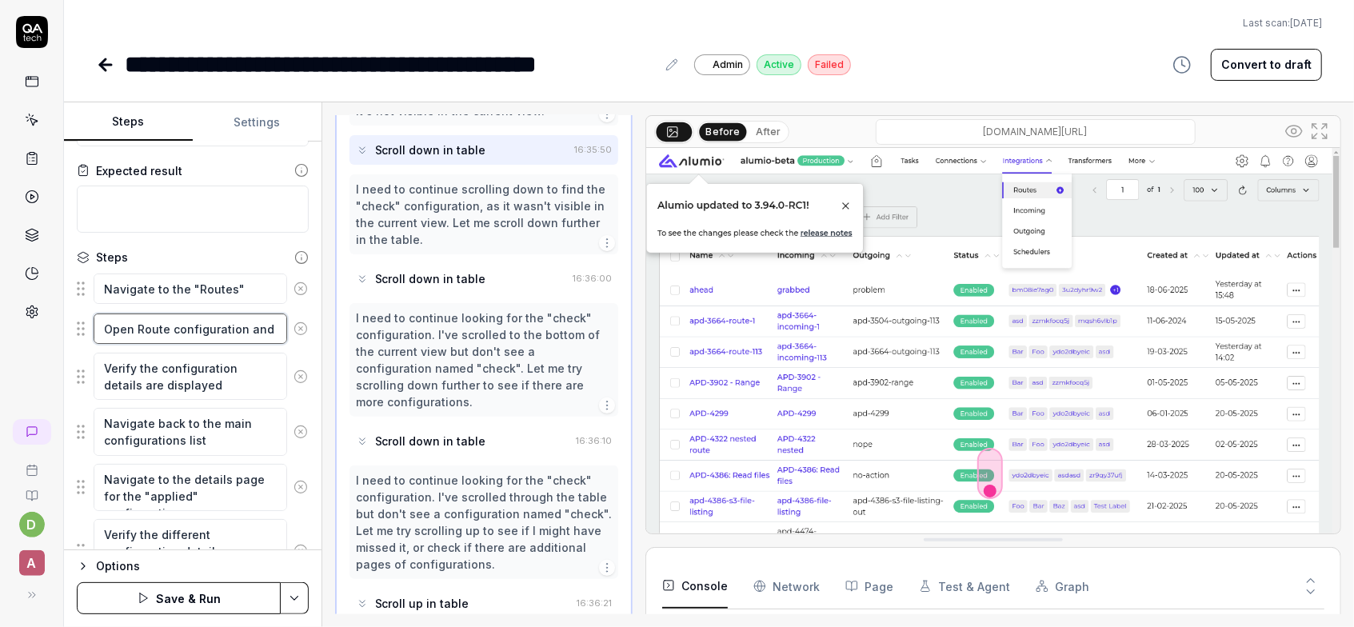
type textarea "*"
type textarea "Open Route configuration and ve"
type textarea "*"
type textarea "Open Route configuration and ver"
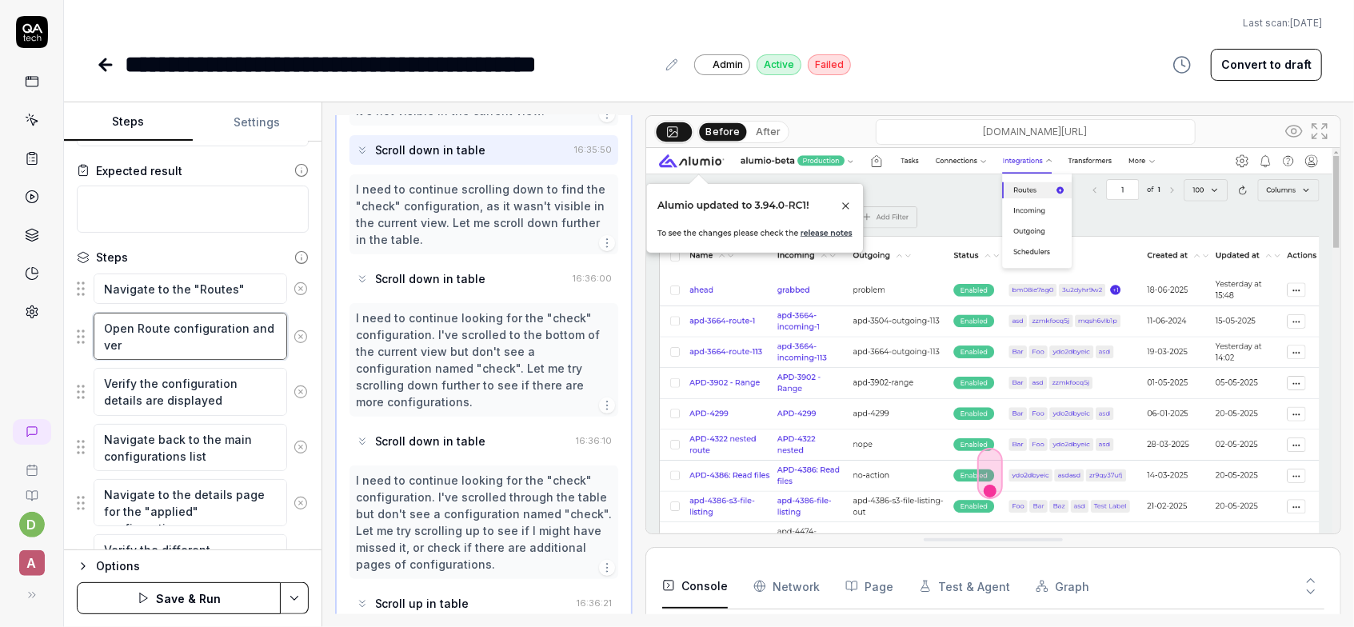
type textarea "*"
type textarea "Open Route configuration and veri"
type textarea "*"
type textarea "Open Route configuration and verif"
type textarea "*"
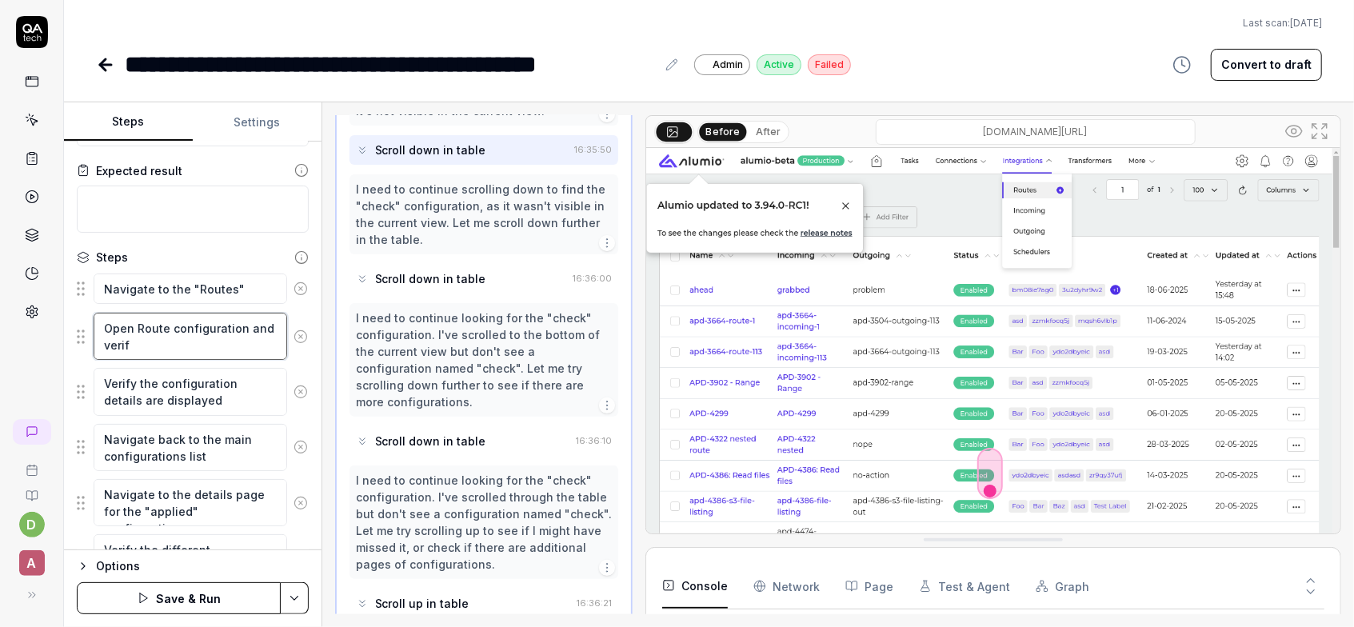
type textarea "Open Route configuration and verify"
type textarea "*"
type textarea "Open Route configuration and verify"
type textarea "*"
type textarea "Open Route configuration and verify d"
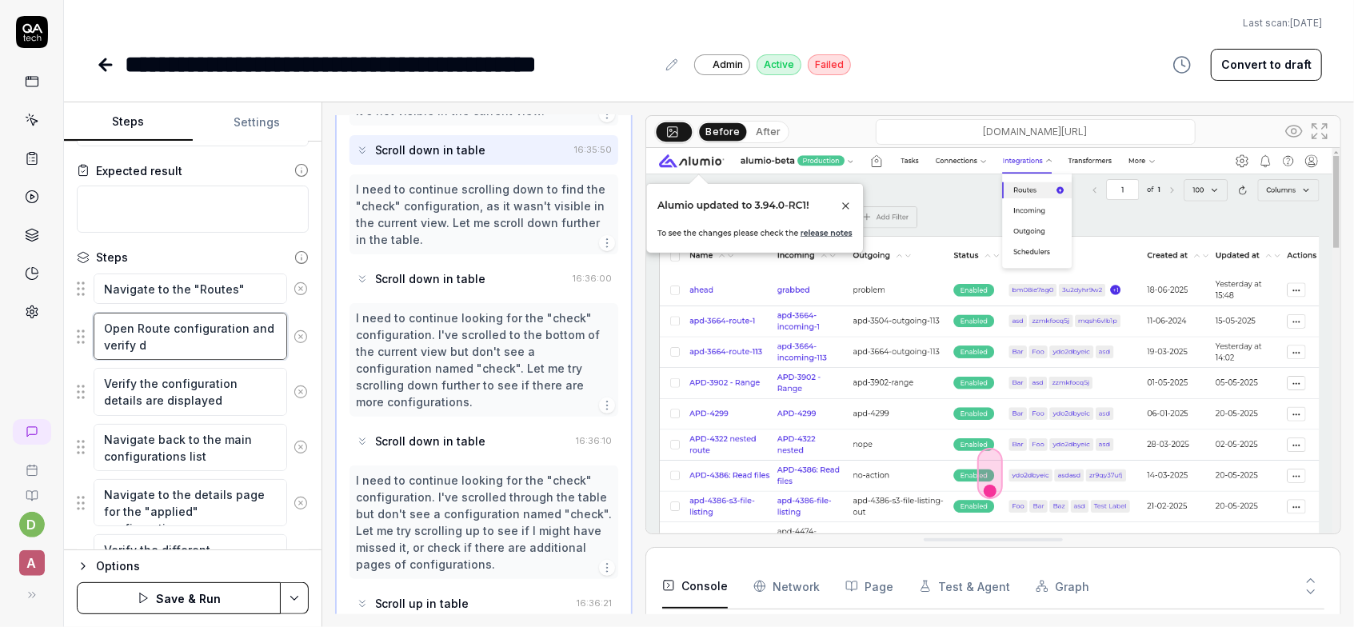
type textarea "*"
type textarea "Open Route configuration and verify de"
type textarea "*"
type textarea "Open Route configuration and verify det"
type textarea "*"
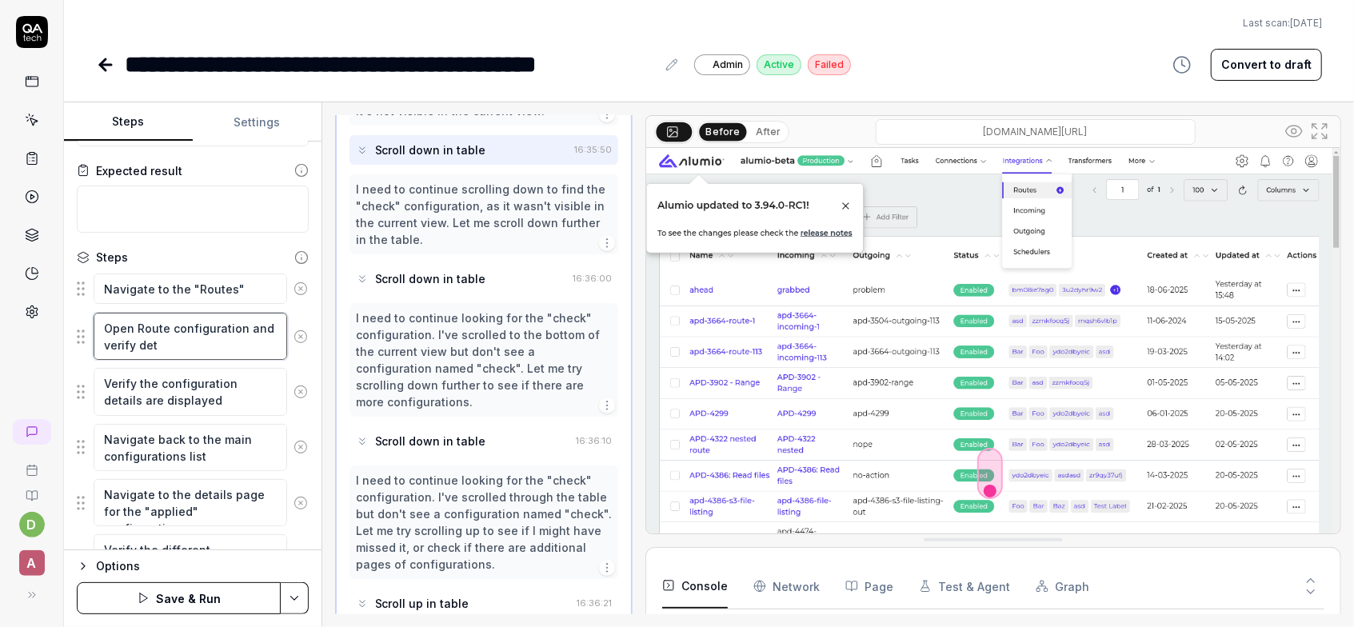
type textarea "Open Route configuration and verify deta"
type textarea "*"
type textarea "Open Route configuration and verify detai"
type textarea "*"
type textarea "Open Route configuration and verify detail"
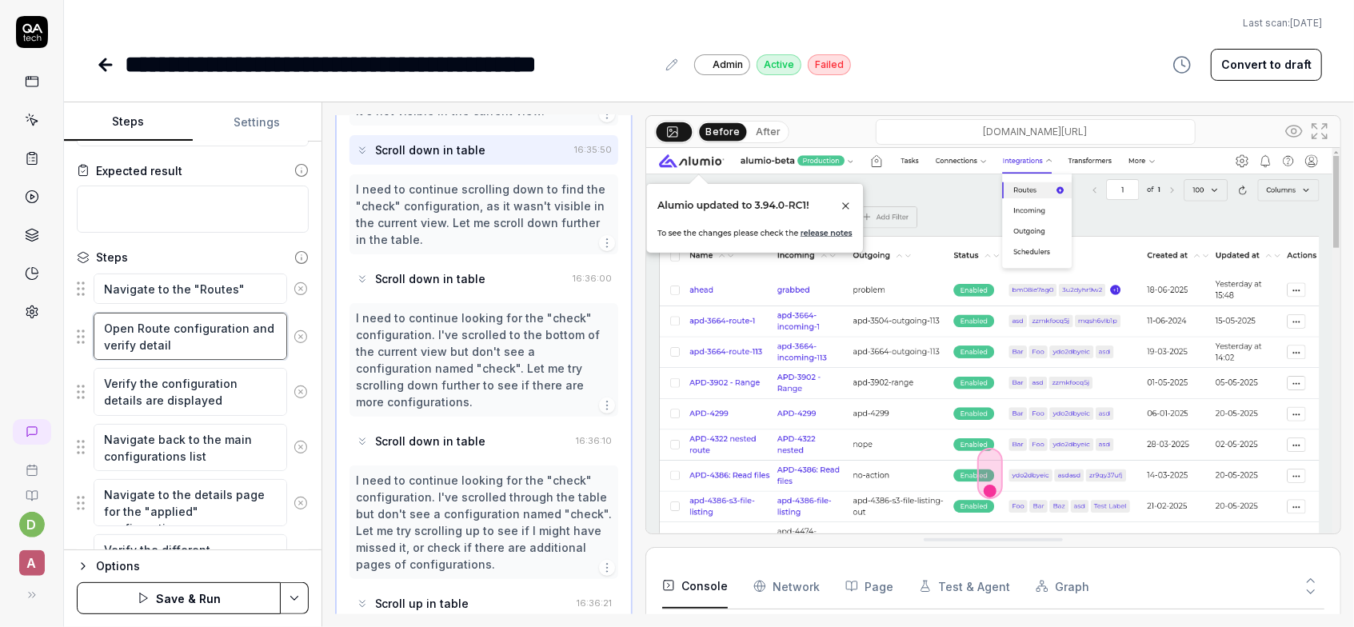
type textarea "*"
type textarea "Open Route configuration and verify details"
type textarea "*"
type textarea "Open Route configuration and verify details"
type textarea "*"
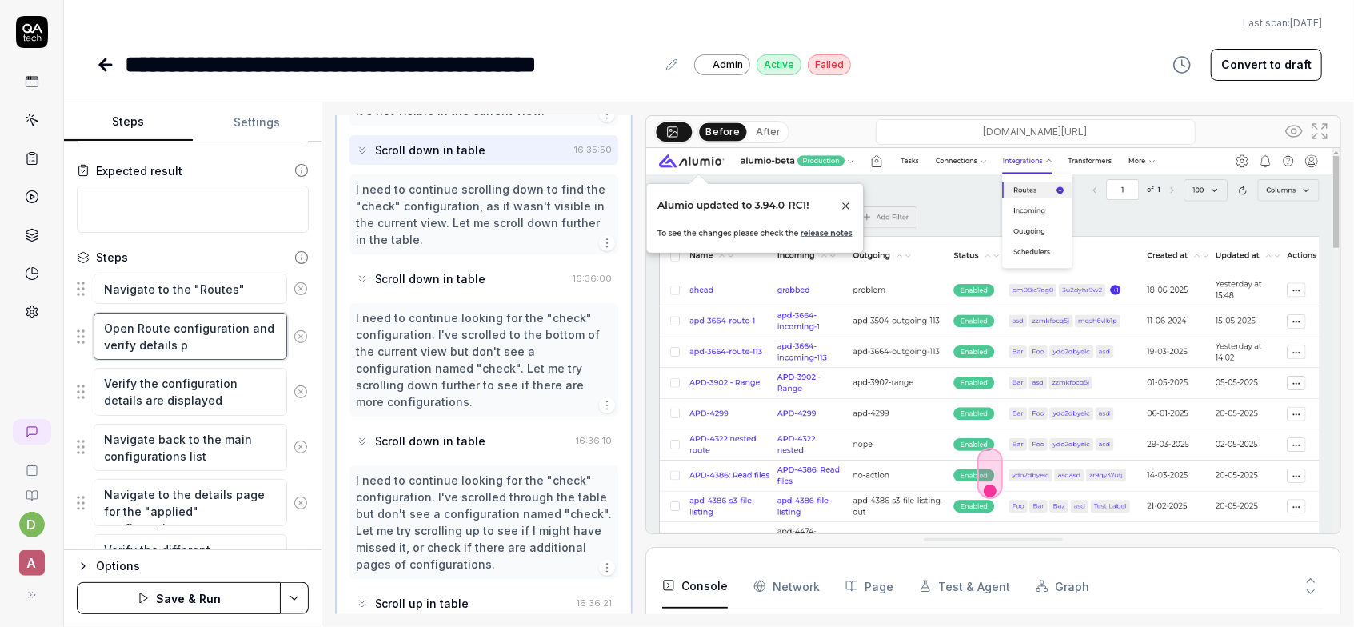
type textarea "Open Route configuration and verify details pa"
type textarea "*"
type textarea "Open Route configuration and verify details pag"
type textarea "*"
type textarea "Open Route configuration and verify details page"
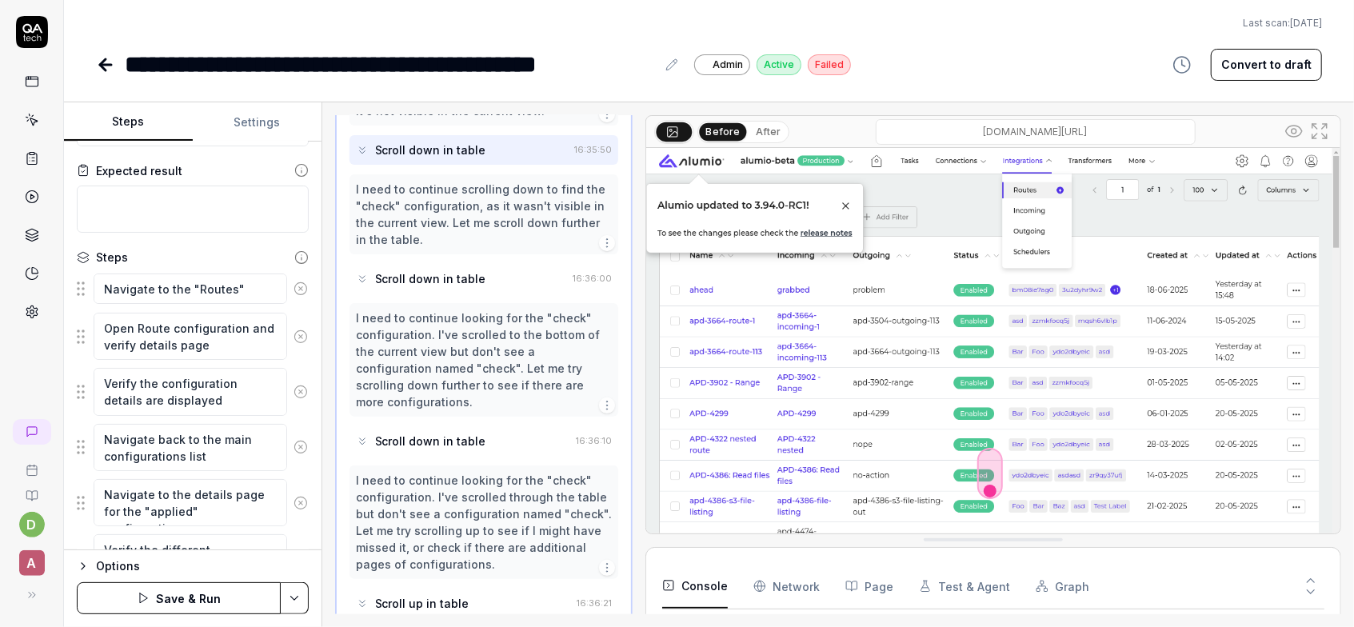
click at [247, 614] on div "Options Save & Run" at bounding box center [192, 588] width 257 height 78
click at [249, 591] on button "Save & Run" at bounding box center [179, 598] width 204 height 32
click at [103, 65] on icon at bounding box center [105, 65] width 11 height 0
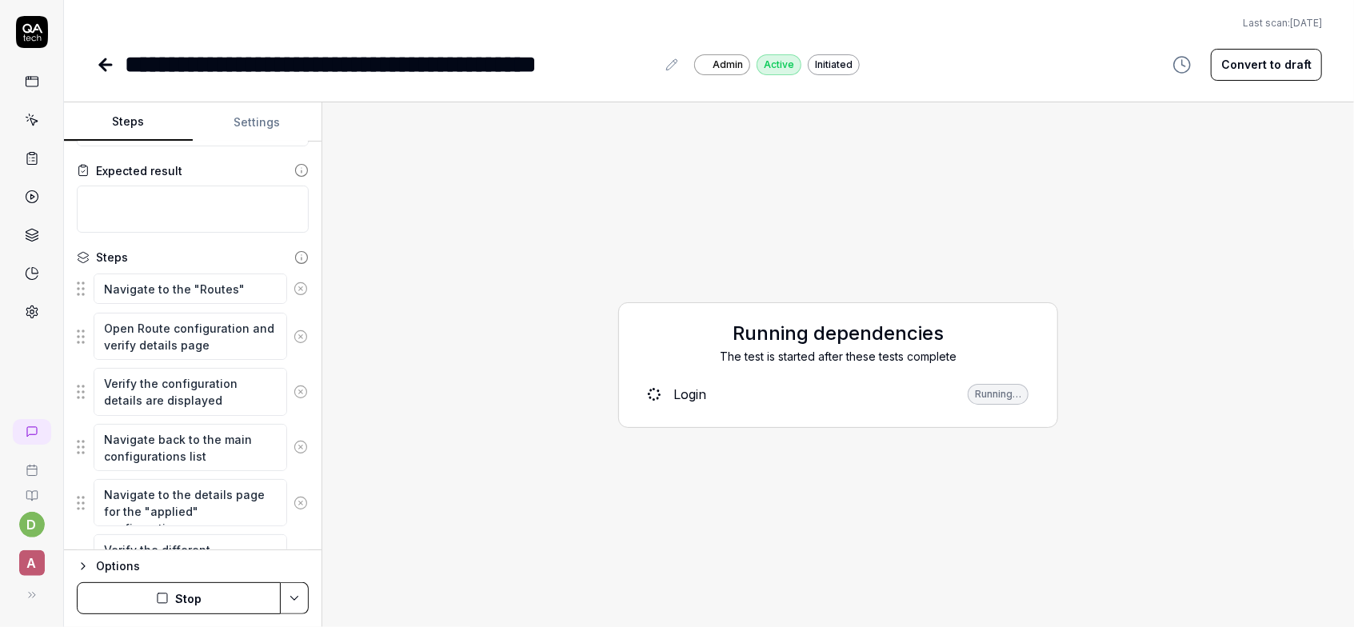
click at [110, 59] on icon at bounding box center [105, 64] width 19 height 19
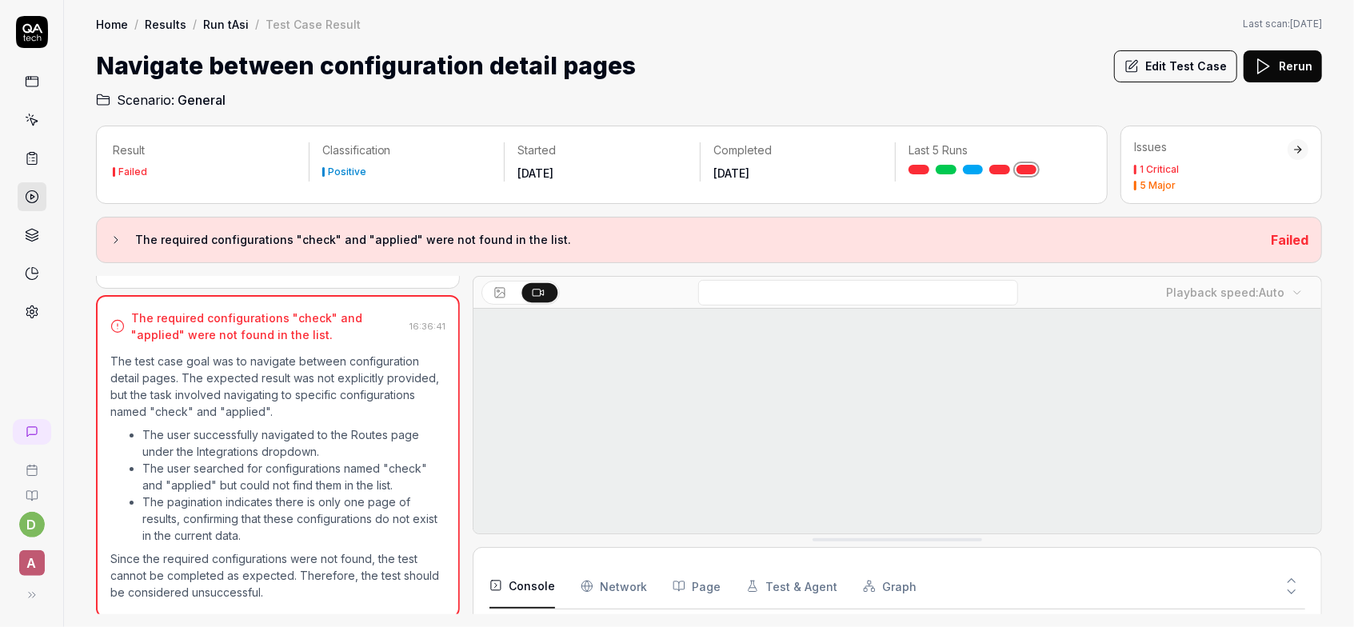
scroll to position [290, 0]
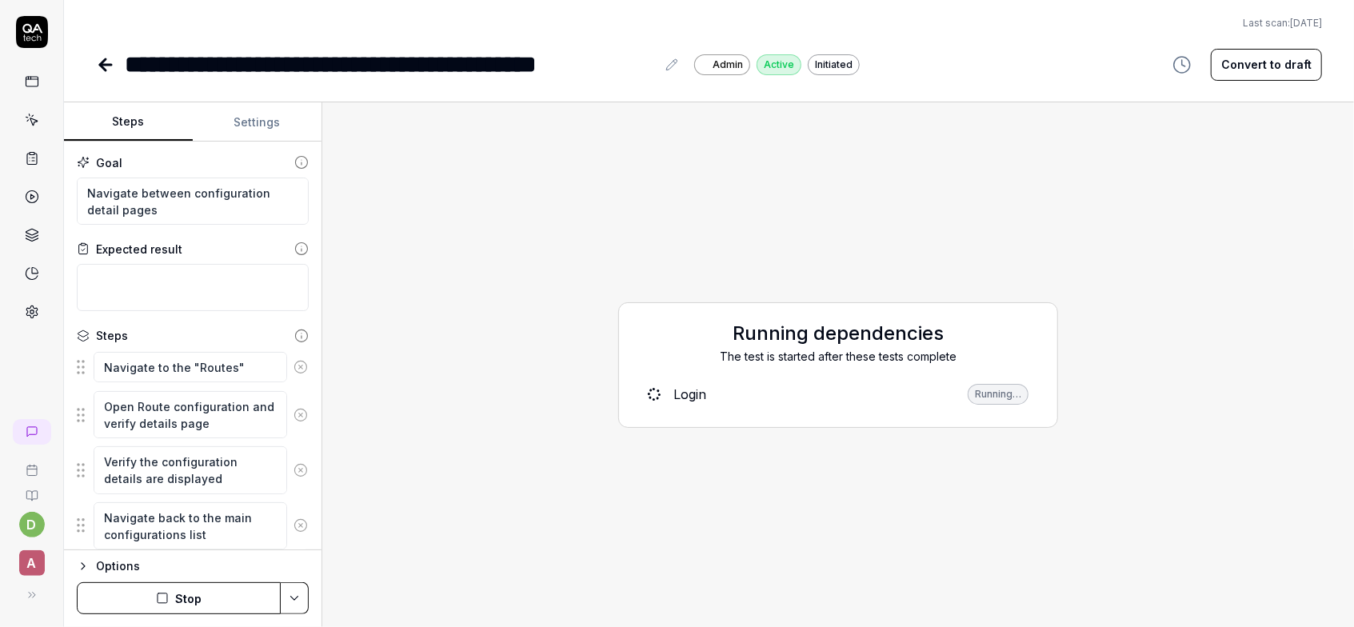
click at [108, 66] on icon at bounding box center [105, 64] width 19 height 19
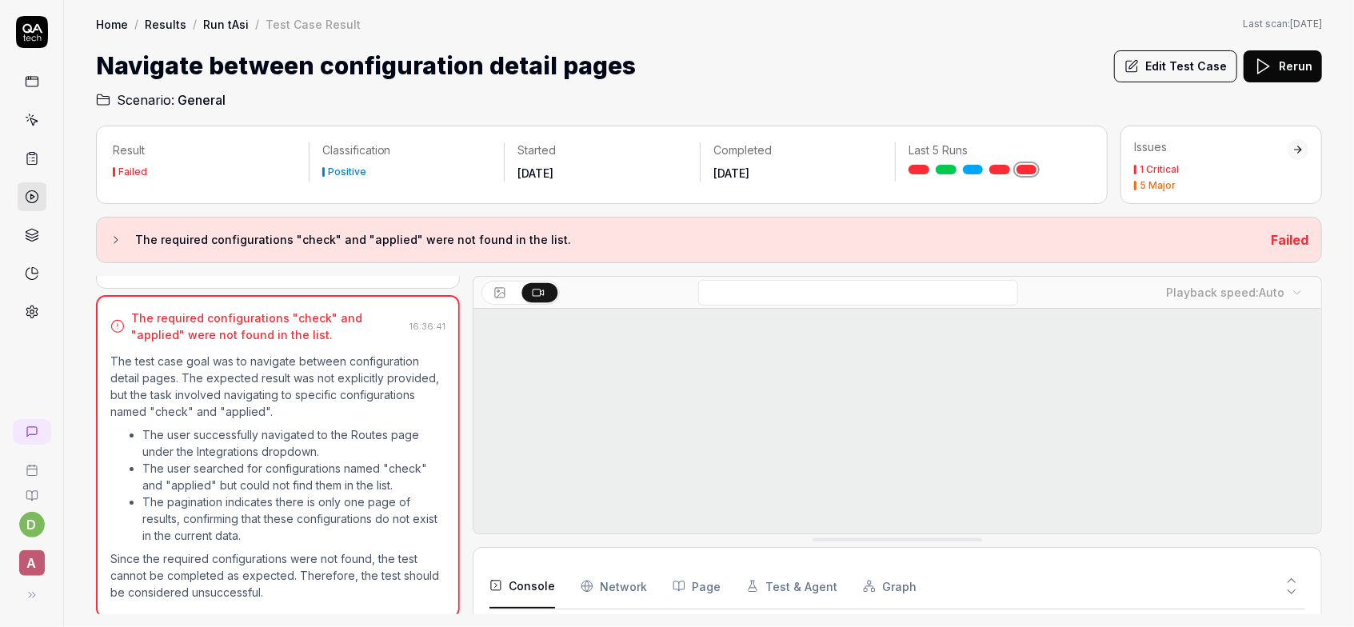
scroll to position [289, 0]
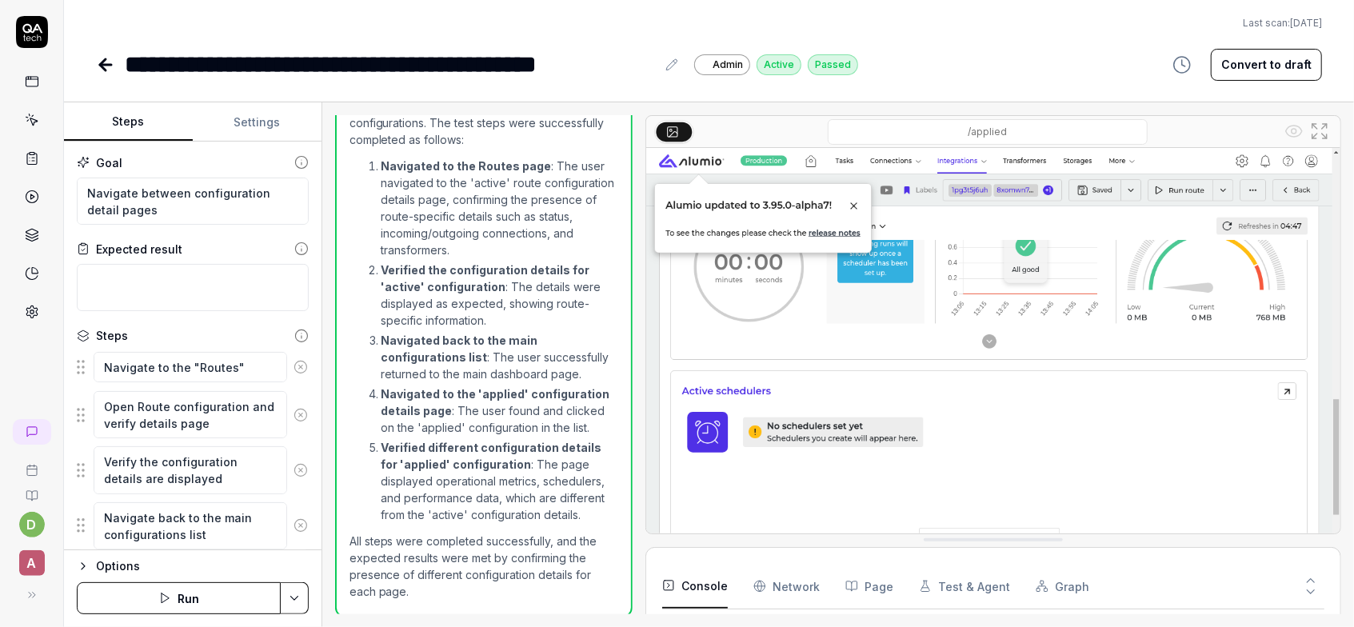
scroll to position [71, 0]
type textarea "*"
click at [33, 189] on icon at bounding box center [32, 196] width 14 height 14
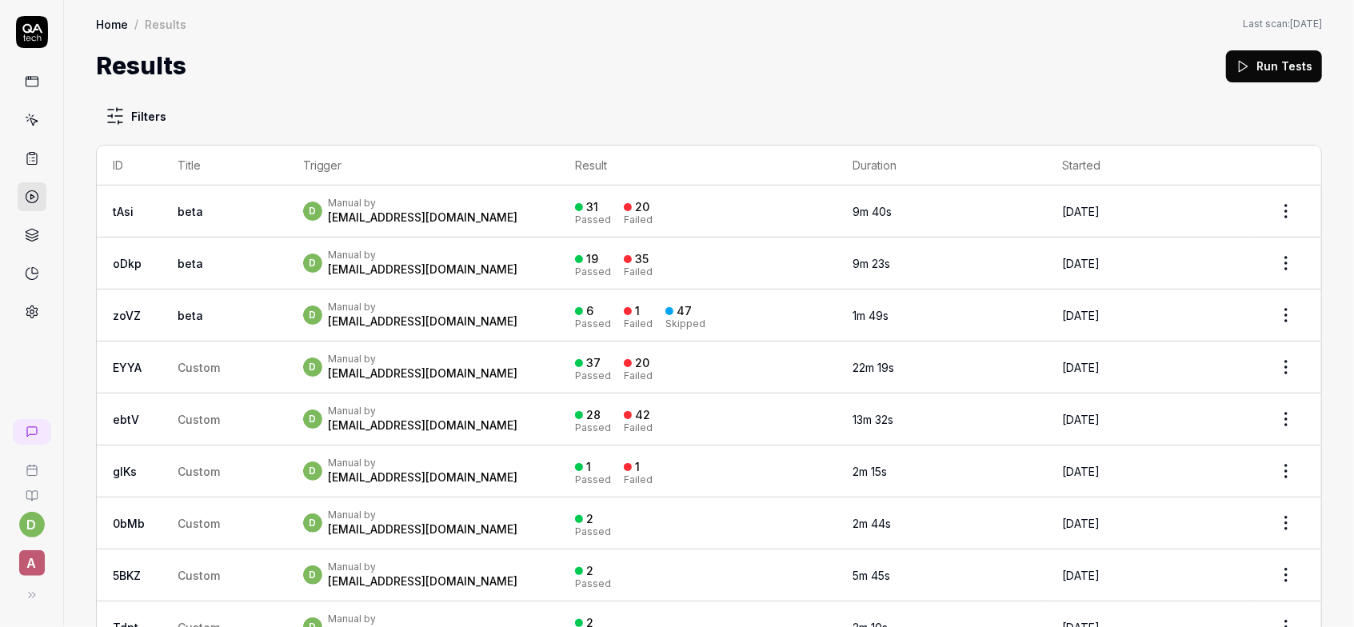
click at [30, 144] on link at bounding box center [32, 158] width 29 height 29
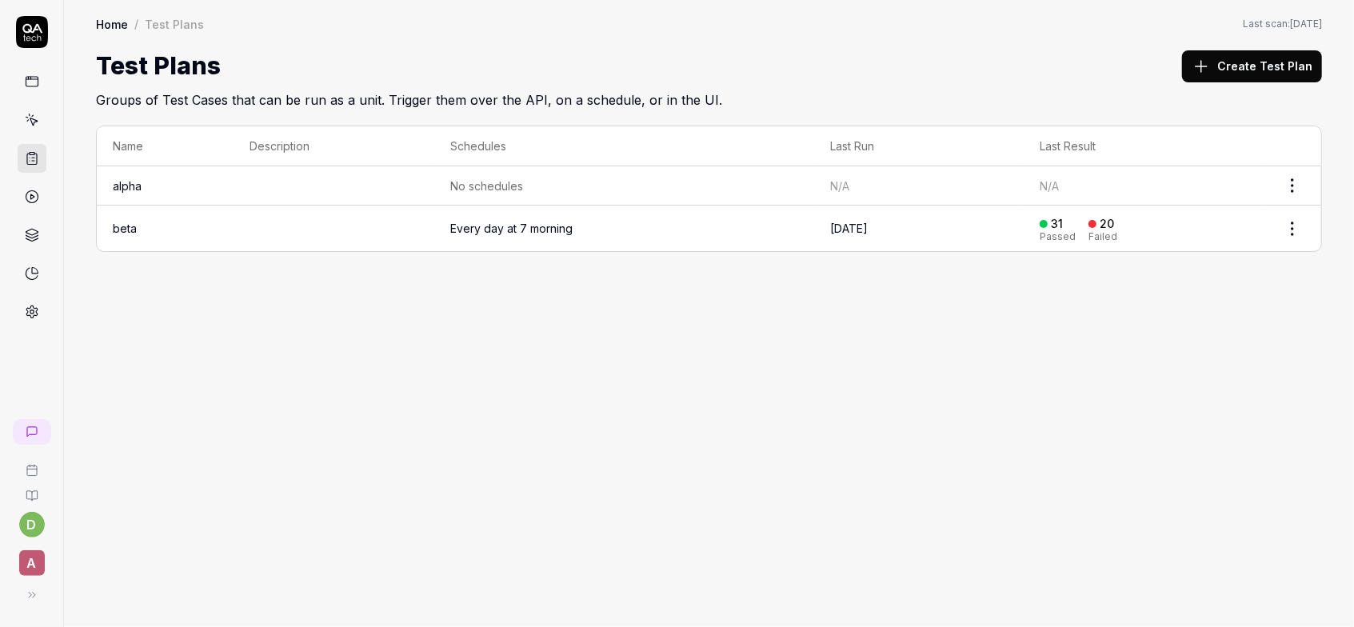
click at [306, 234] on td at bounding box center [333, 228] width 201 height 46
click at [118, 221] on link "beta" at bounding box center [125, 228] width 24 height 14
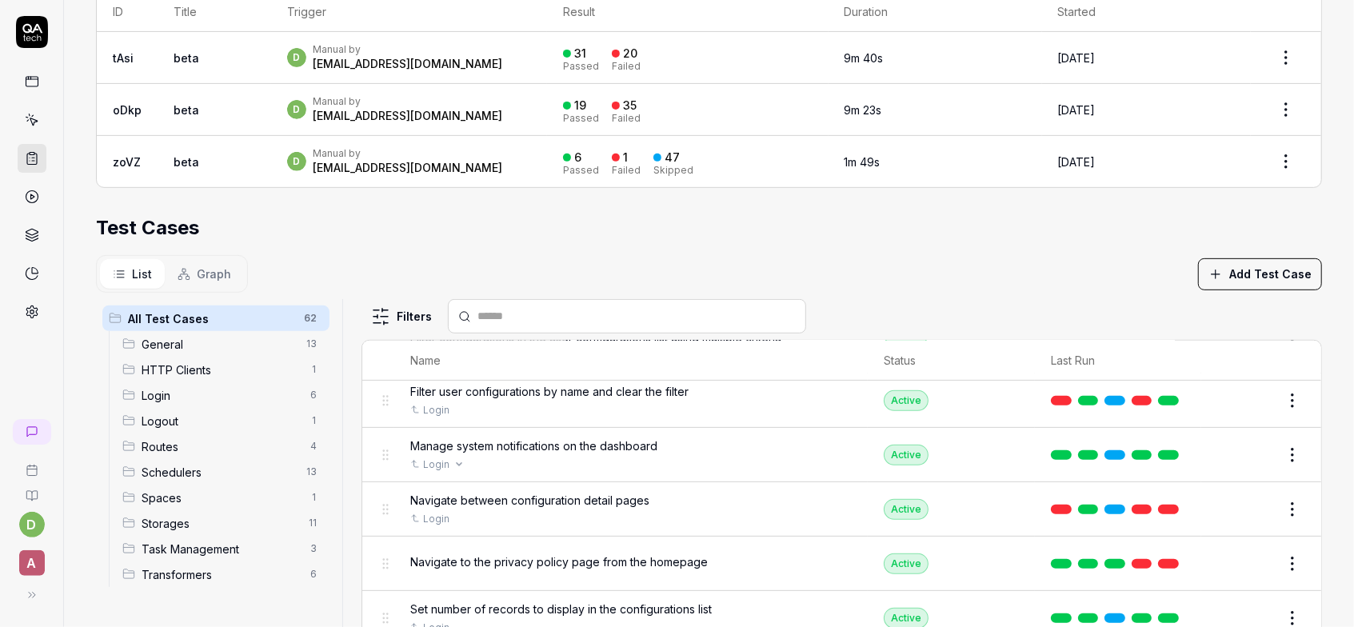
scroll to position [485, 0]
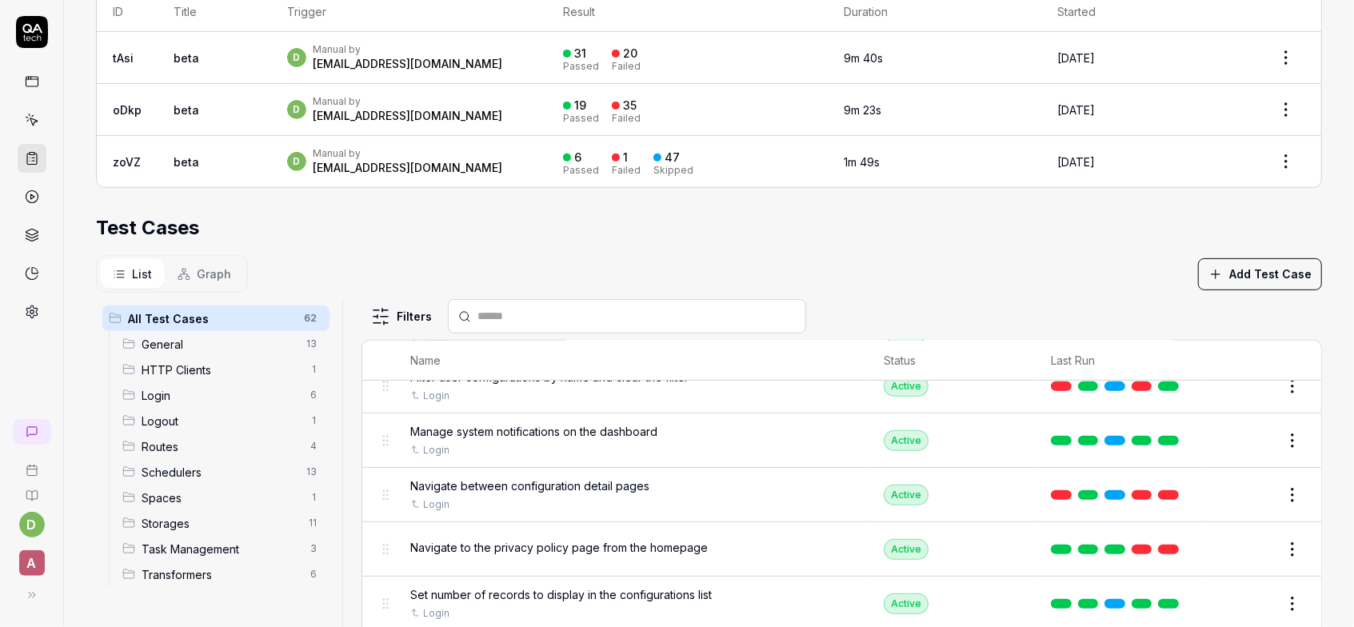
click at [1176, 545] on link at bounding box center [1168, 550] width 21 height 10
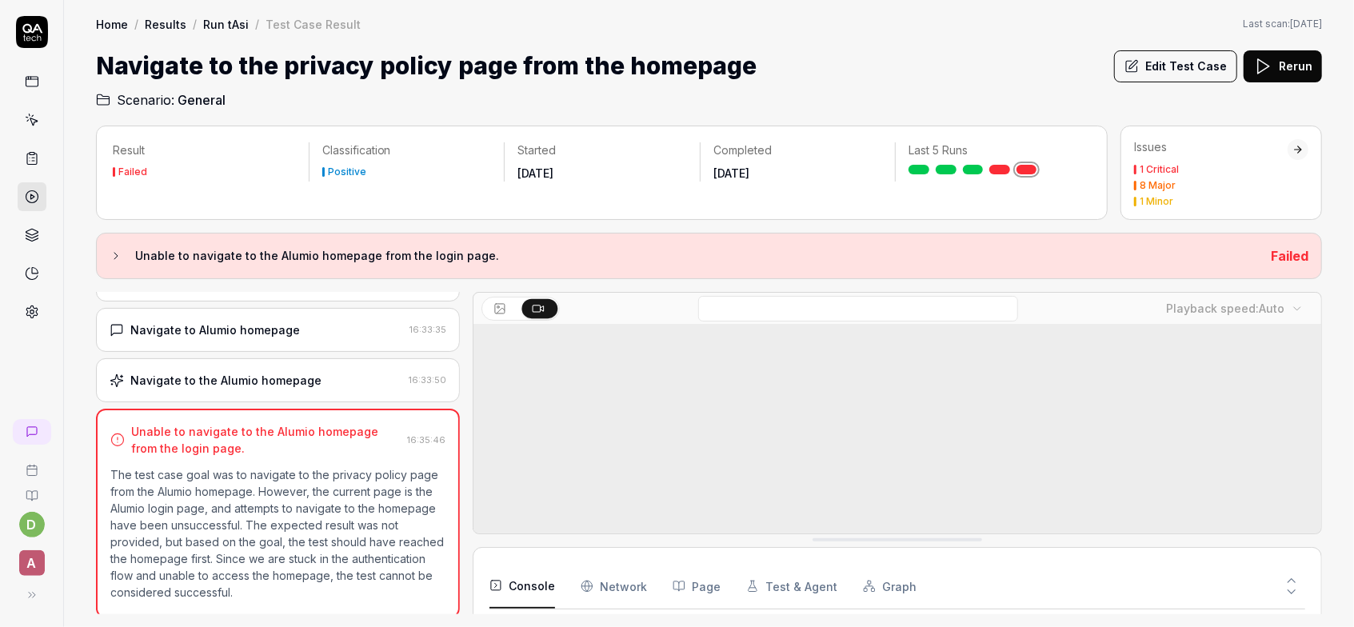
scroll to position [218, 0]
